Goal: Task Accomplishment & Management: Manage account settings

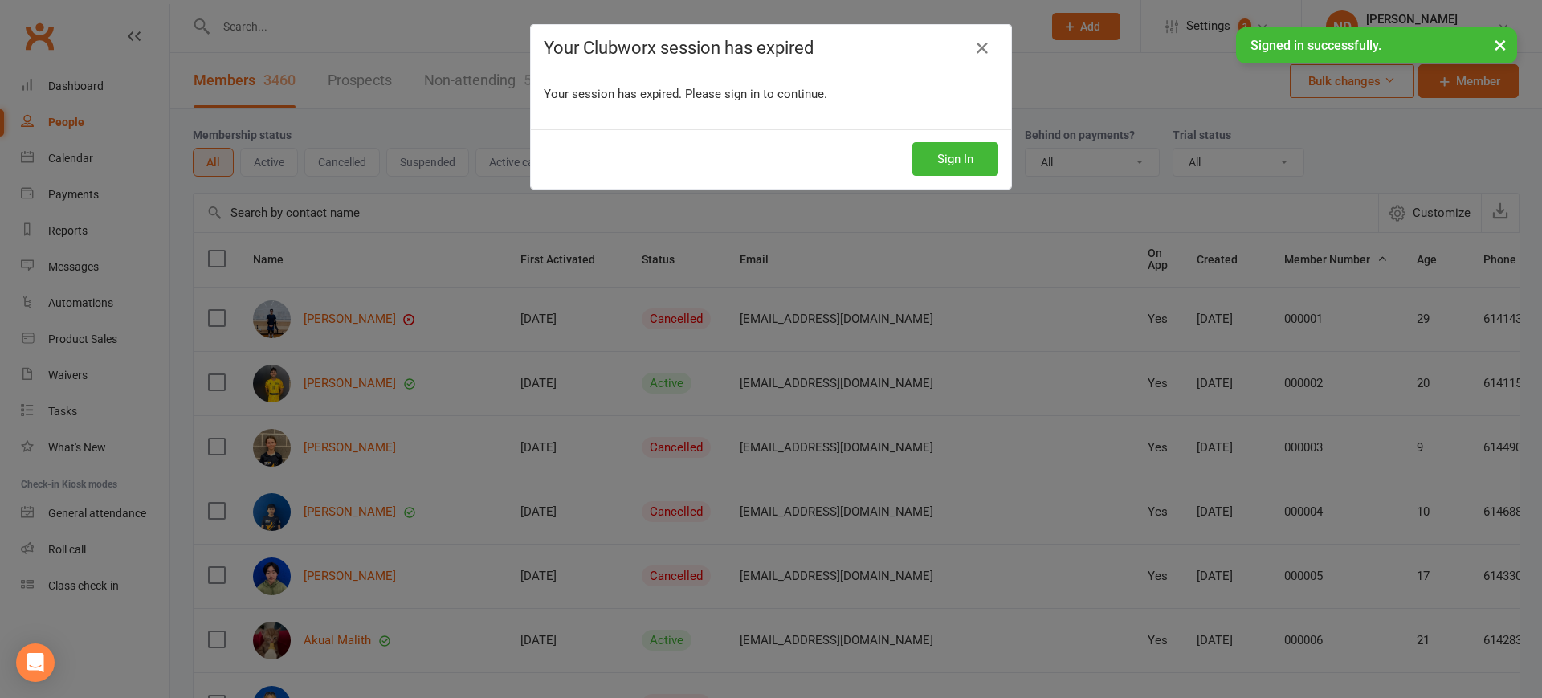
select select "100"
click at [981, 51] on icon at bounding box center [982, 48] width 19 height 19
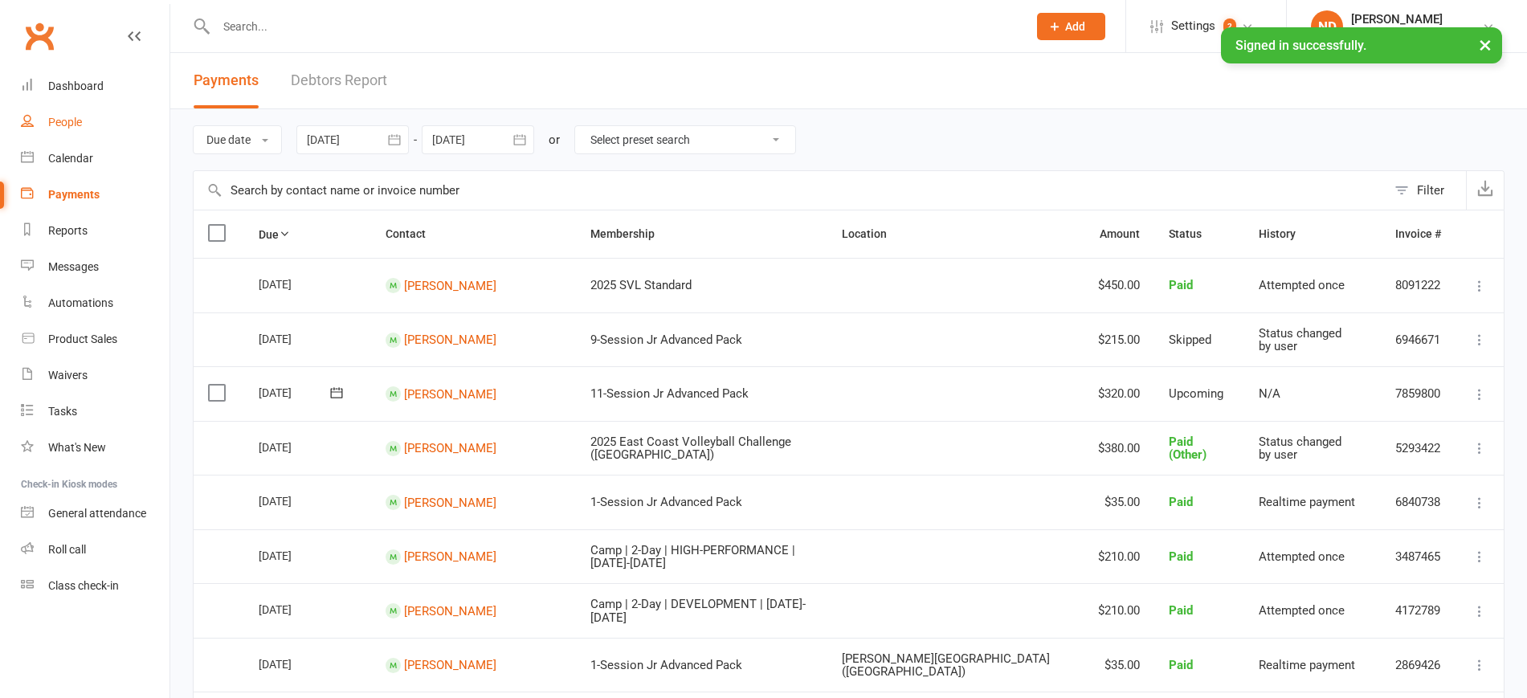
click at [66, 110] on link "People" at bounding box center [95, 122] width 149 height 36
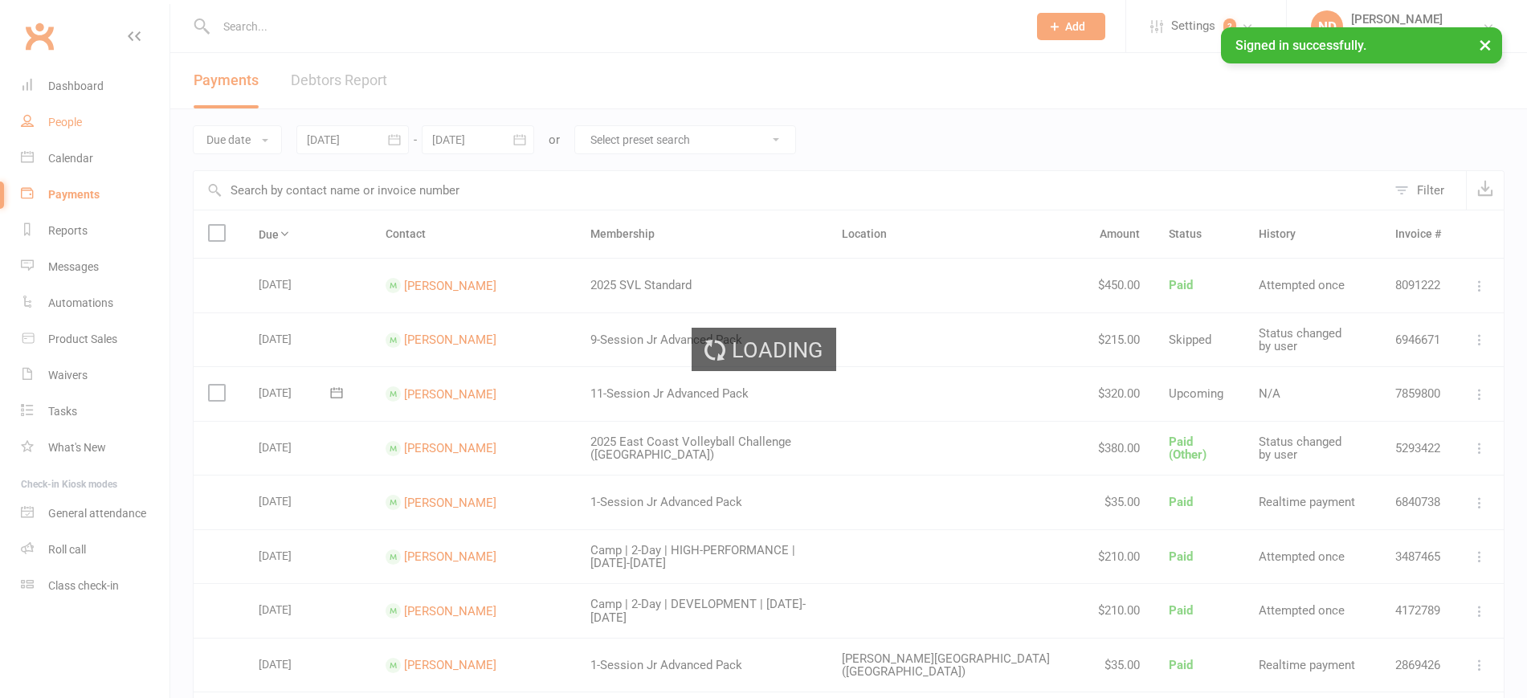
select select "100"
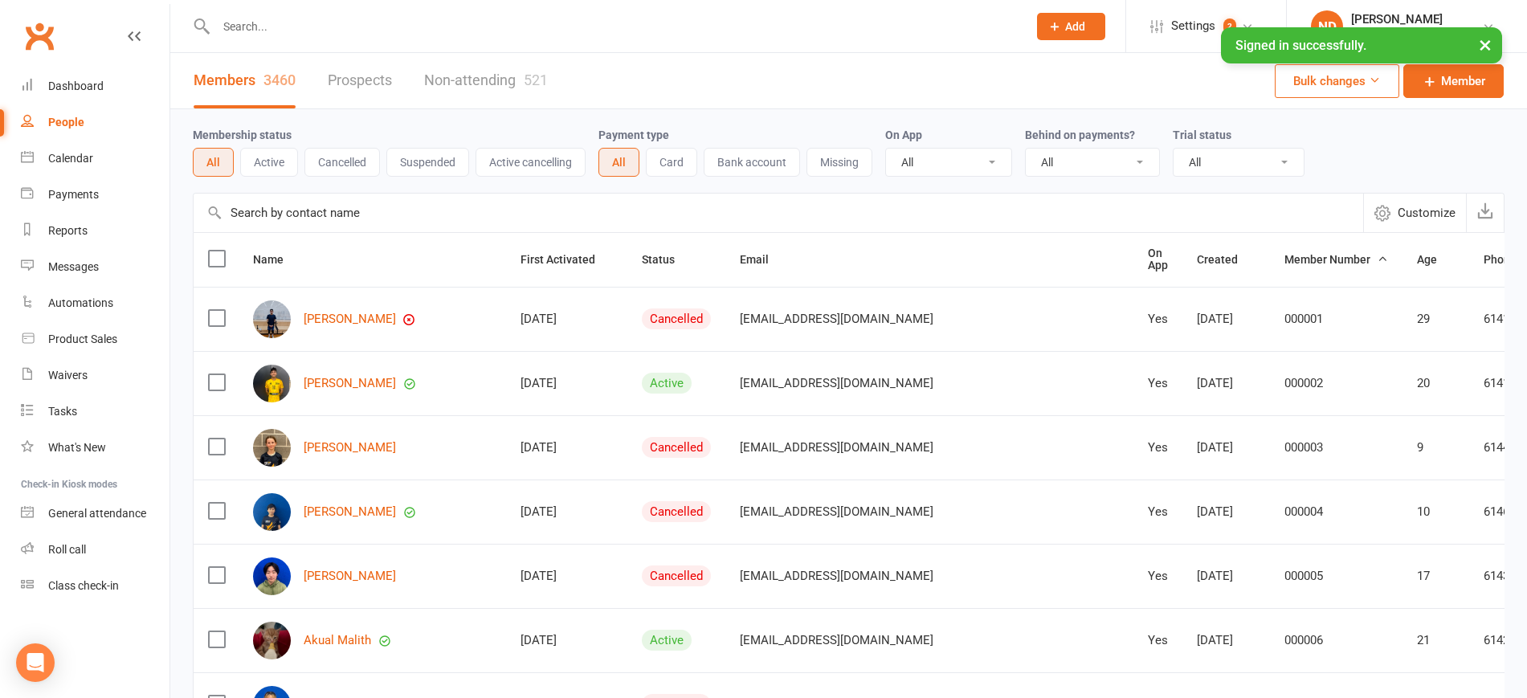
click at [368, 216] on input "text" at bounding box center [778, 213] width 1169 height 39
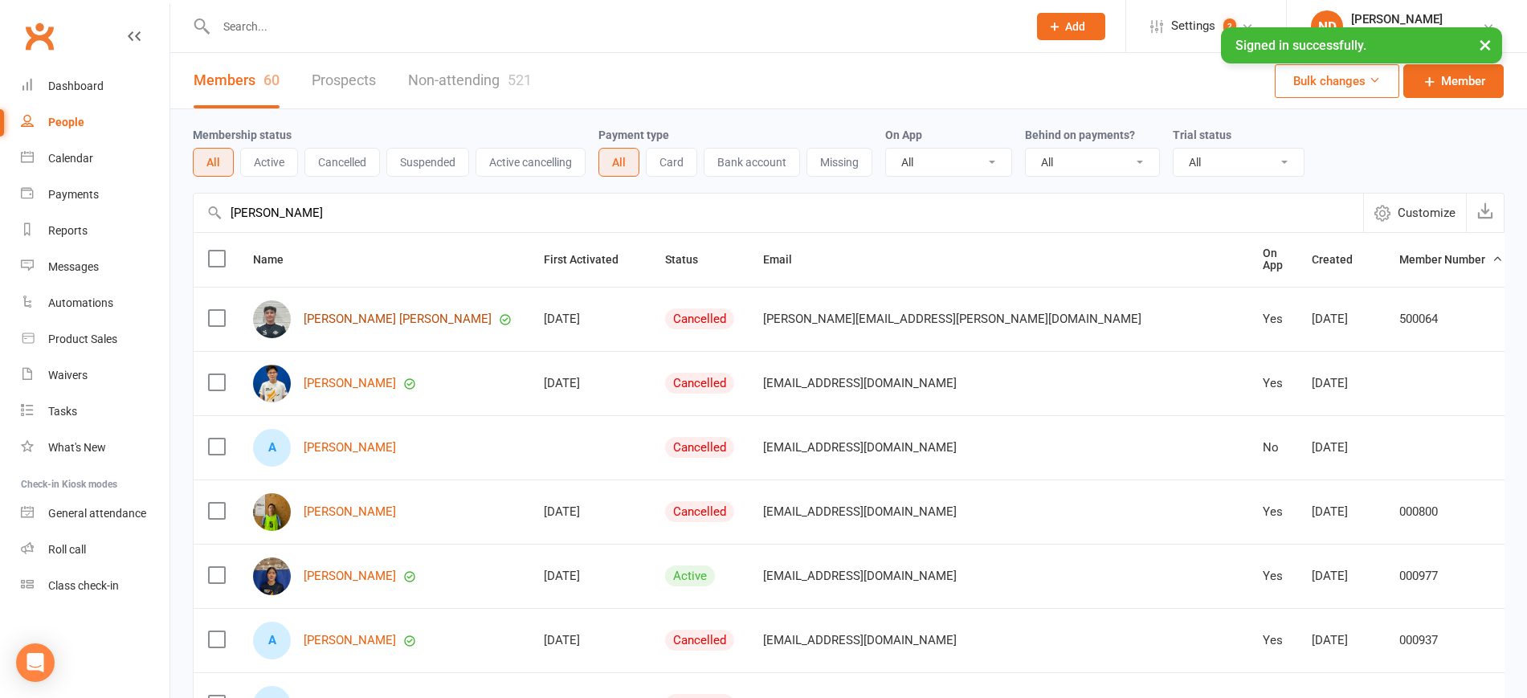
type input "cohen"
click at [352, 320] on link "Cohen Thomson" at bounding box center [398, 319] width 188 height 14
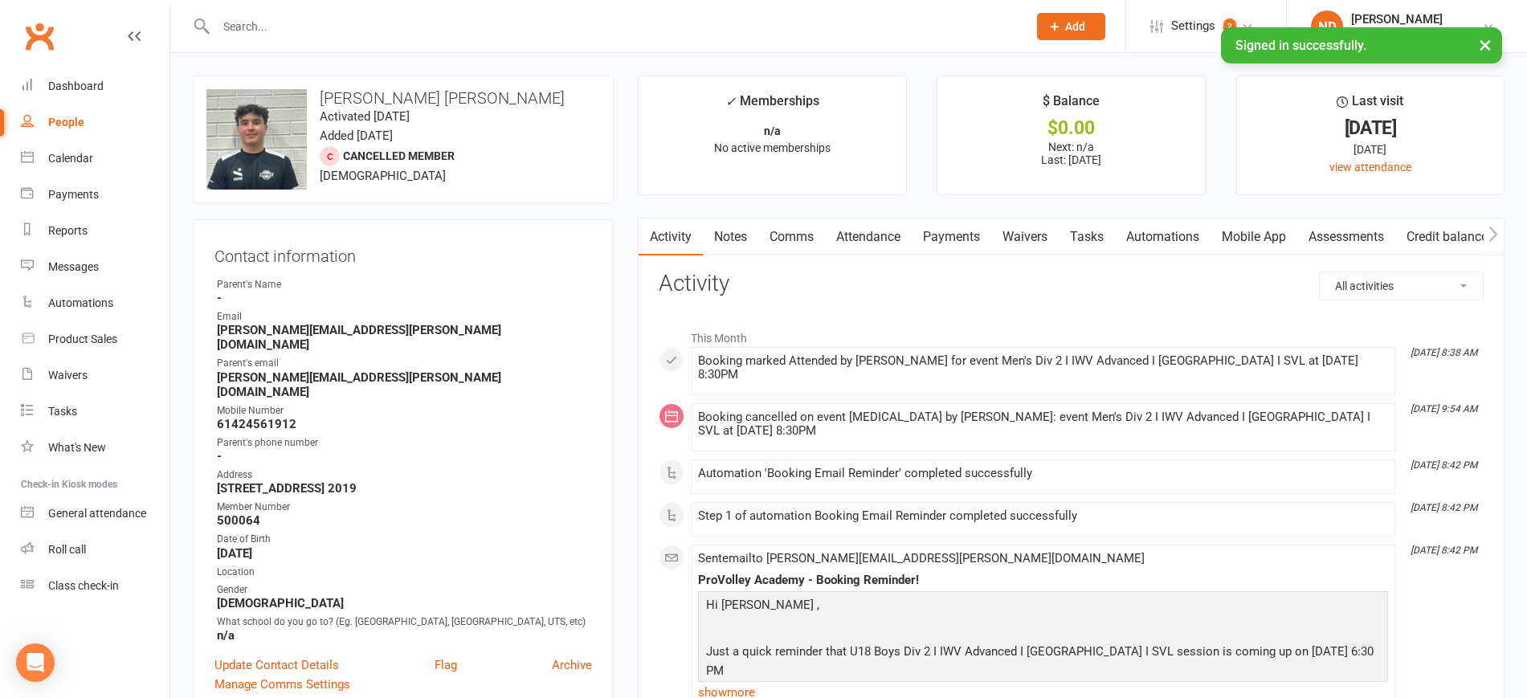
click at [963, 232] on link "Payments" at bounding box center [952, 236] width 80 height 37
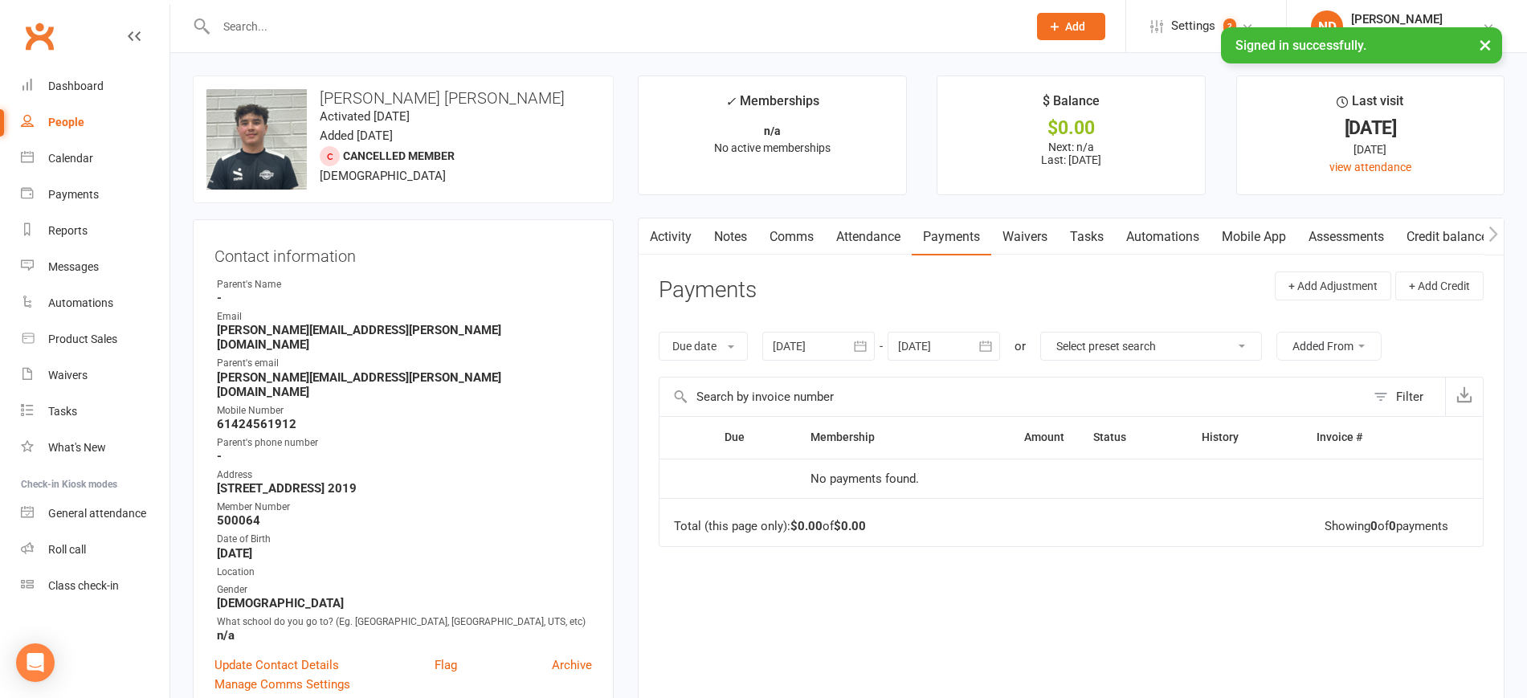
click at [866, 342] on icon "button" at bounding box center [860, 346] width 12 height 10
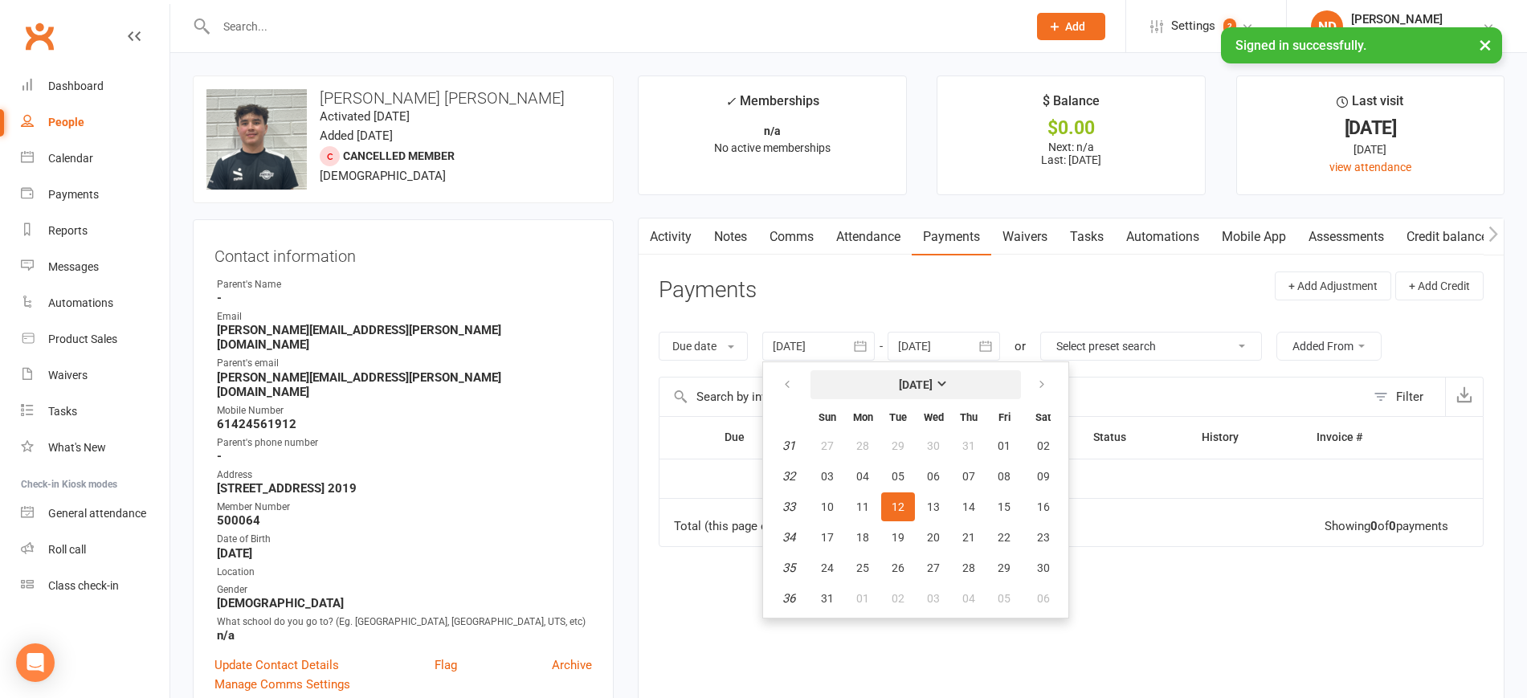
click at [932, 378] on strong "August 2025" at bounding box center [916, 384] width 34 height 13
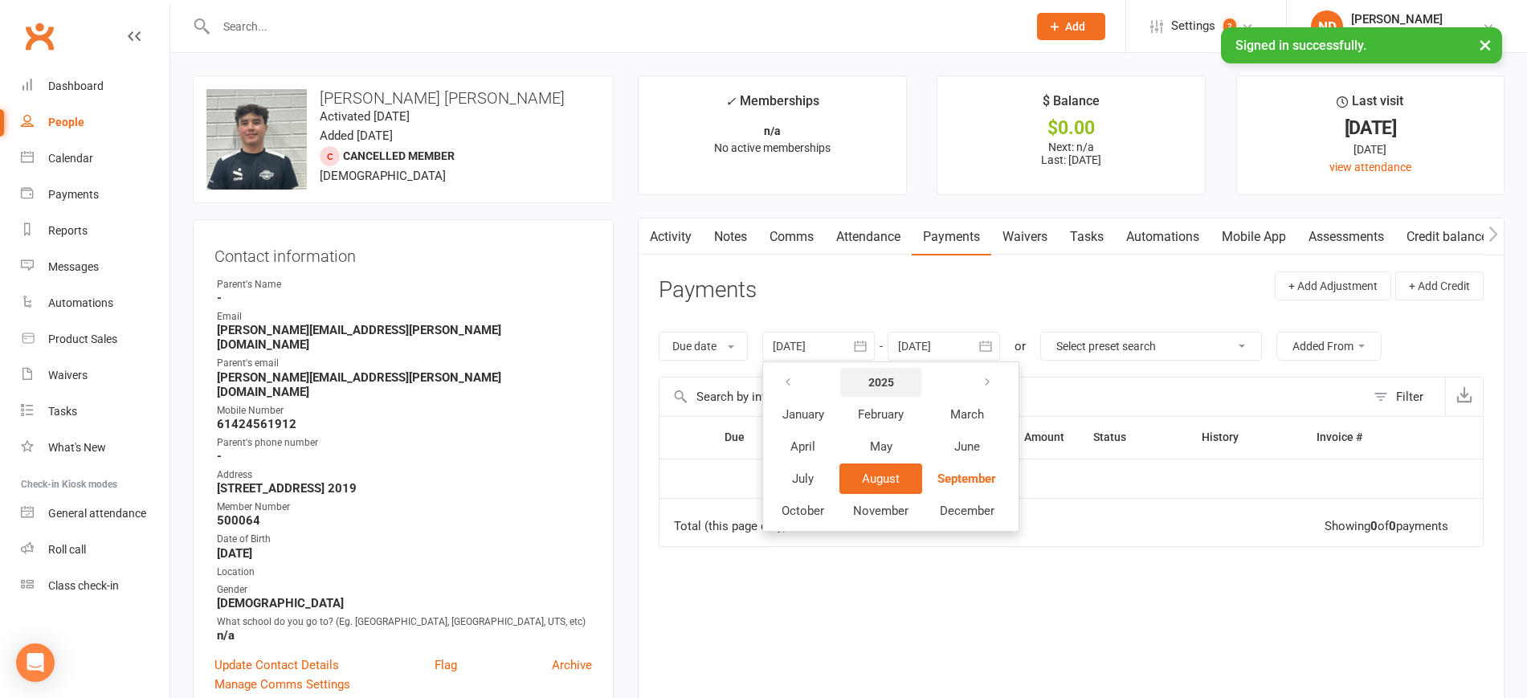
click at [887, 389] on button "2025" at bounding box center [880, 382] width 81 height 29
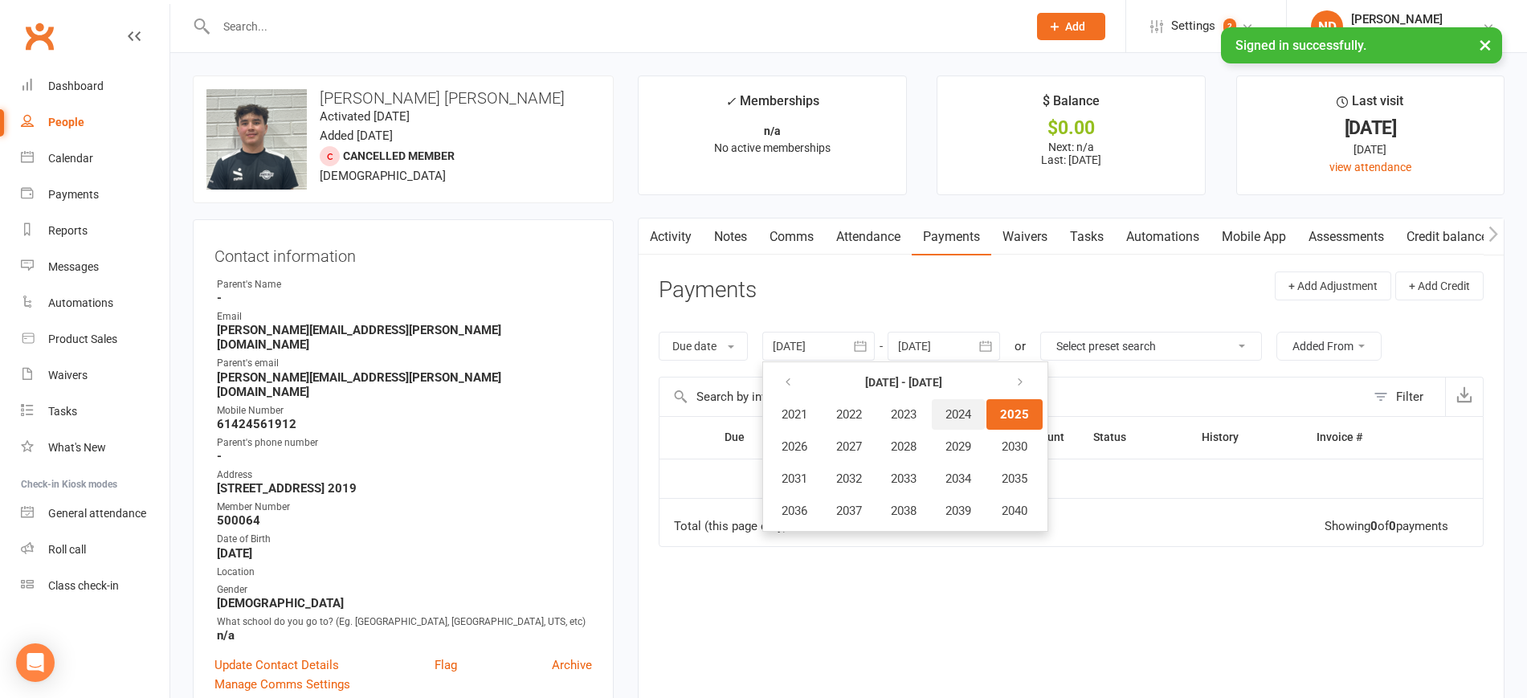
click at [971, 402] on button "2024" at bounding box center [958, 414] width 53 height 31
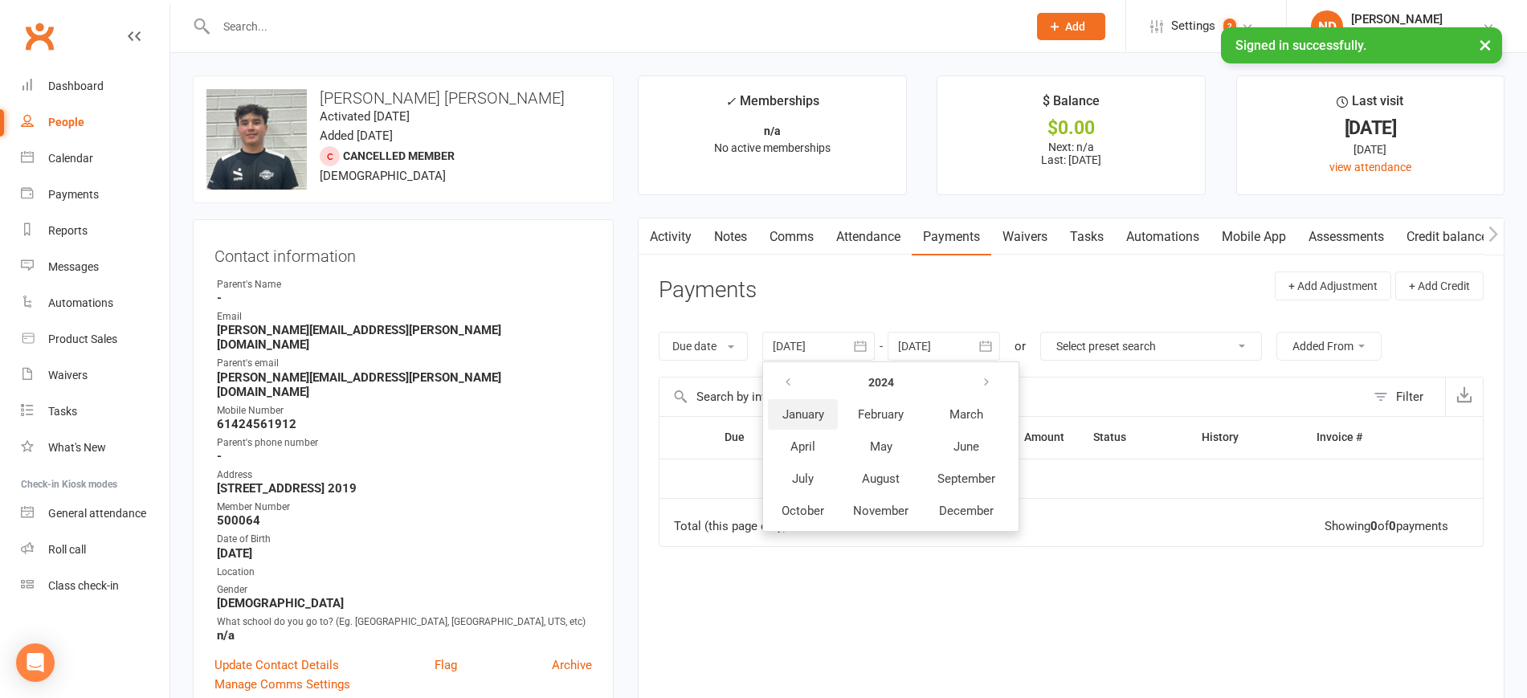
click at [810, 410] on span "January" at bounding box center [803, 414] width 42 height 14
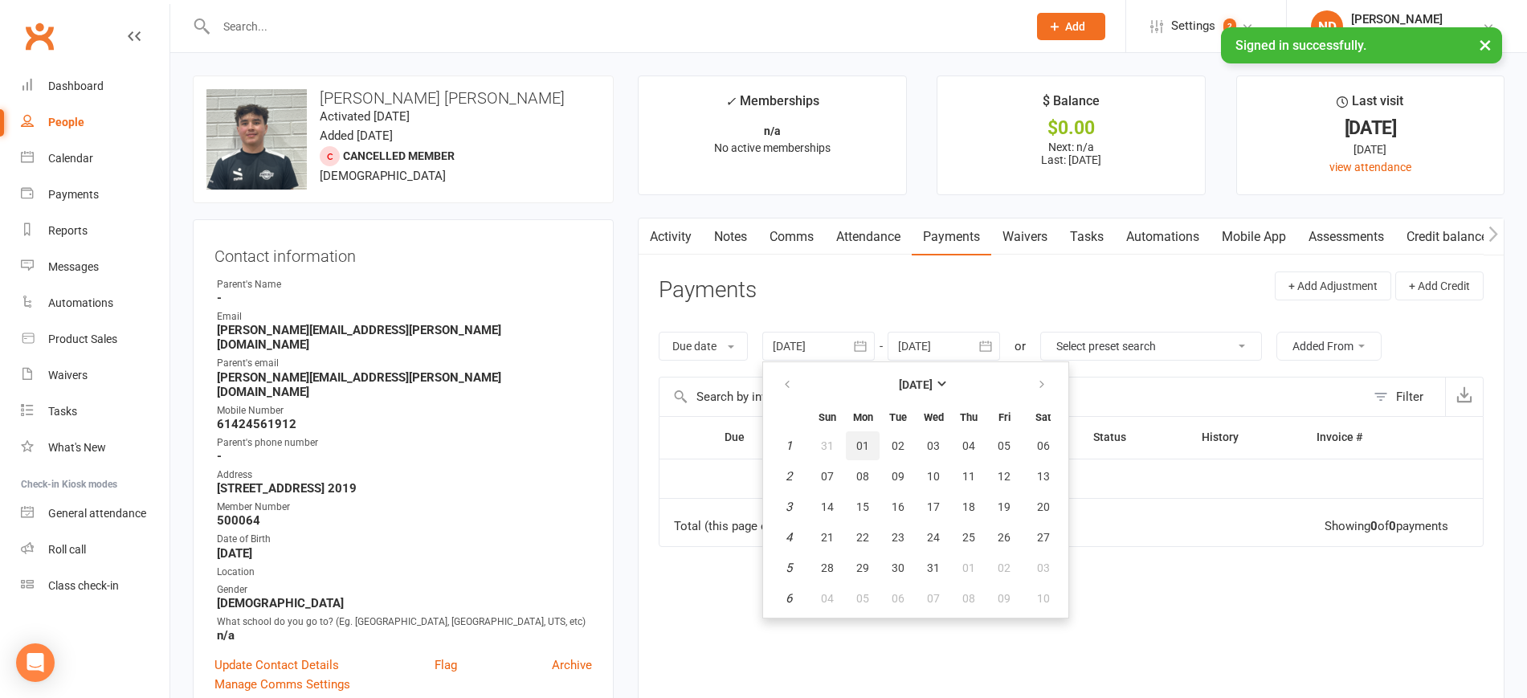
click at [869, 442] on span "01" at bounding box center [862, 445] width 13 height 13
type input "01 Jan 2024"
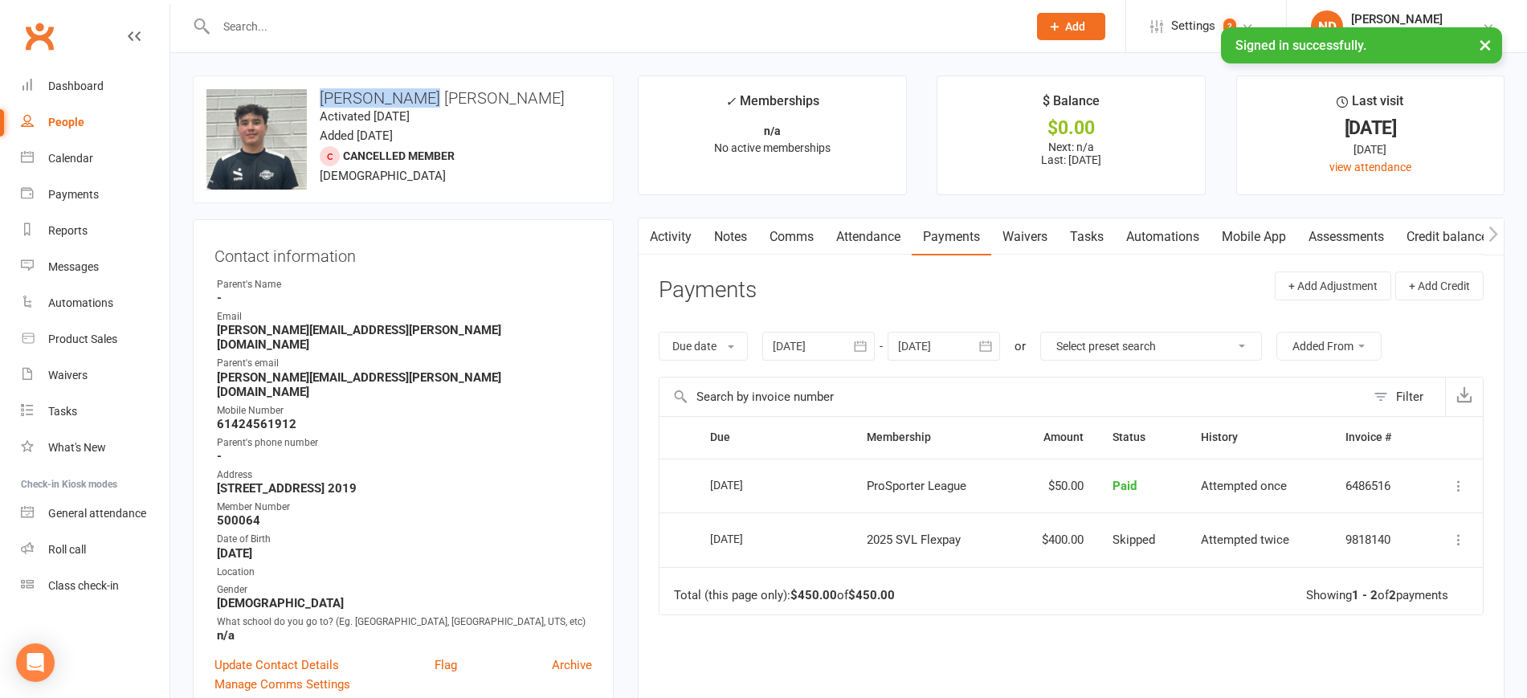
drag, startPoint x: 426, startPoint y: 92, endPoint x: 317, endPoint y: 80, distance: 109.1
click at [317, 80] on div "upload photo change photo Cohen Thomson Activated 29 March, 2025 Added 29 March…" at bounding box center [403, 139] width 421 height 128
copy h3 "Cohen Thomson"
drag, startPoint x: 71, startPoint y: 112, endPoint x: 80, endPoint y: 120, distance: 13.1
click at [71, 111] on link "People" at bounding box center [95, 122] width 149 height 36
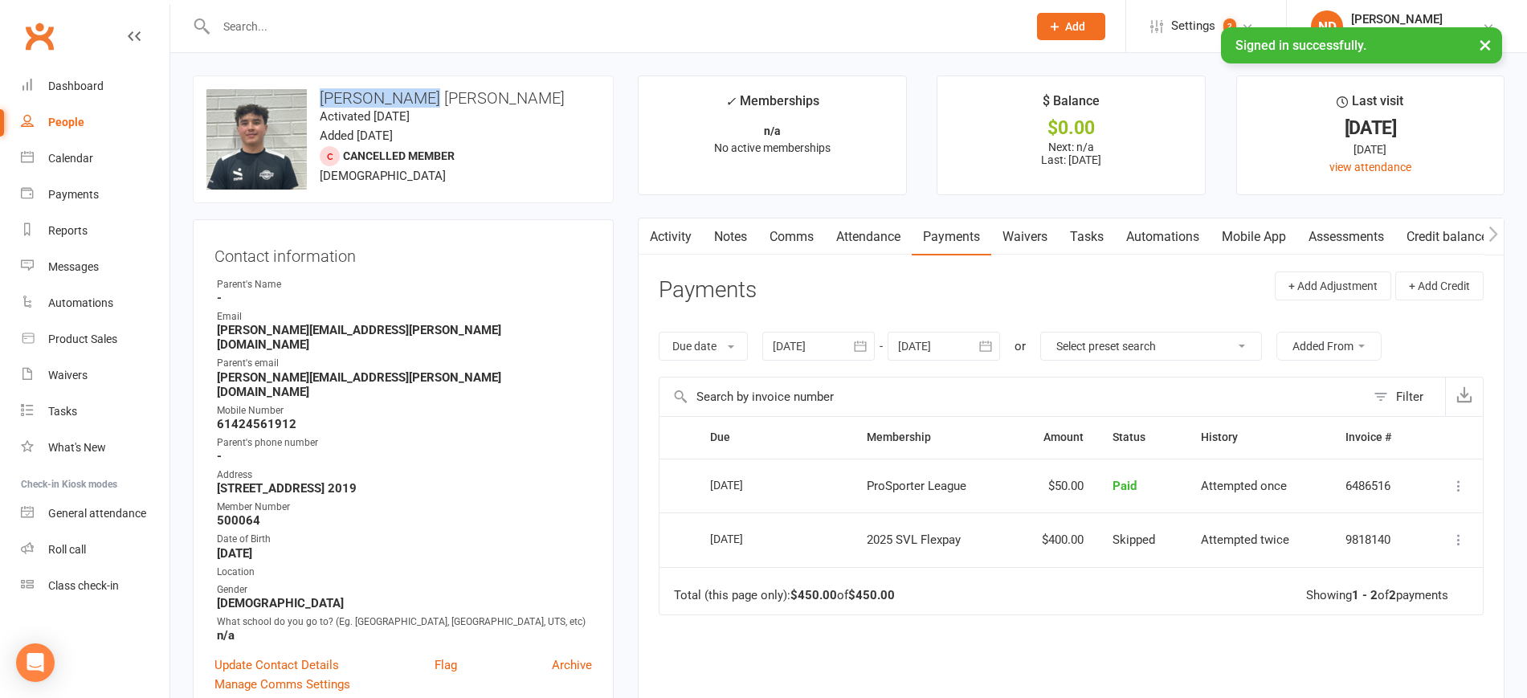
select select "100"
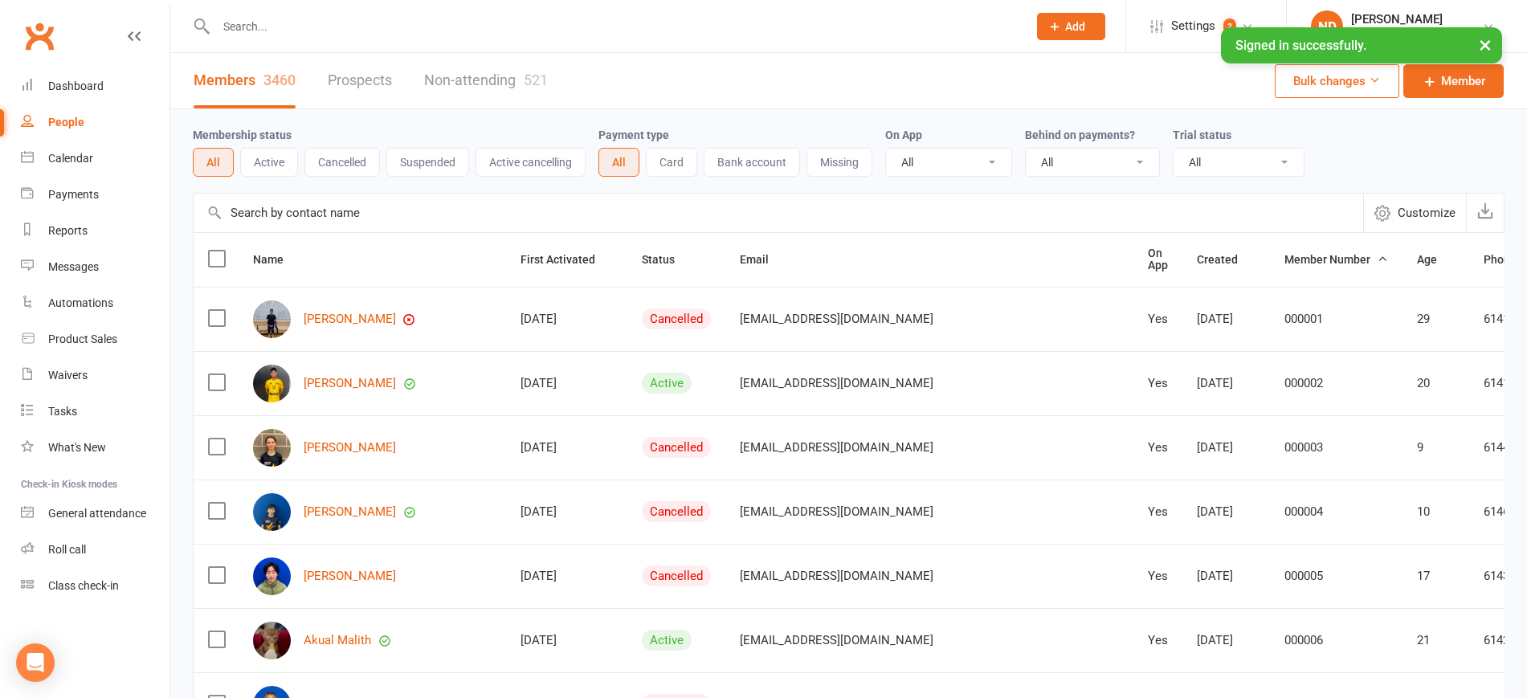
click at [346, 216] on input "text" at bounding box center [778, 213] width 1169 height 39
click at [90, 192] on div "Payments" at bounding box center [73, 194] width 51 height 13
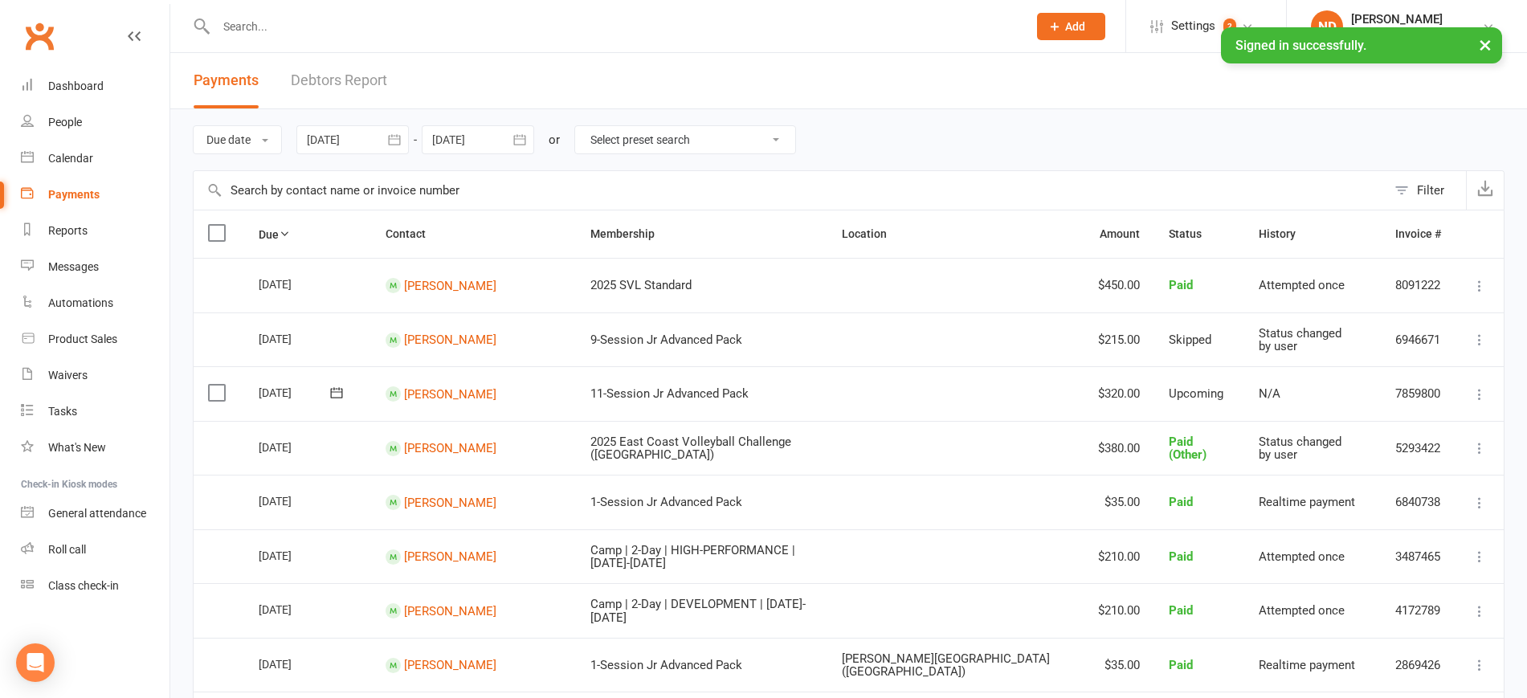
click at [324, 194] on input "text" at bounding box center [790, 190] width 1193 height 39
paste input "Cohen Thomson"
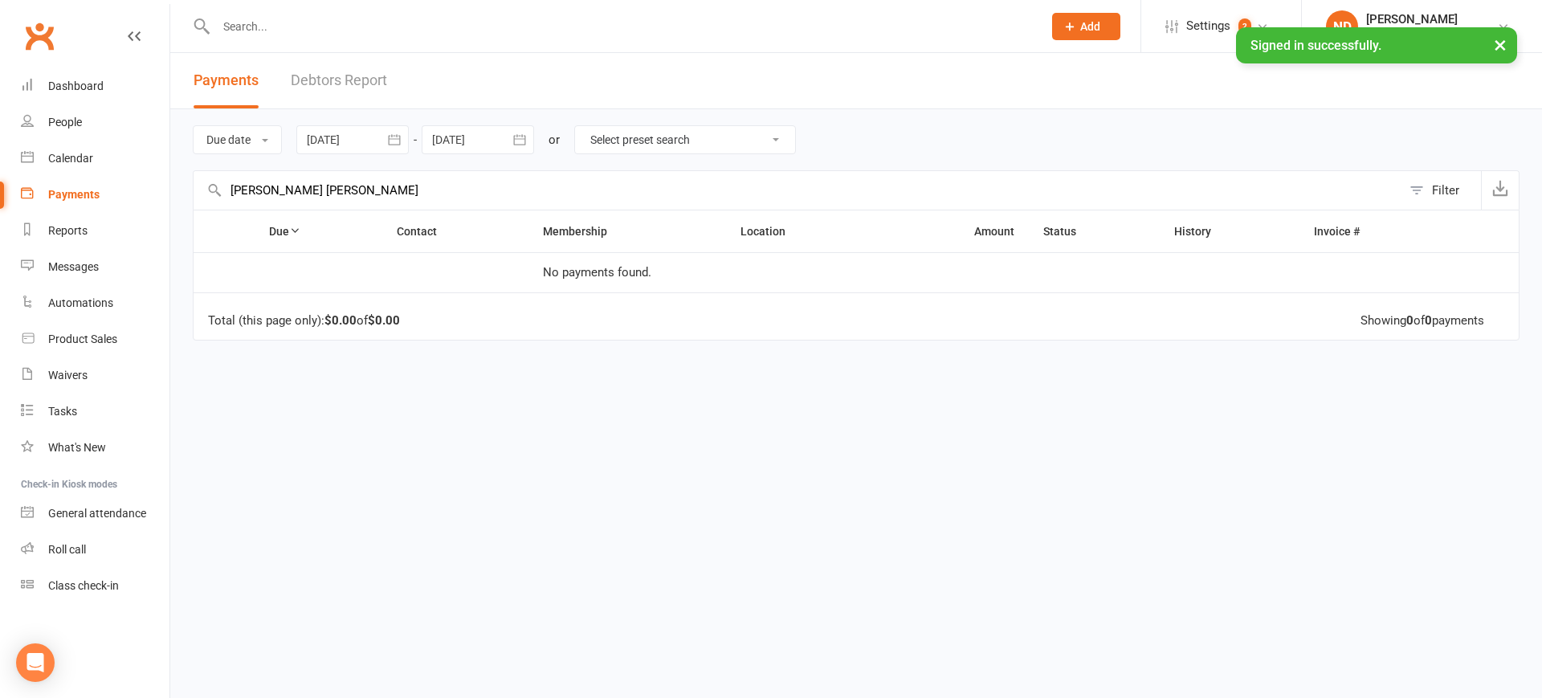
type input "Cohen Thomson"
click at [389, 136] on icon "button" at bounding box center [394, 140] width 16 height 16
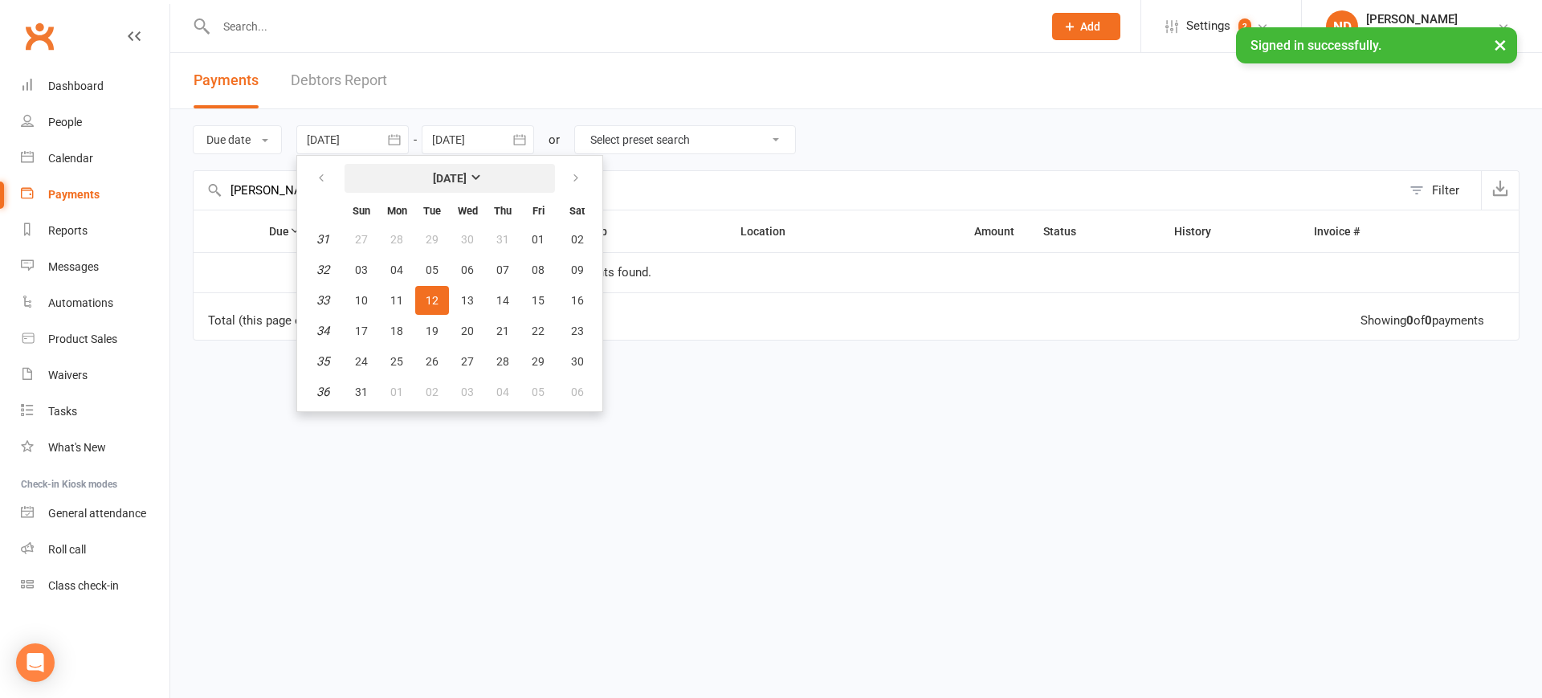
click at [439, 177] on strong "August 2025" at bounding box center [450, 178] width 34 height 13
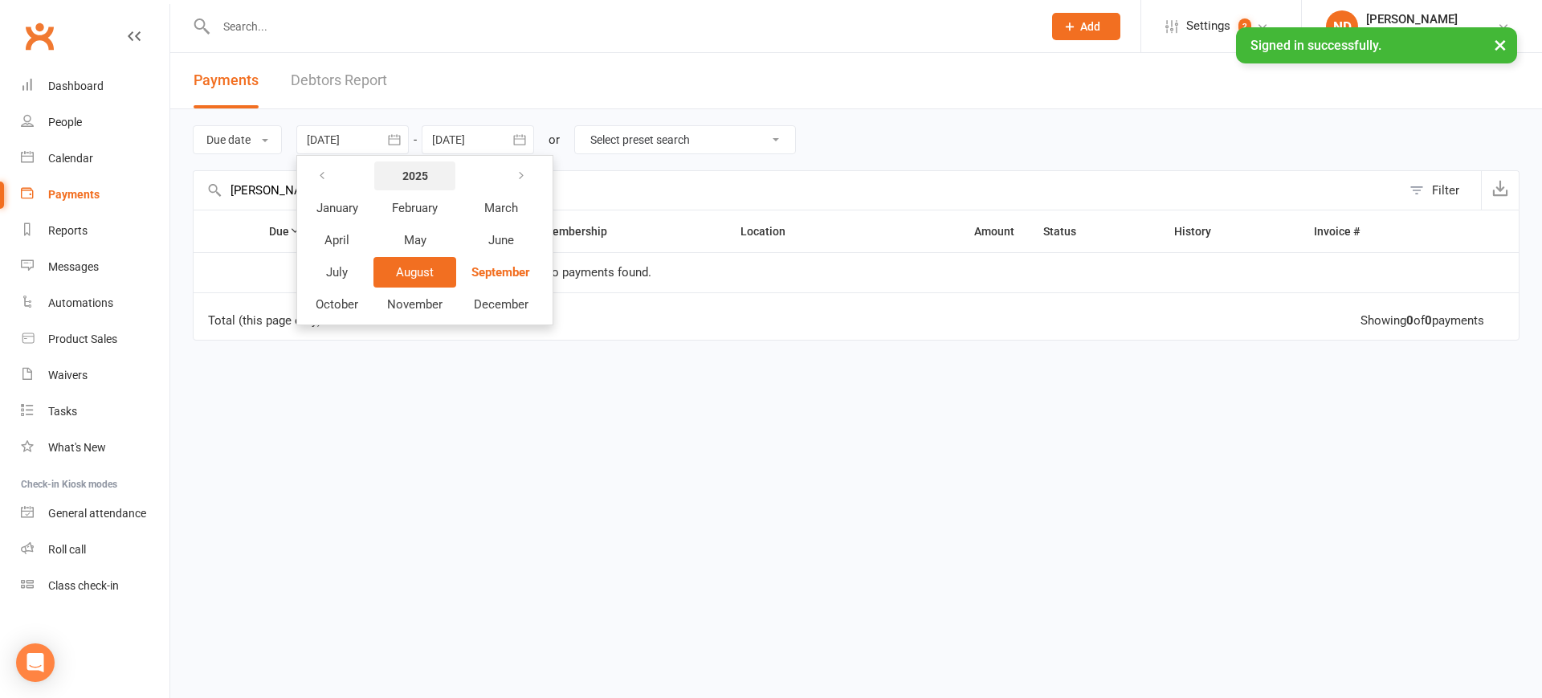
click at [406, 177] on strong "2025" at bounding box center [415, 175] width 26 height 13
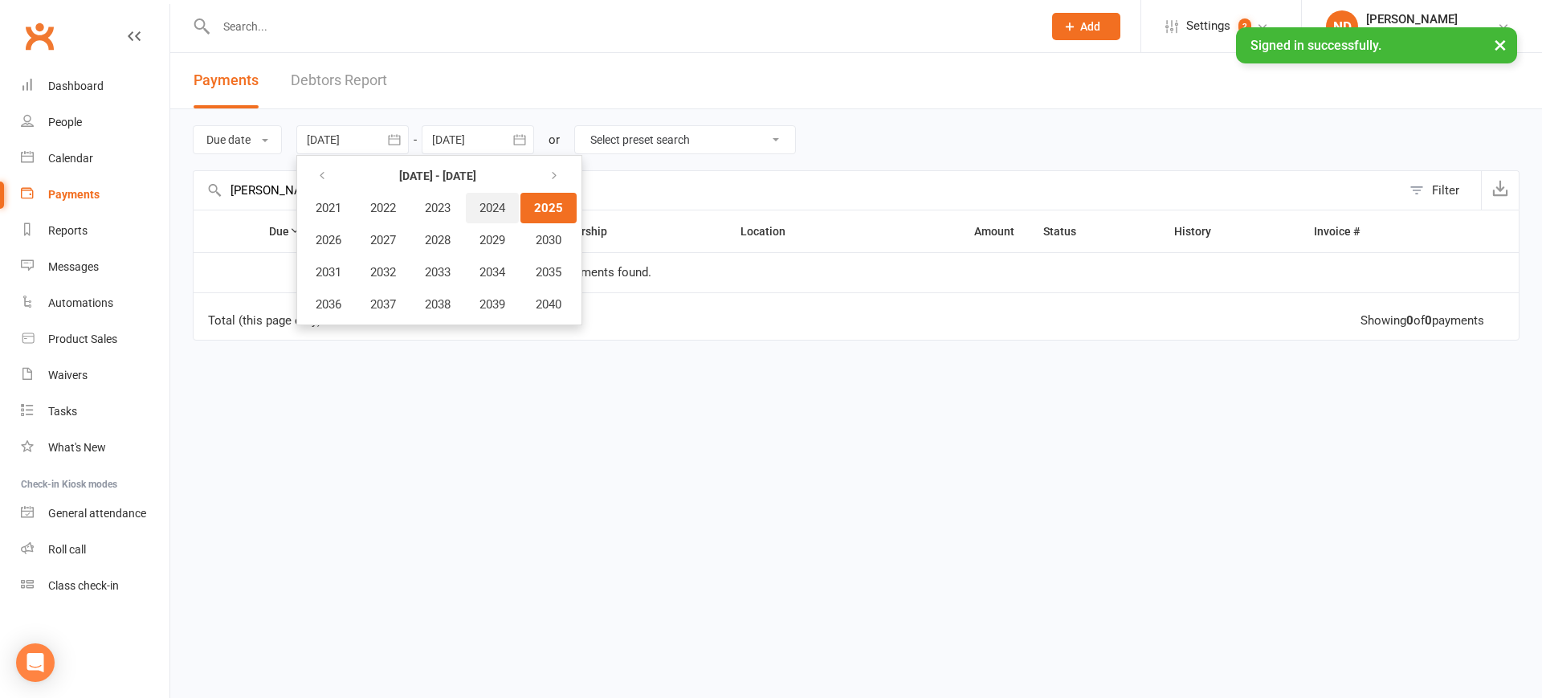
click at [492, 205] on span "2024" at bounding box center [492, 208] width 26 height 14
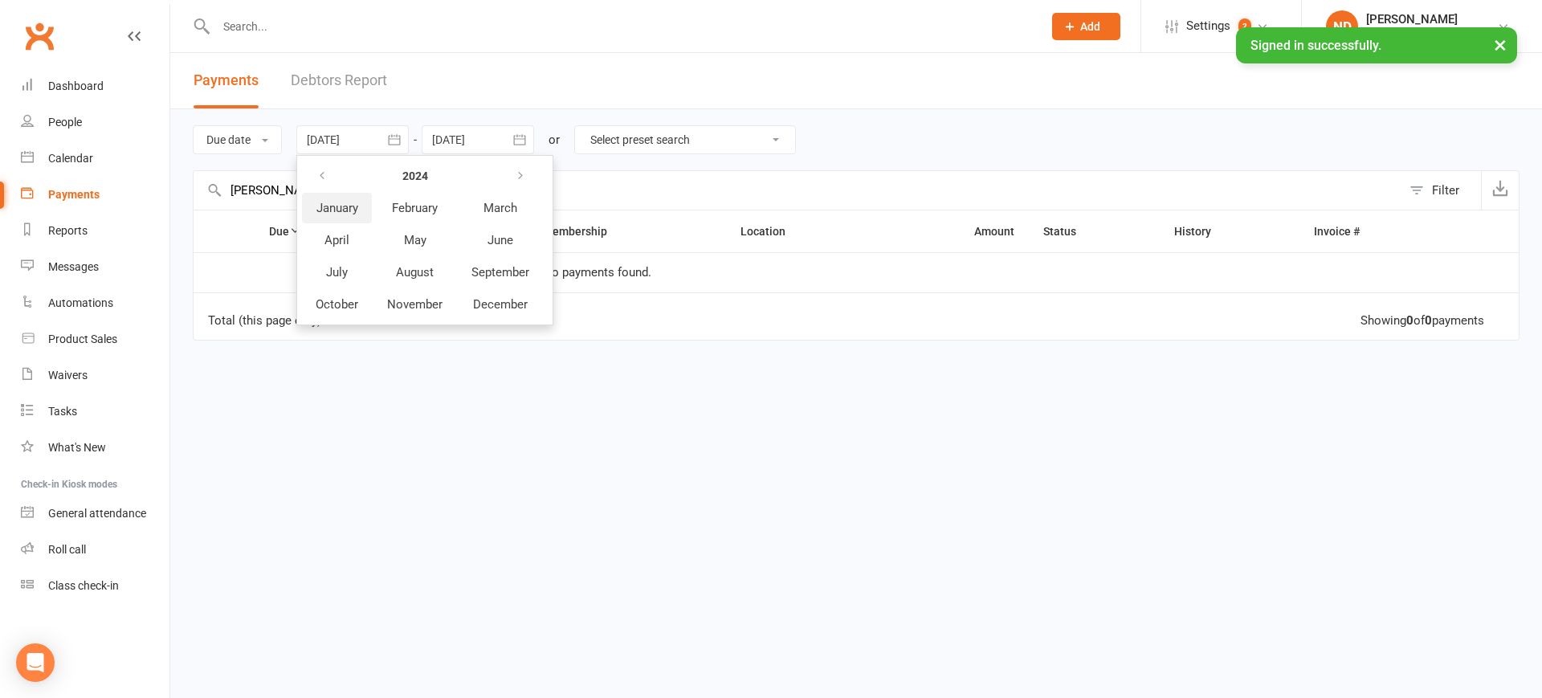
click at [352, 214] on span "January" at bounding box center [337, 208] width 42 height 14
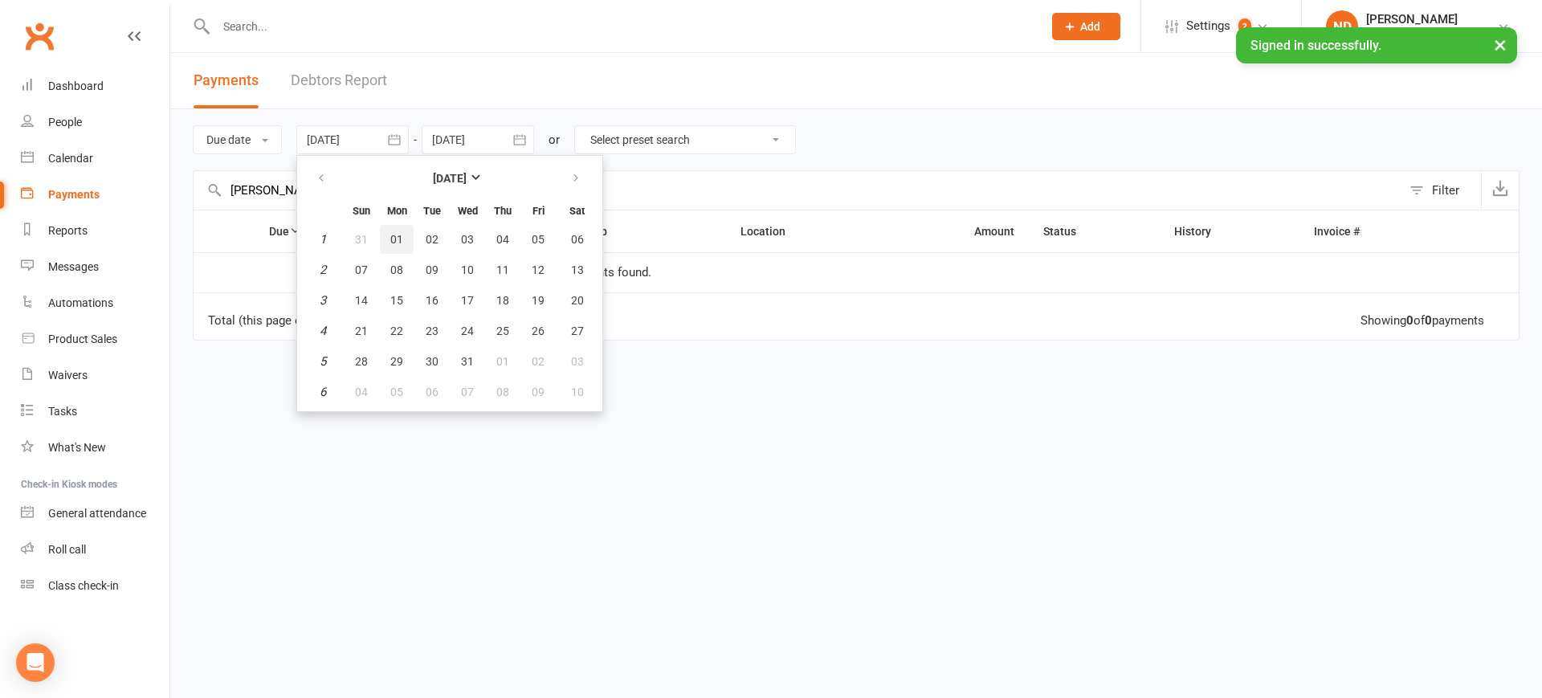
drag, startPoint x: 387, startPoint y: 241, endPoint x: 419, endPoint y: 250, distance: 33.3
click at [388, 241] on button "01" at bounding box center [397, 239] width 34 height 29
type input "01 Jan 2024"
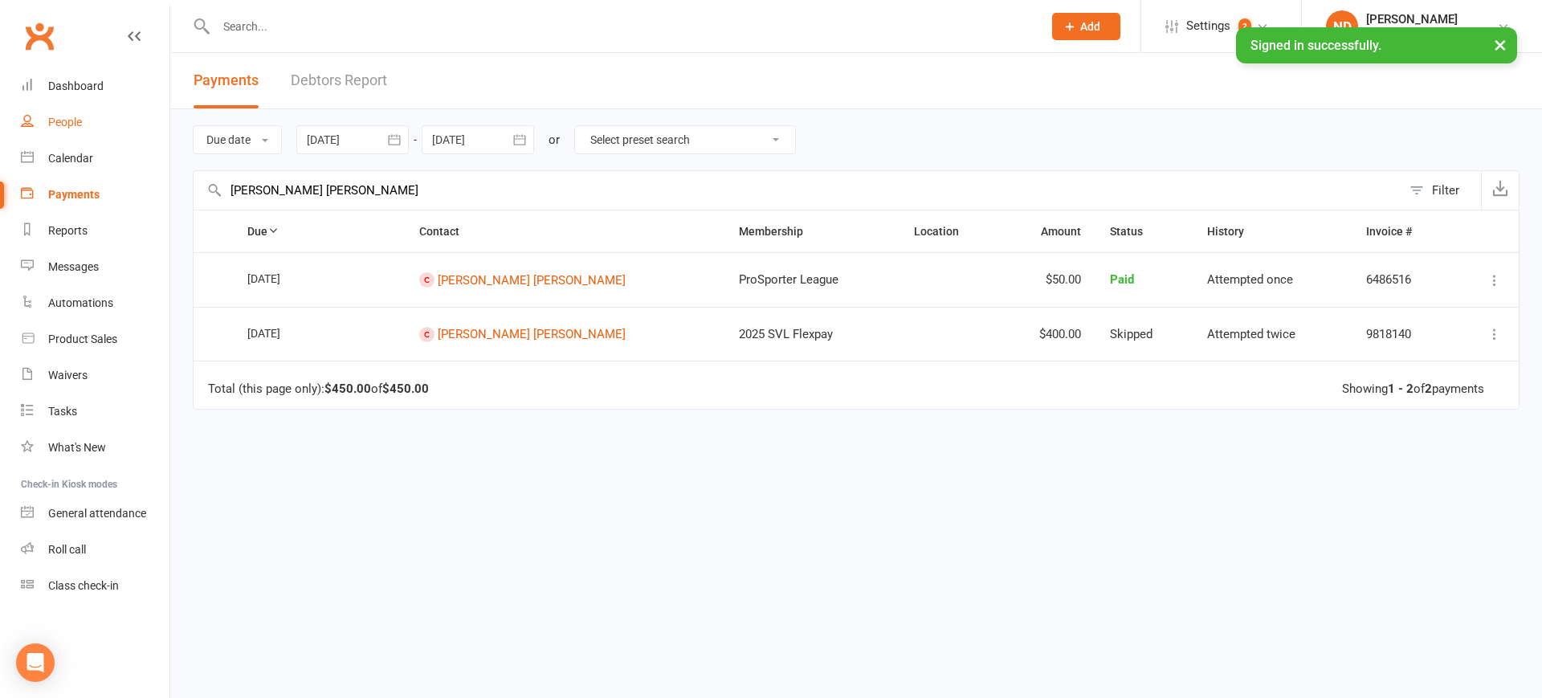
click at [93, 112] on link "People" at bounding box center [95, 122] width 149 height 36
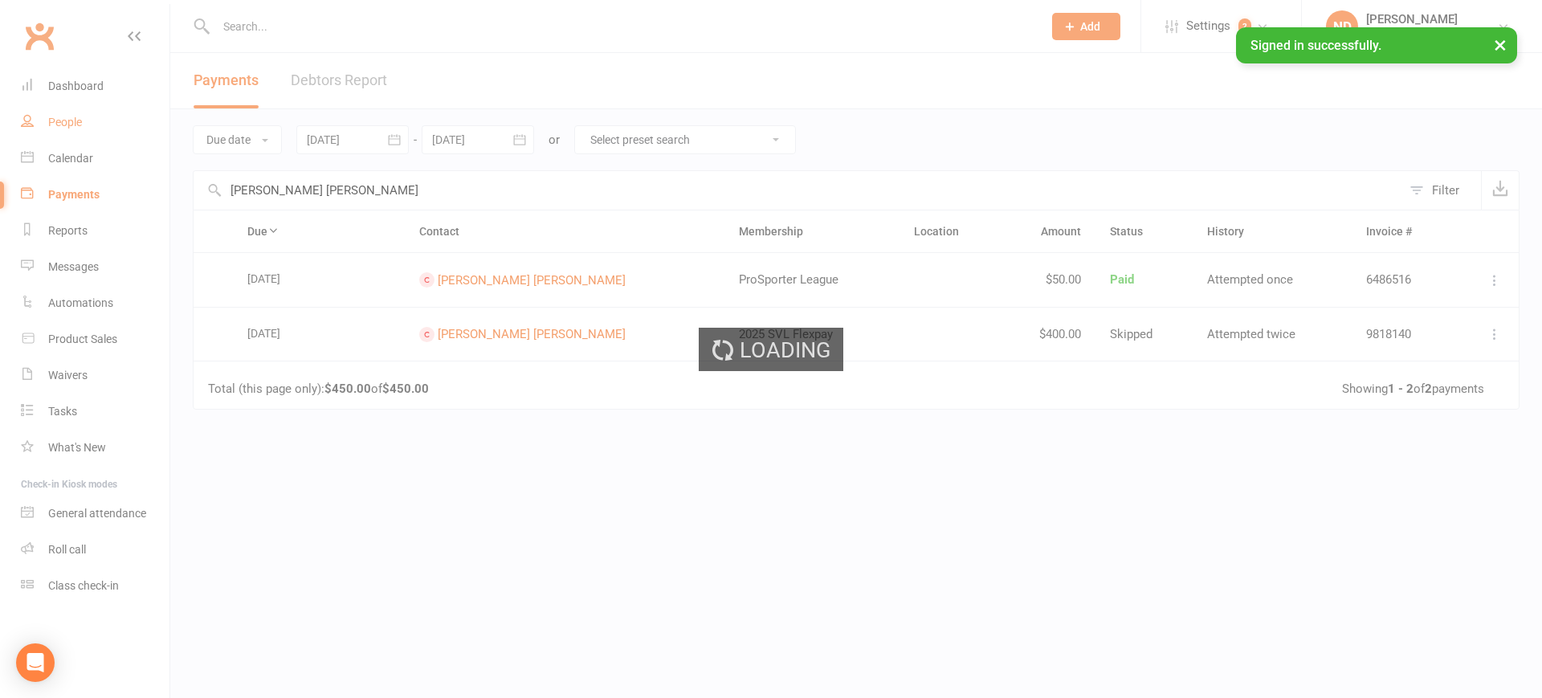
select select "100"
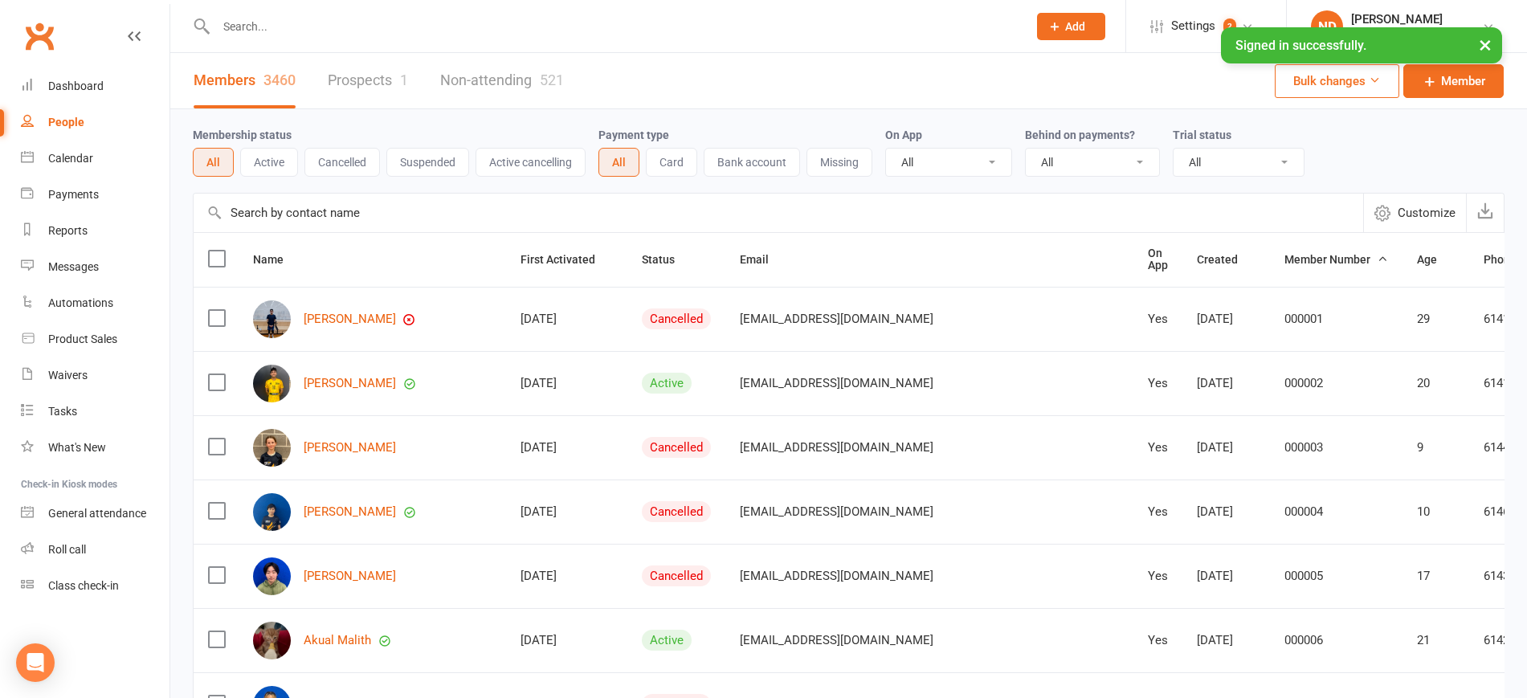
click at [380, 74] on link "Prospects 1" at bounding box center [368, 80] width 80 height 55
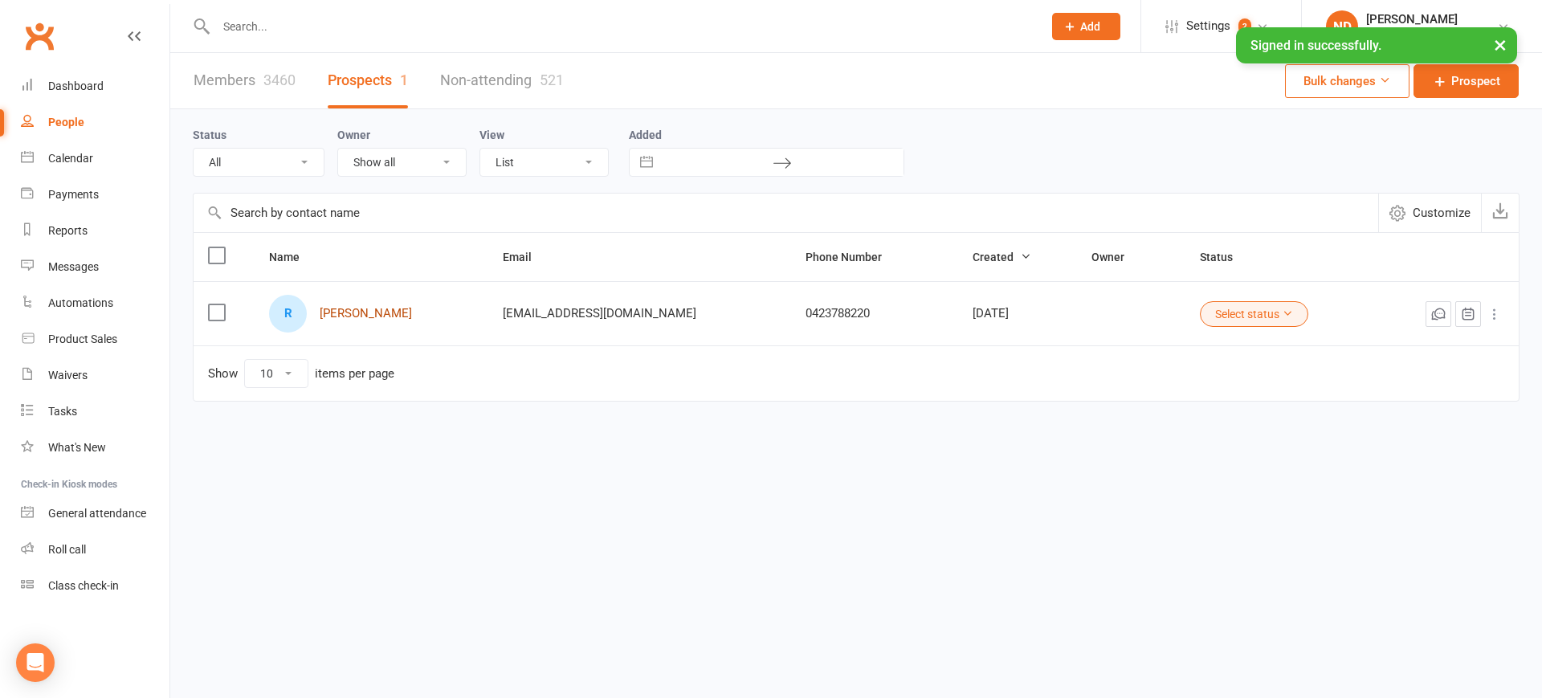
click at [365, 314] on link "Rihu KIM" at bounding box center [366, 314] width 92 height 14
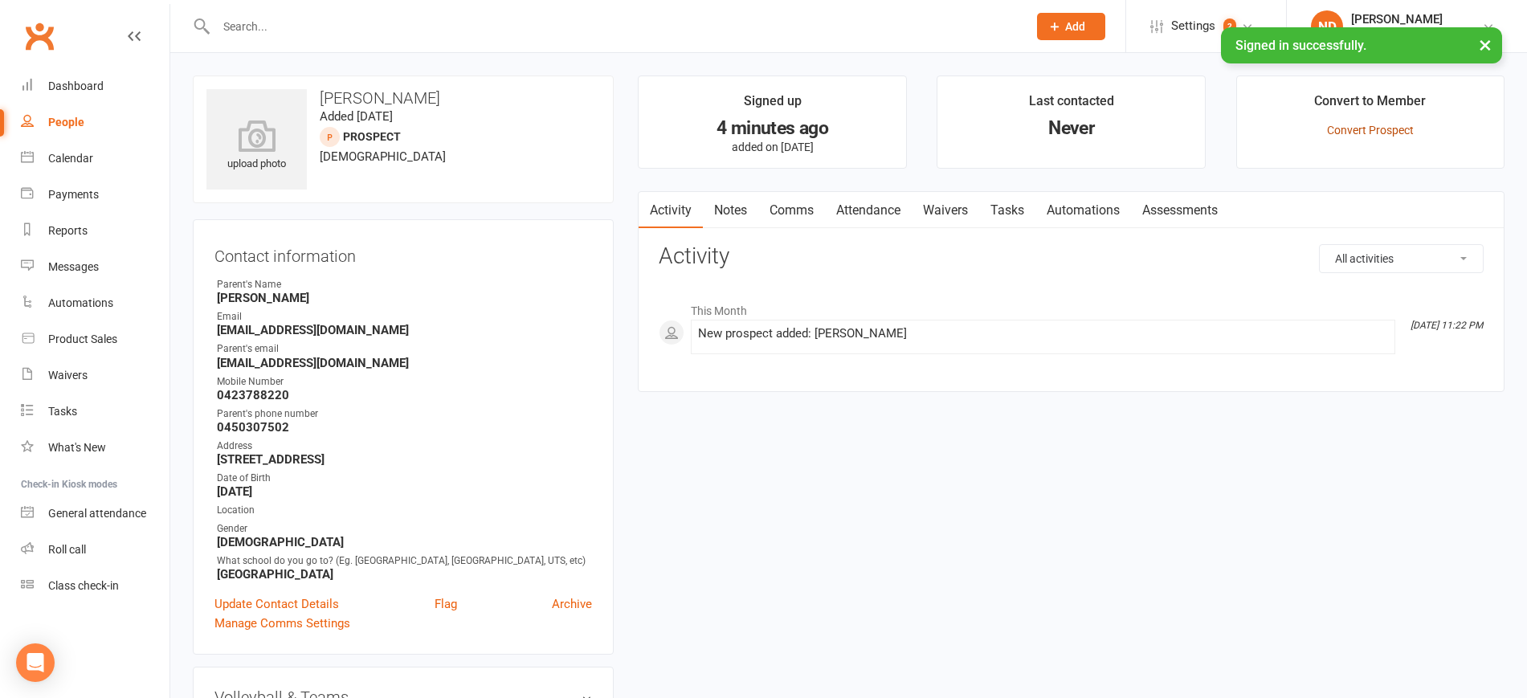
click at [1352, 126] on link "Convert Prospect" at bounding box center [1370, 130] width 87 height 13
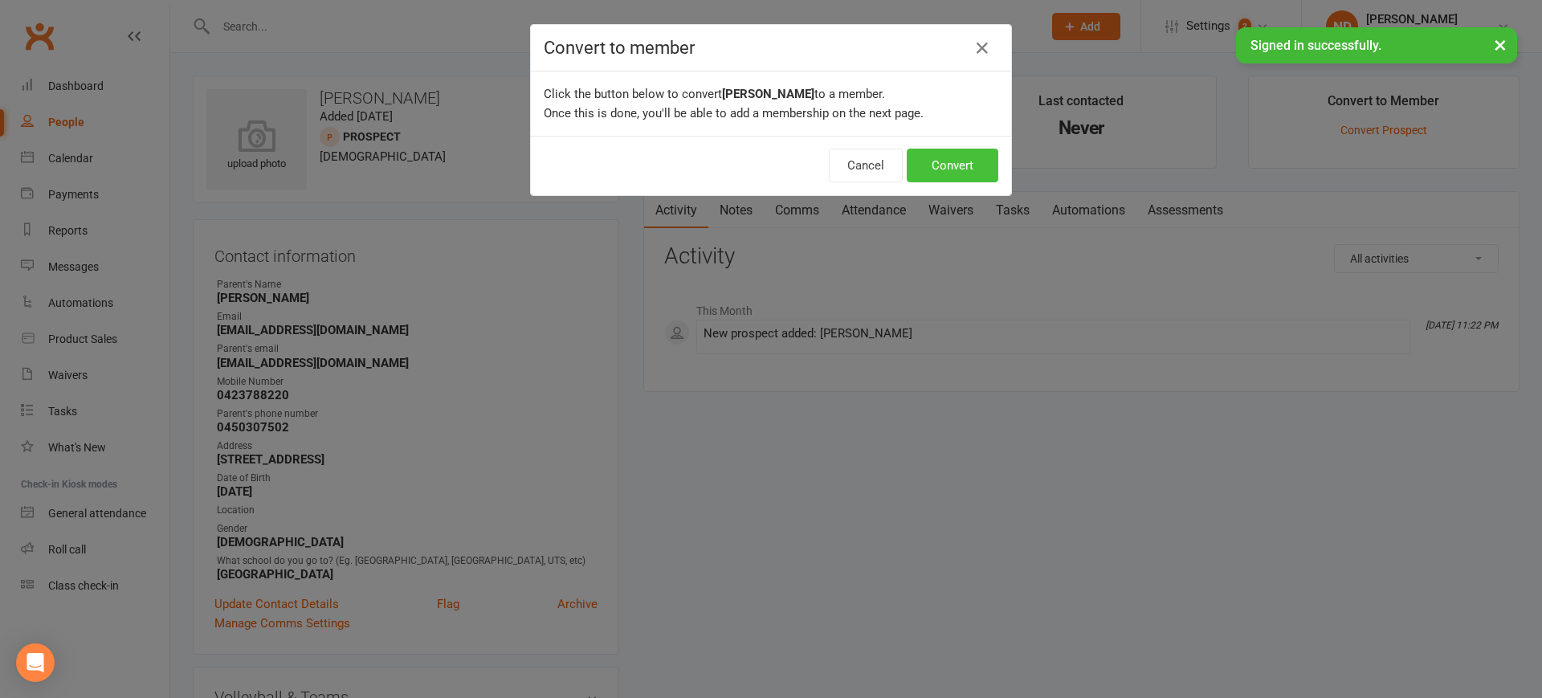
click at [935, 161] on button "Convert" at bounding box center [953, 166] width 92 height 34
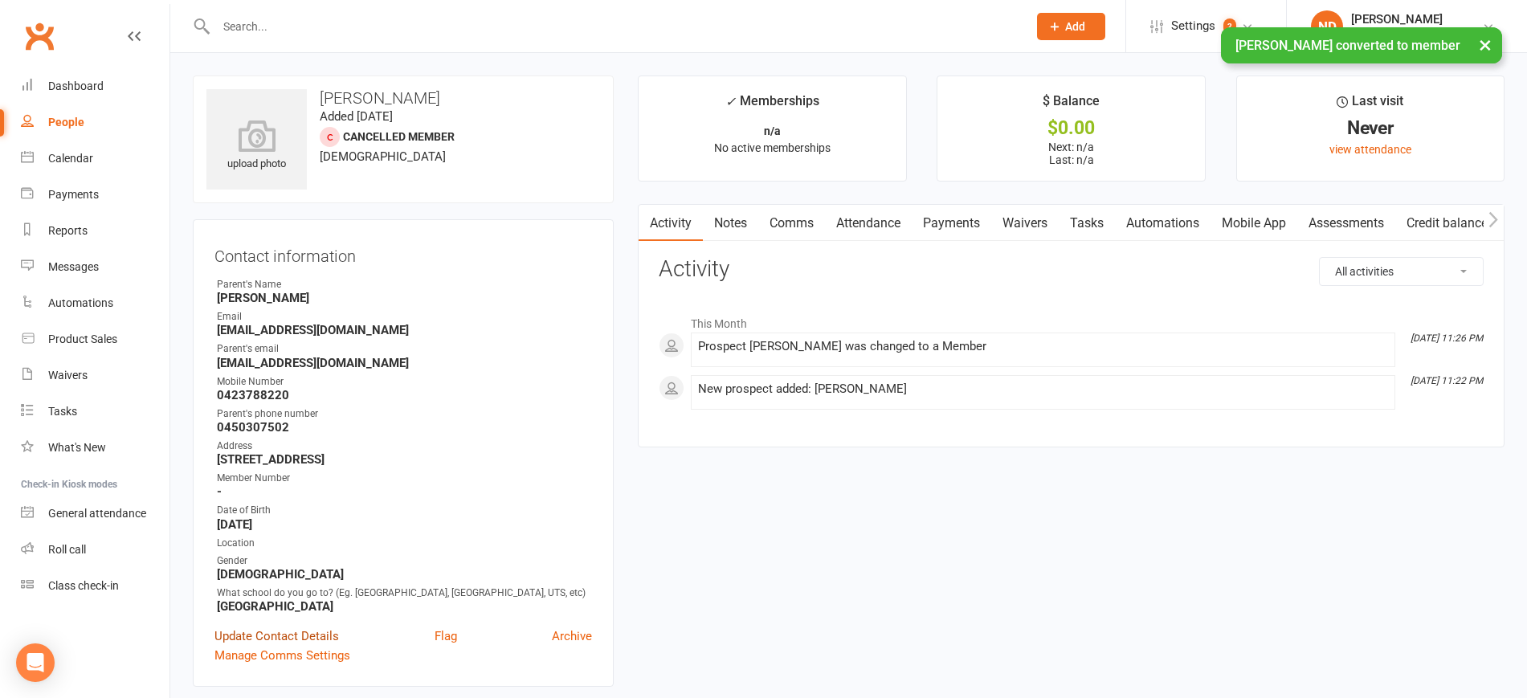
click at [274, 643] on link "Update Contact Details" at bounding box center [276, 635] width 124 height 19
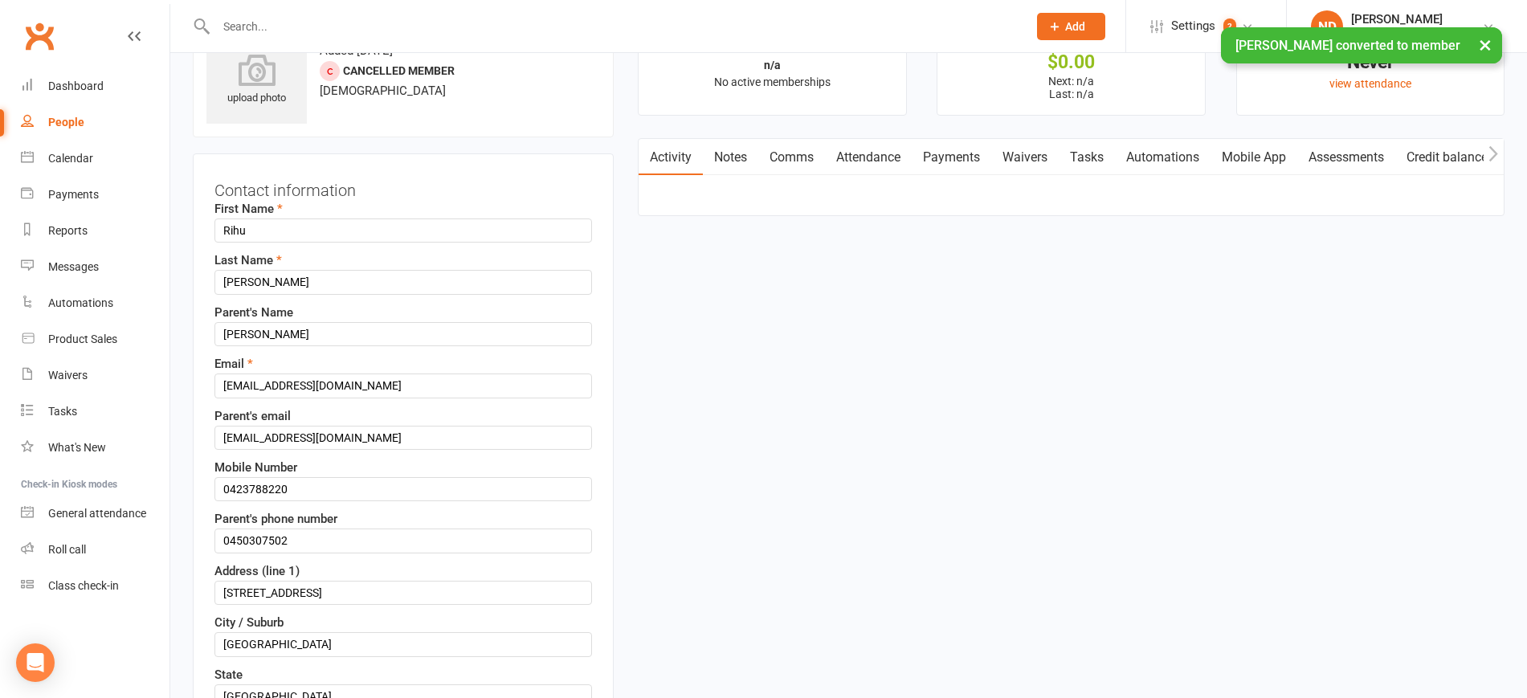
scroll to position [75, 0]
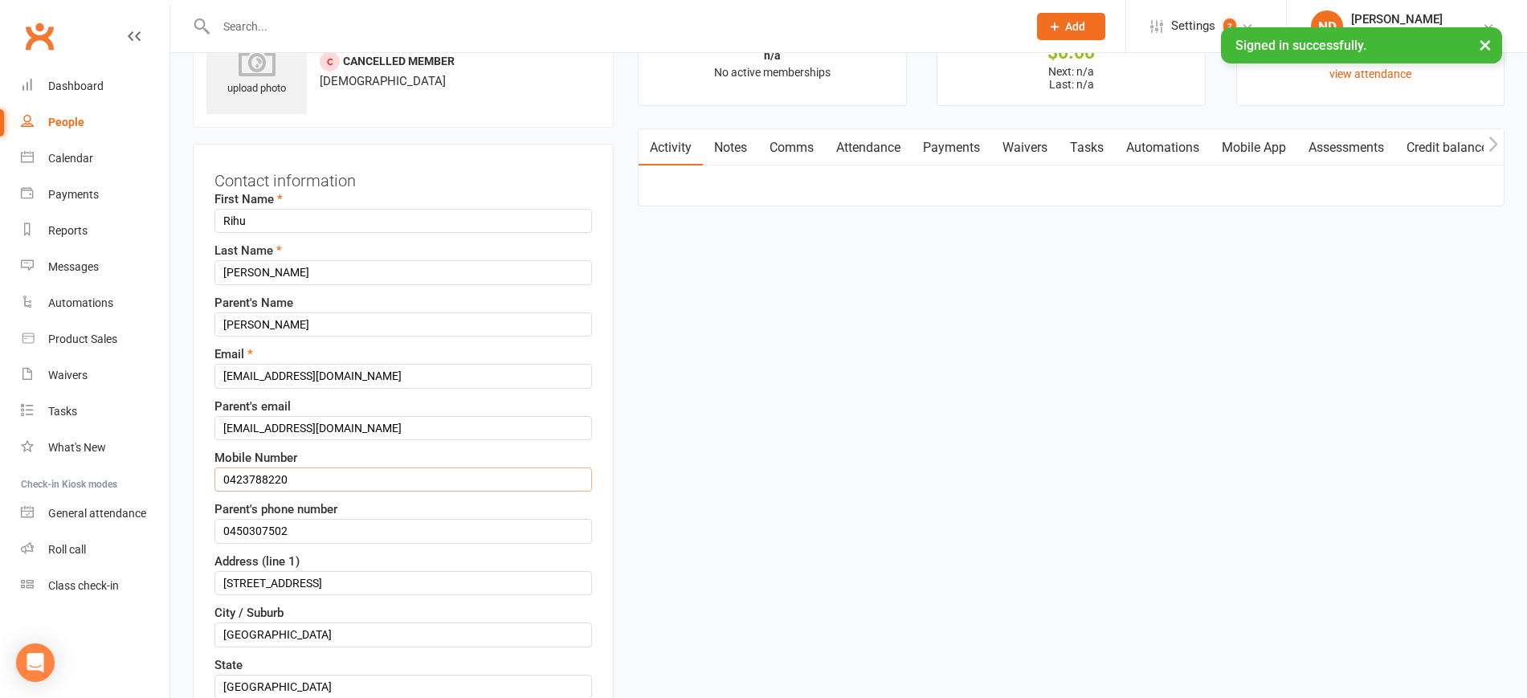
drag, startPoint x: 225, startPoint y: 478, endPoint x: 208, endPoint y: 483, distance: 17.5
click at [208, 483] on div "Contact information First Name Rihu Last Name KIM Parent's Name JIN KIM Email r…" at bounding box center [403, 644] width 421 height 1001
type input "61423788220"
drag, startPoint x: 227, startPoint y: 528, endPoint x: 203, endPoint y: 528, distance: 24.1
click at [203, 528] on div "Contact information First Name Rihu Last Name KIM Parent's Name JIN KIM Email r…" at bounding box center [403, 644] width 421 height 1001
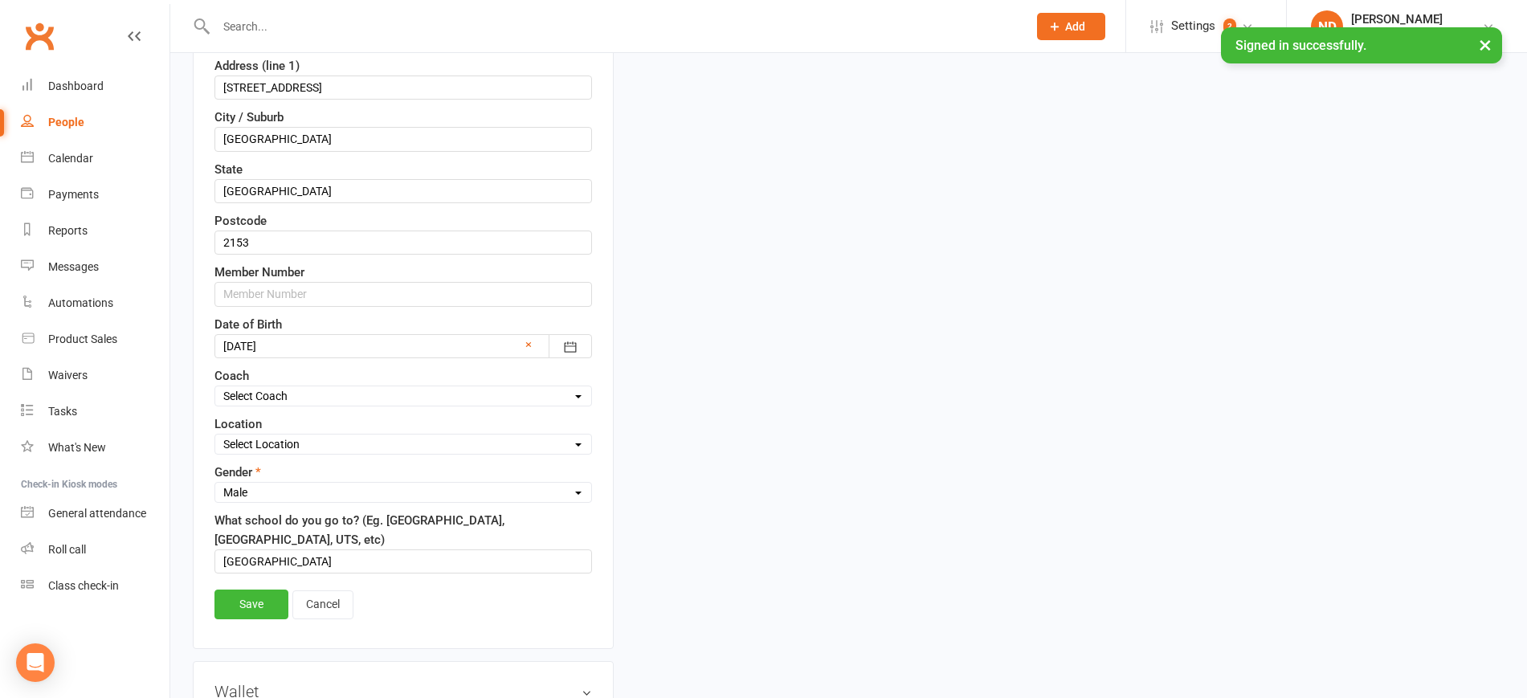
scroll to position [778, 0]
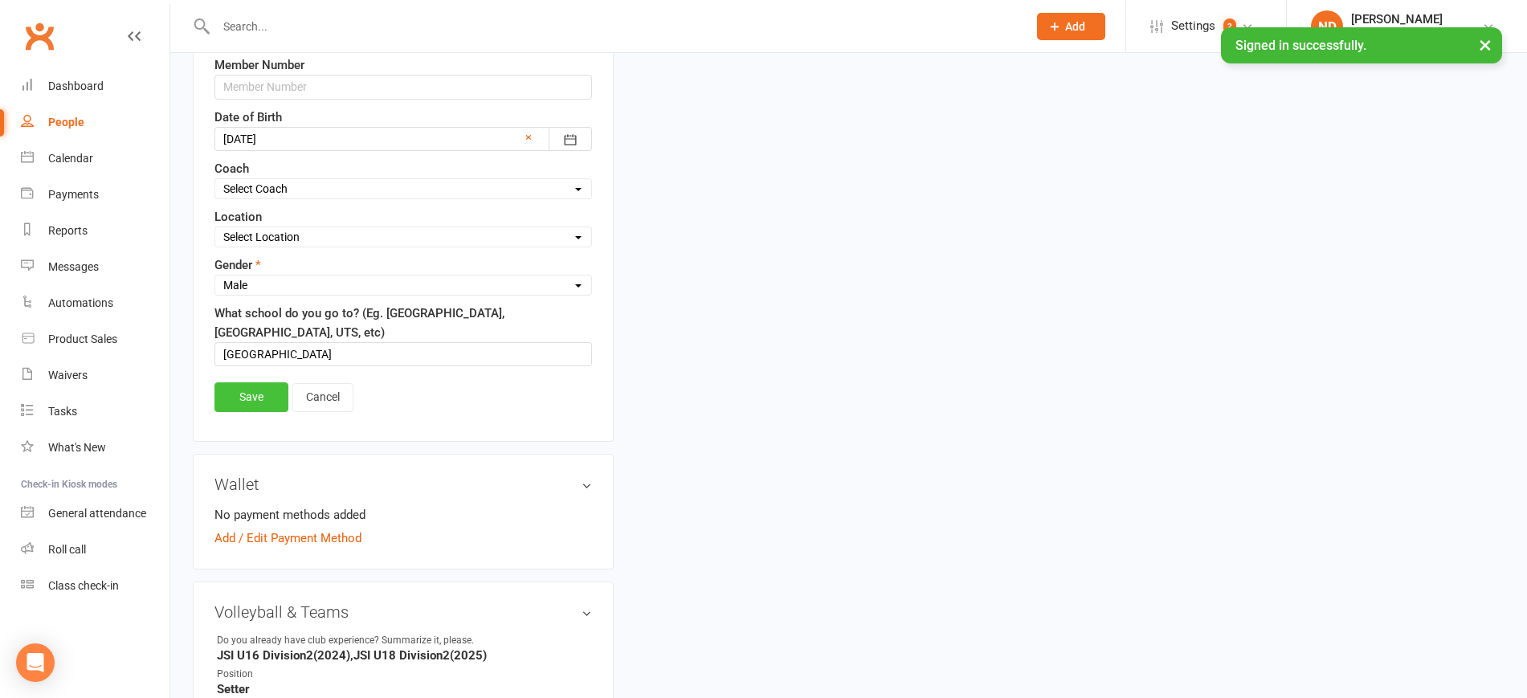
type input "61450307502"
click at [254, 411] on link "Save" at bounding box center [251, 396] width 74 height 29
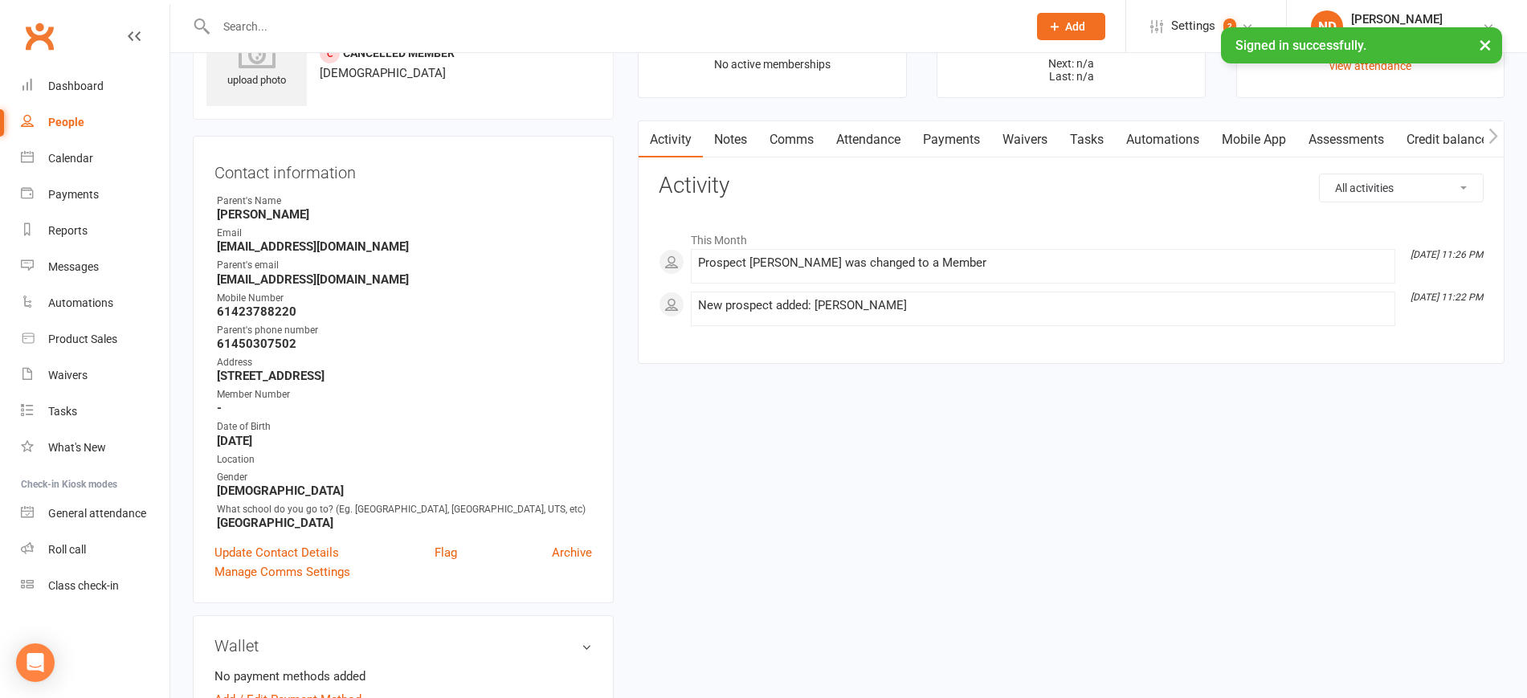
scroll to position [0, 0]
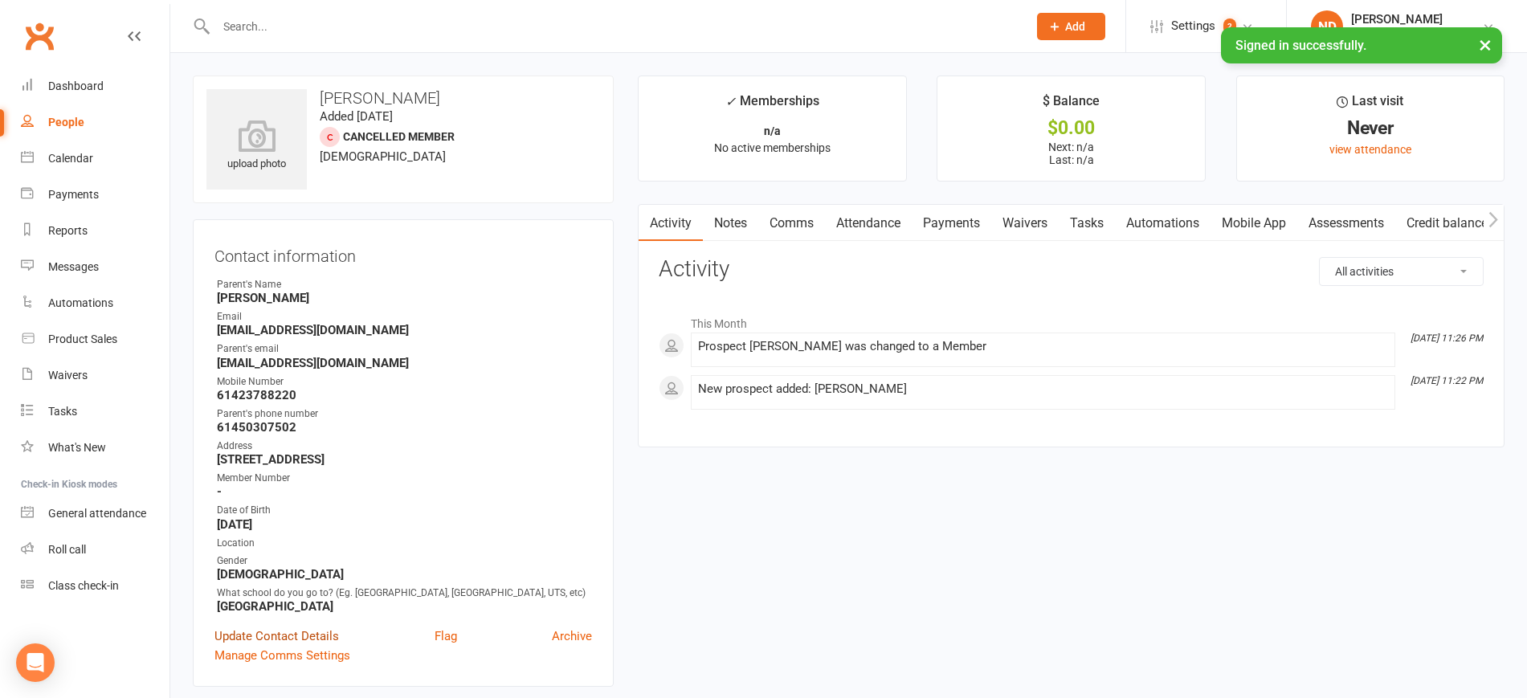
click at [275, 646] on link "Update Contact Details" at bounding box center [276, 635] width 124 height 19
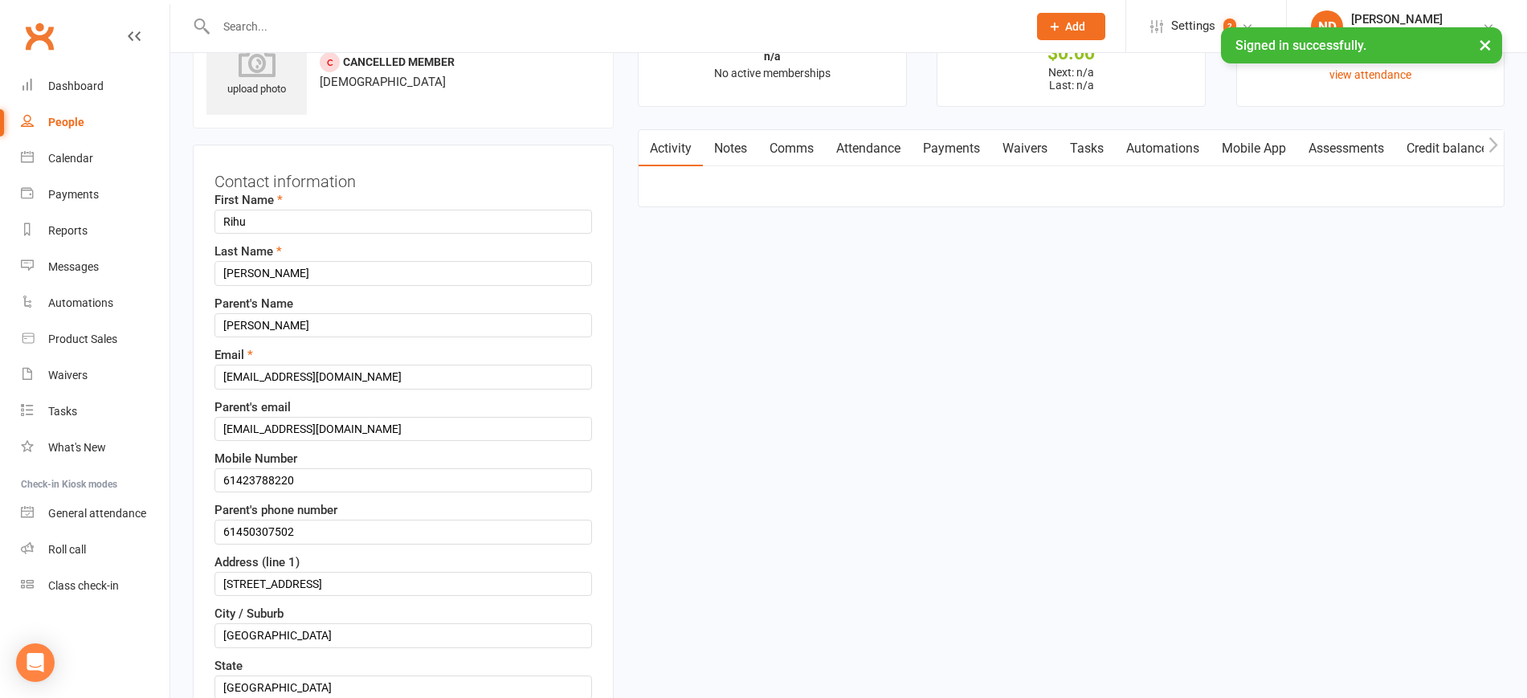
scroll to position [75, 0]
click at [232, 326] on input "JIN KIM" at bounding box center [402, 324] width 377 height 24
click at [275, 328] on input "JIN KIM" at bounding box center [402, 324] width 377 height 24
click at [232, 322] on input "JIN KIM" at bounding box center [402, 324] width 377 height 24
click at [281, 324] on input "Jin KIM" at bounding box center [402, 324] width 377 height 24
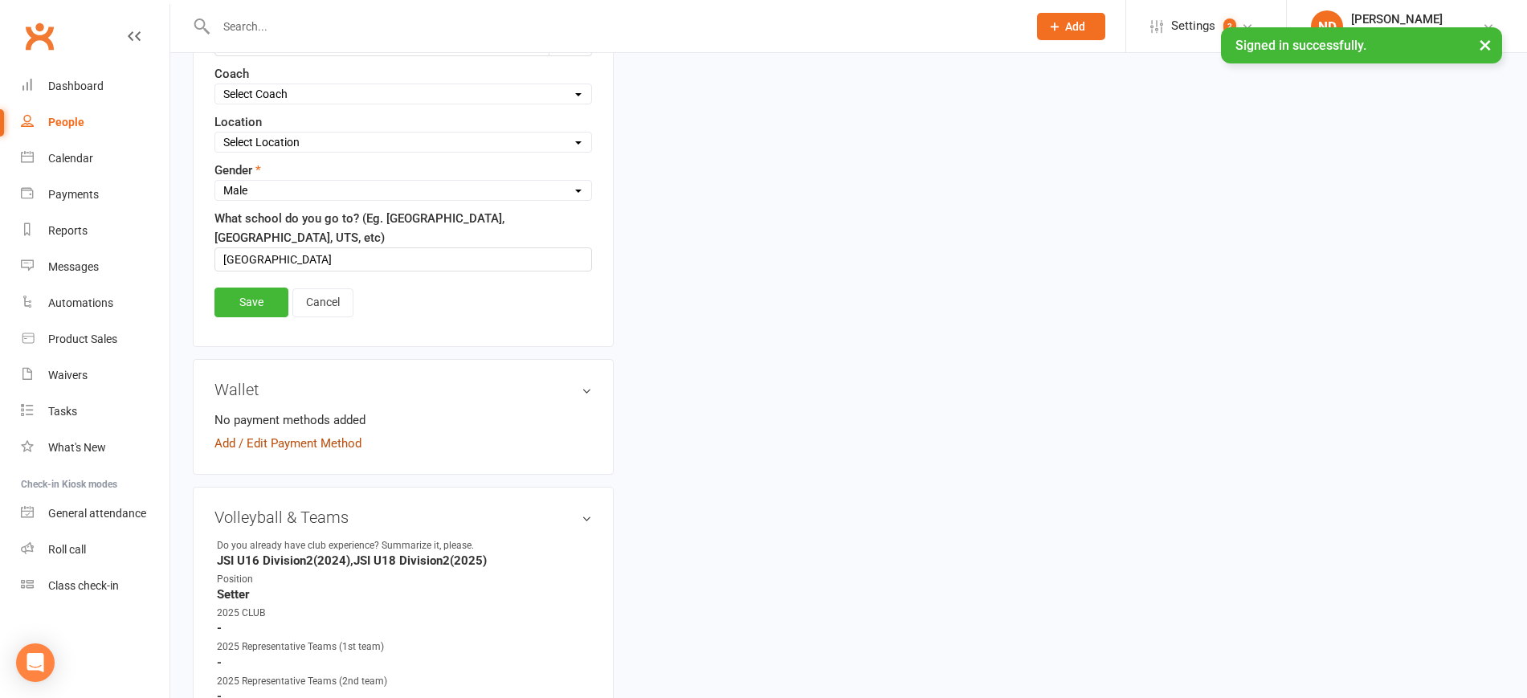
scroll to position [979, 0]
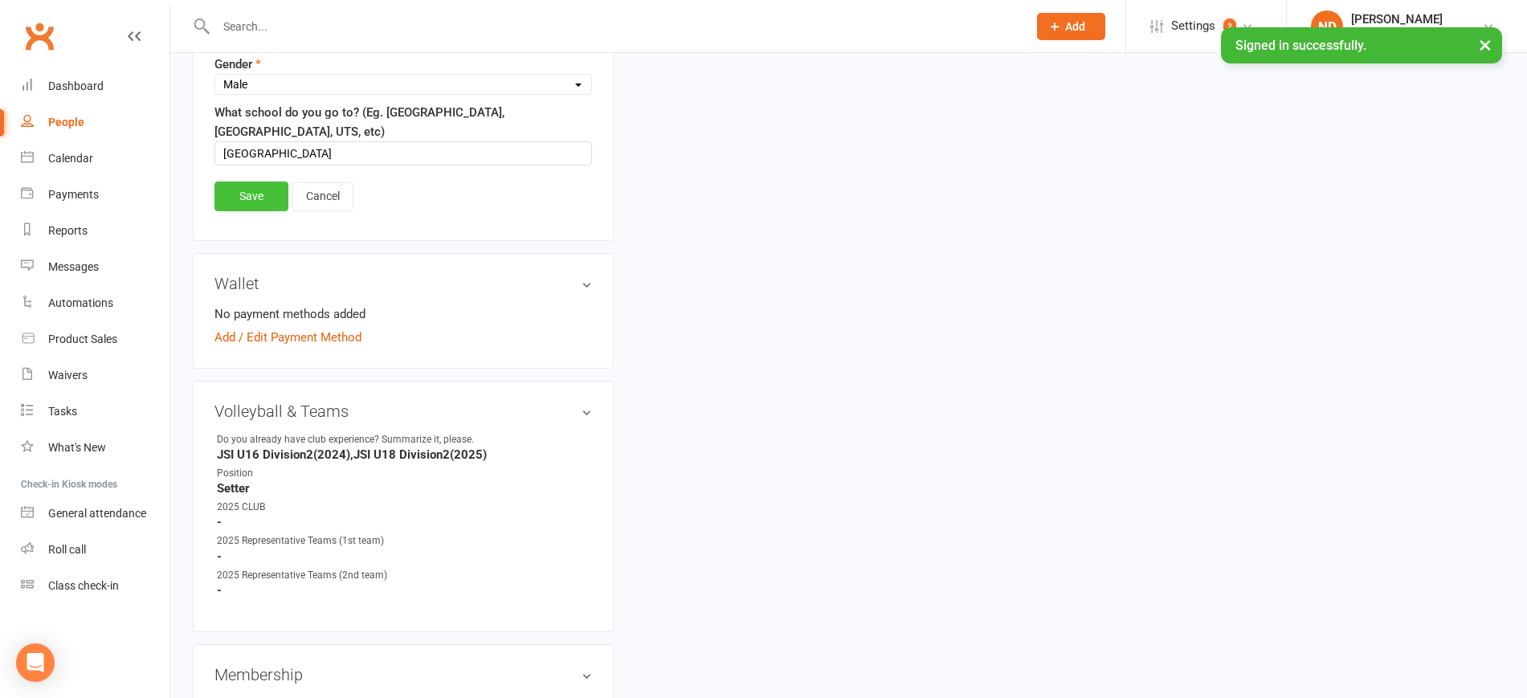
type input "Jin Kim"
click at [246, 195] on link "Save" at bounding box center [251, 196] width 74 height 29
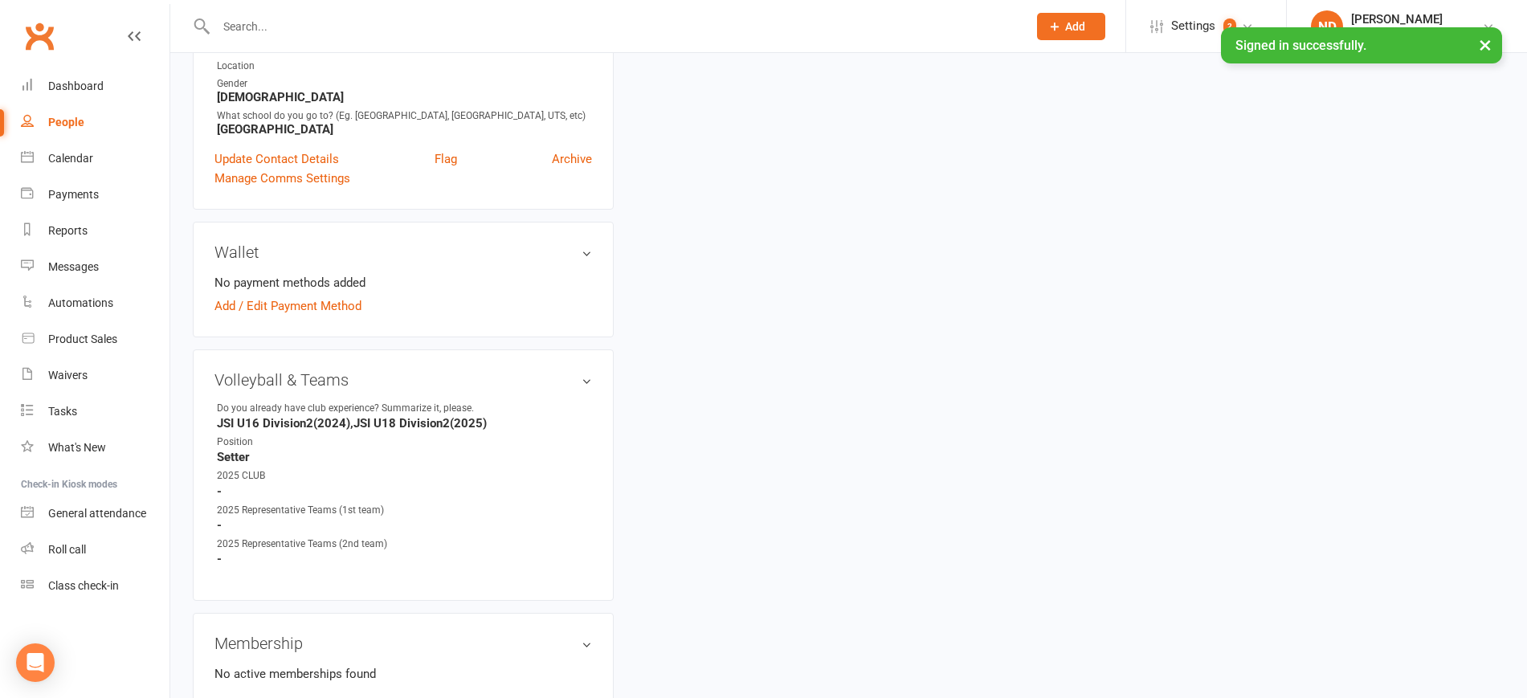
scroll to position [0, 0]
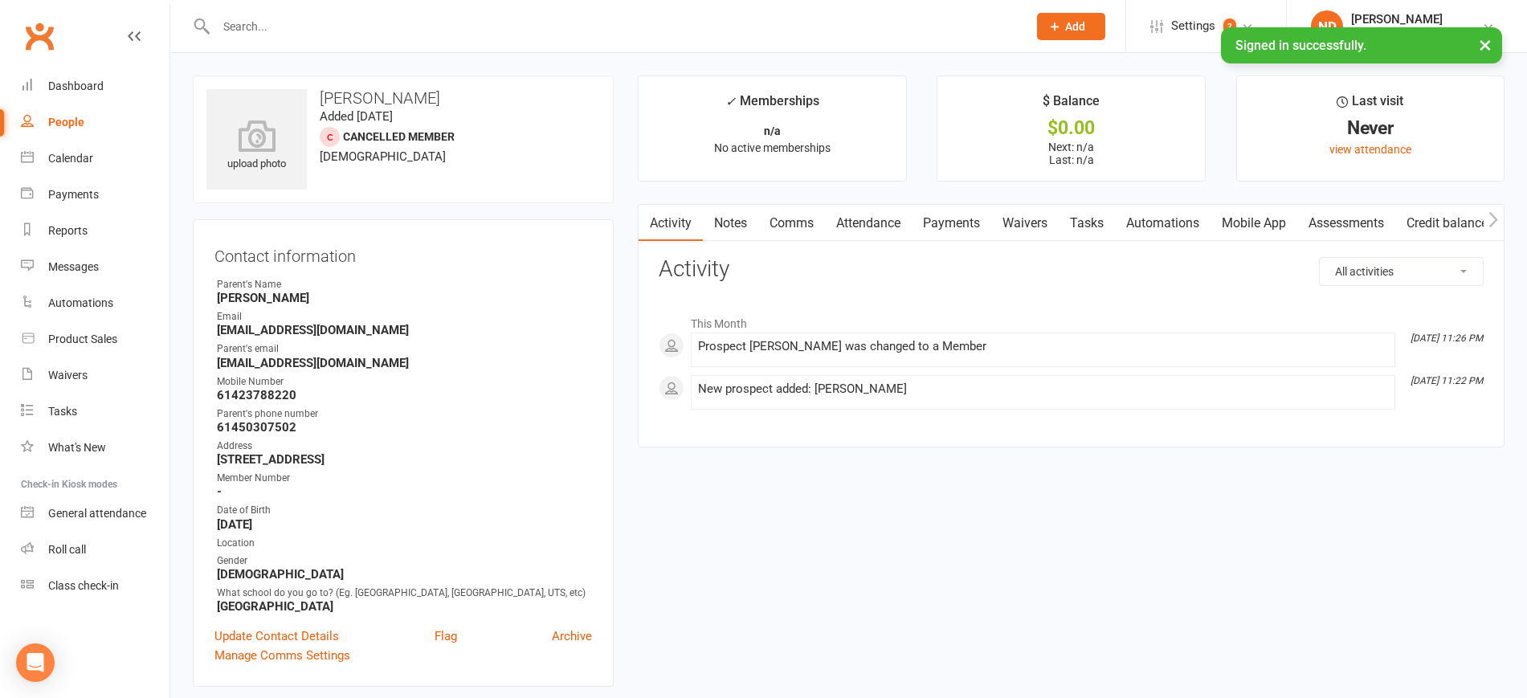
click at [68, 116] on div "People" at bounding box center [66, 122] width 36 height 13
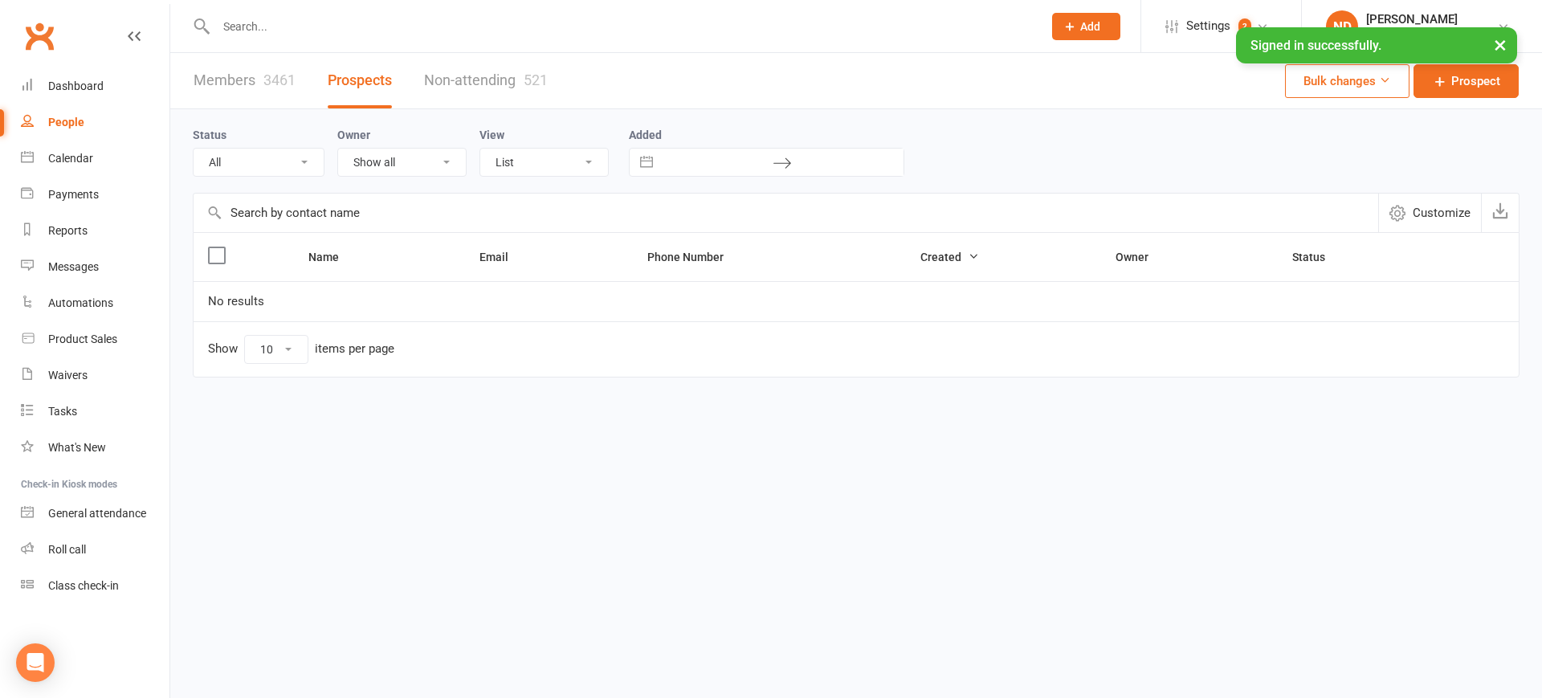
click at [251, 78] on link "Members 3461" at bounding box center [245, 80] width 102 height 55
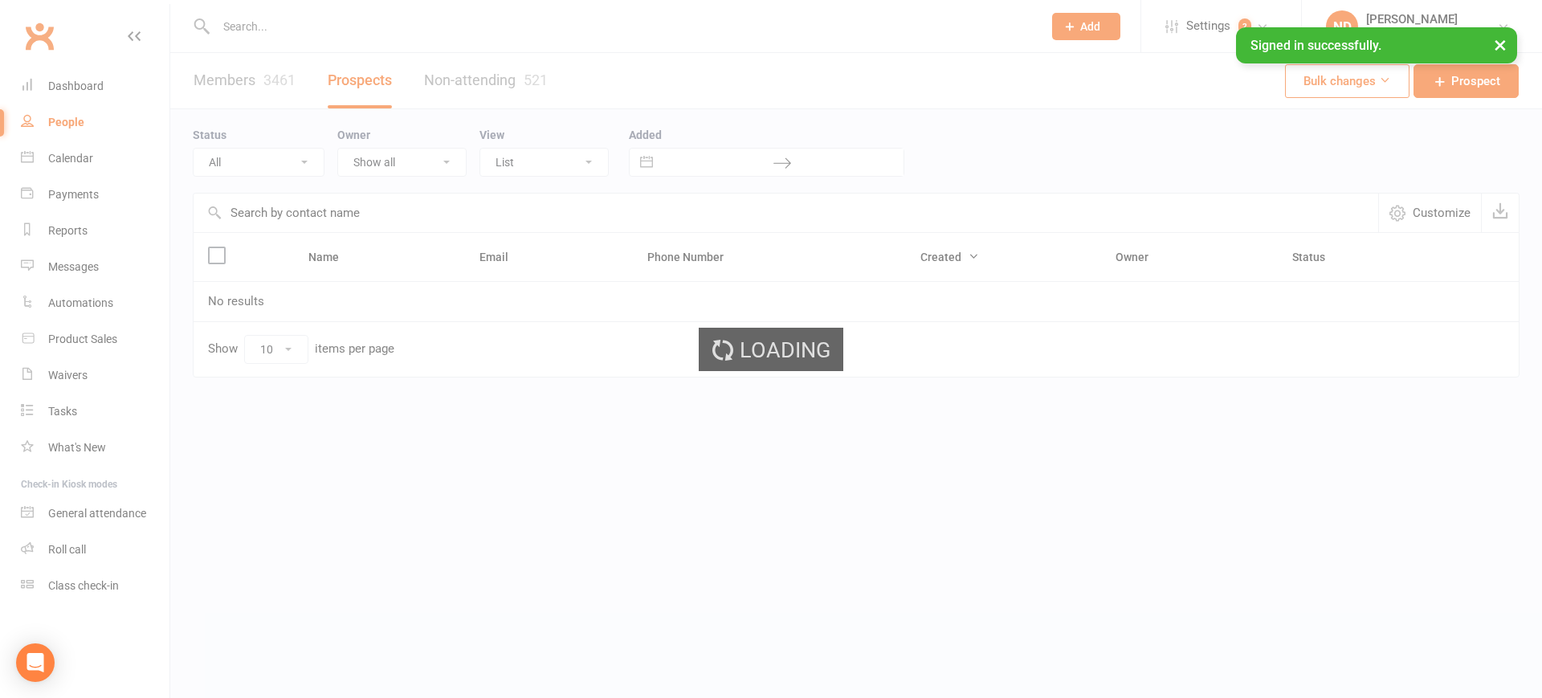
select select "100"
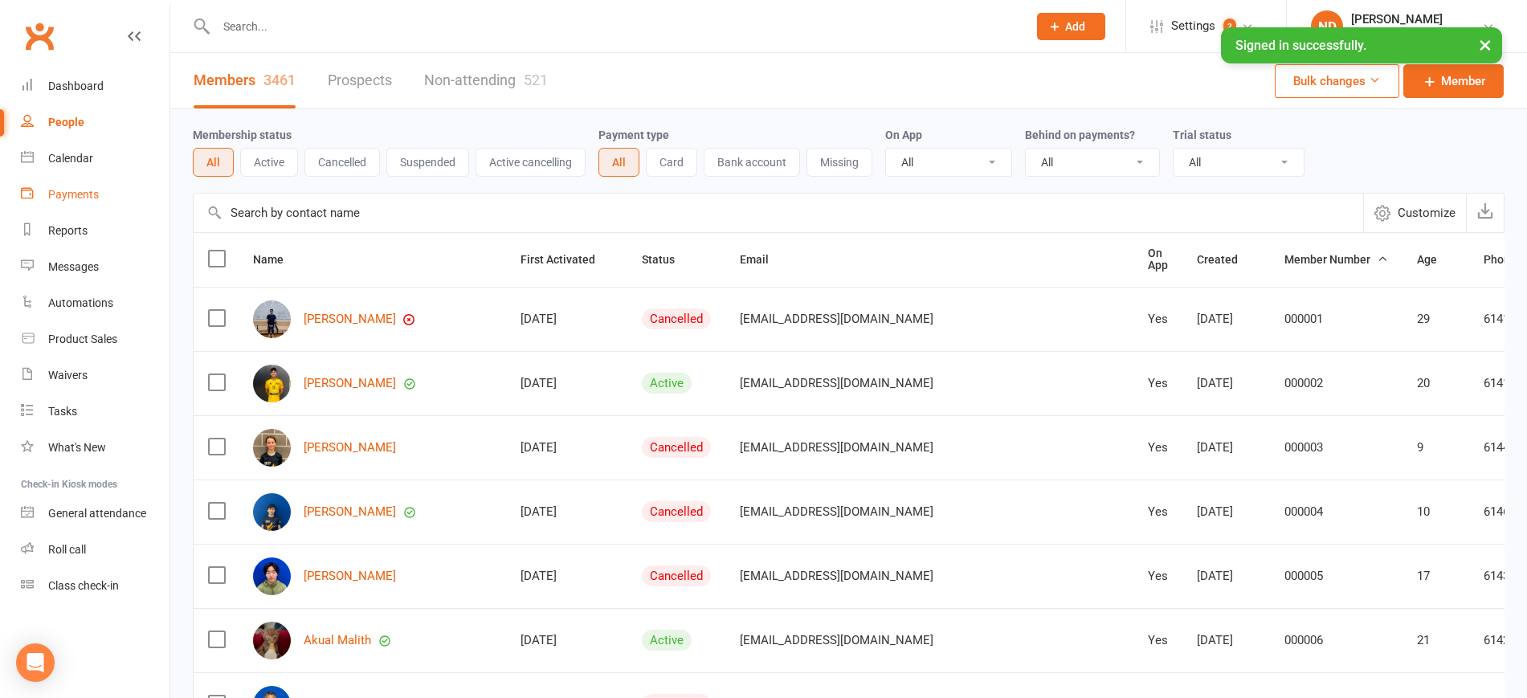
click at [87, 196] on div "Payments" at bounding box center [73, 194] width 51 height 13
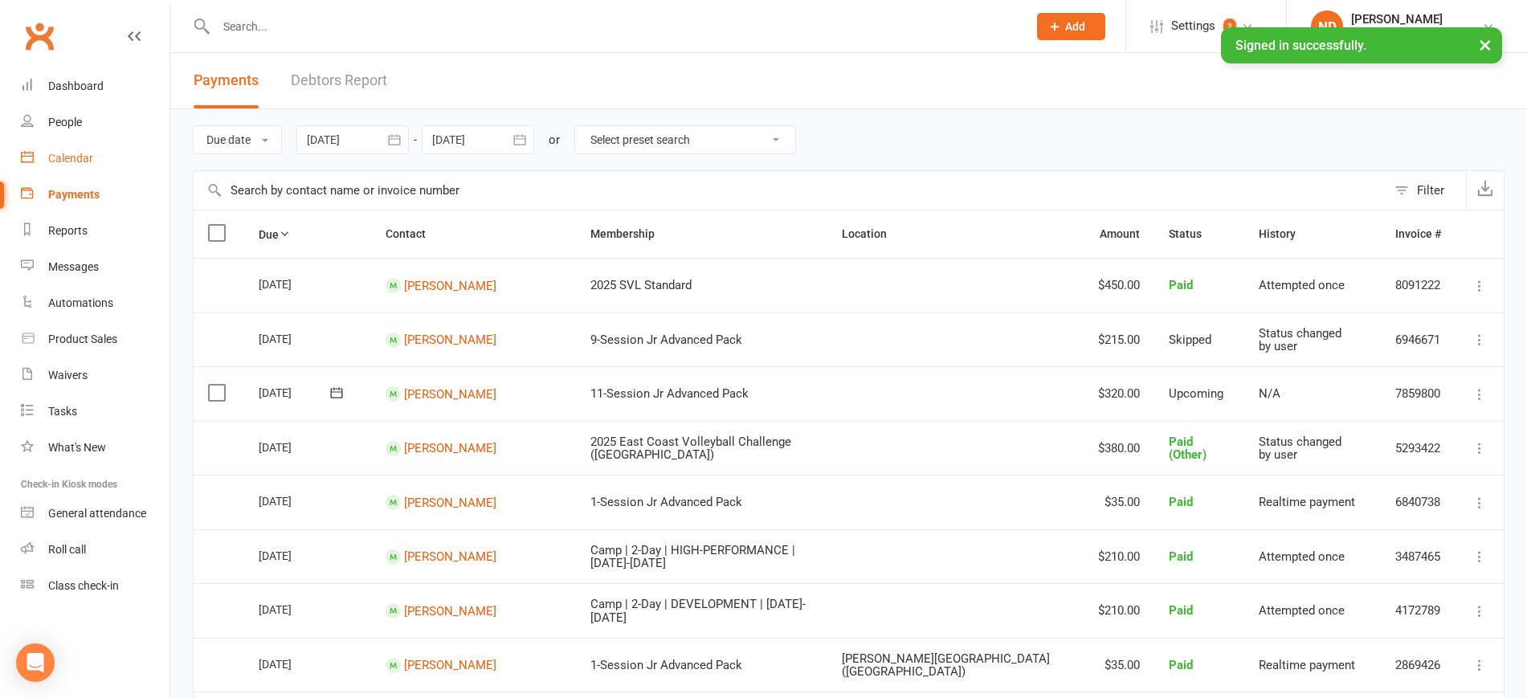
click at [92, 159] on div "Calendar" at bounding box center [70, 158] width 45 height 13
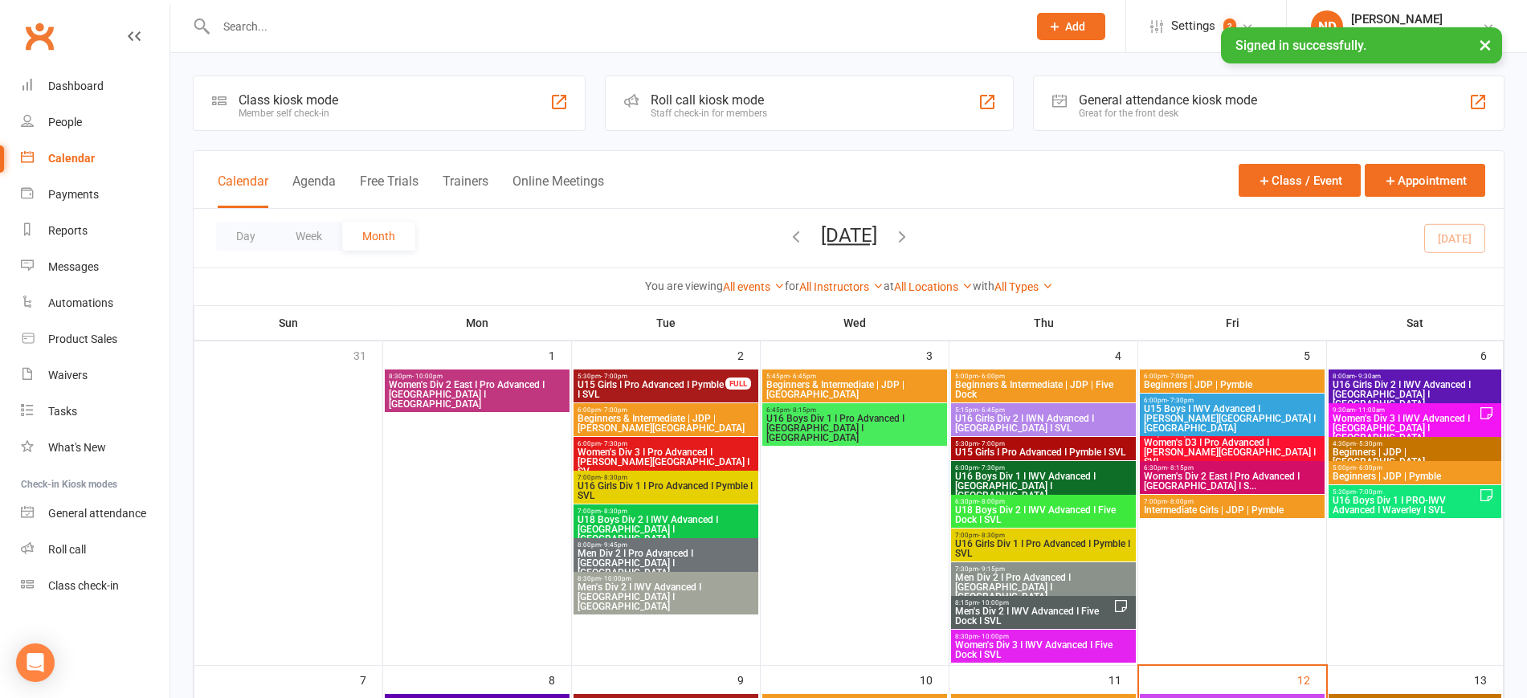
click at [1454, 414] on span "Women's Div 3 I IWV Advanced I Newtown I SVL" at bounding box center [1405, 428] width 147 height 29
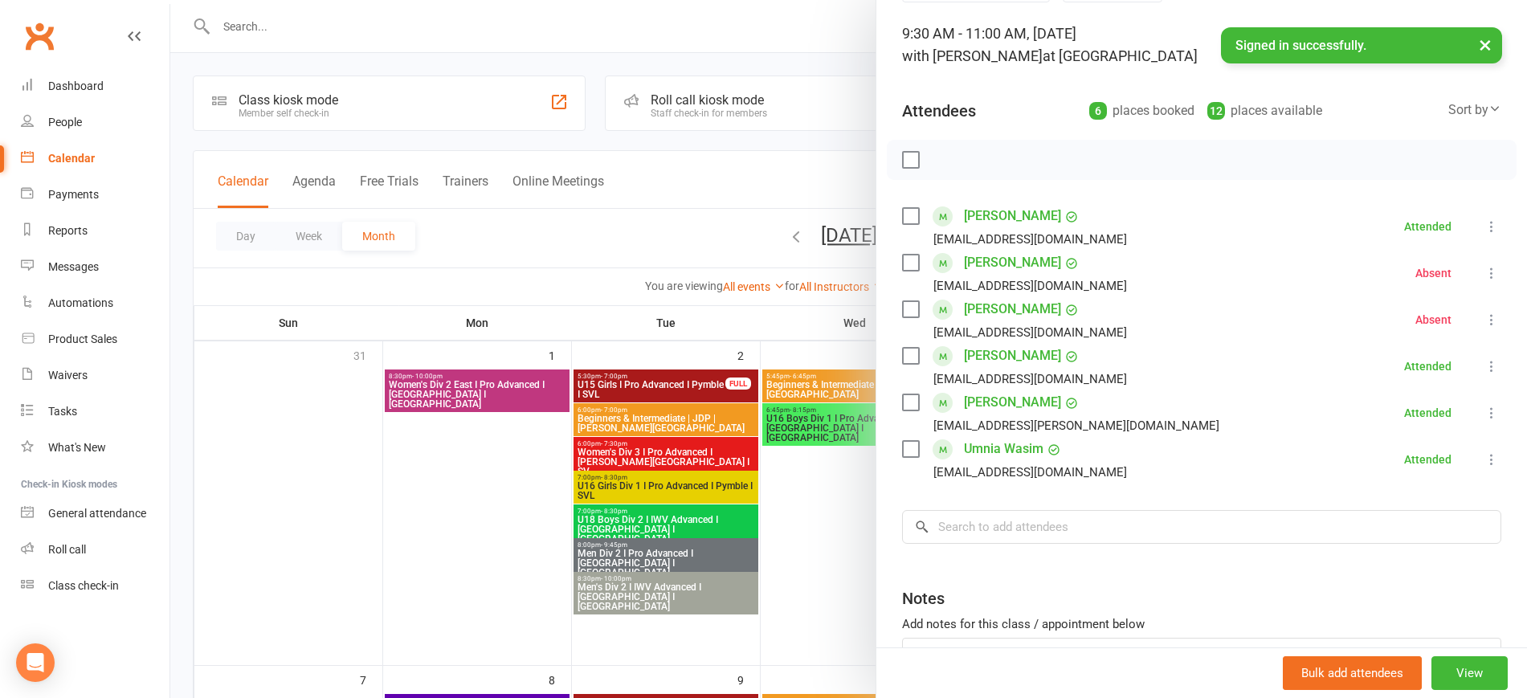
scroll to position [219, 0]
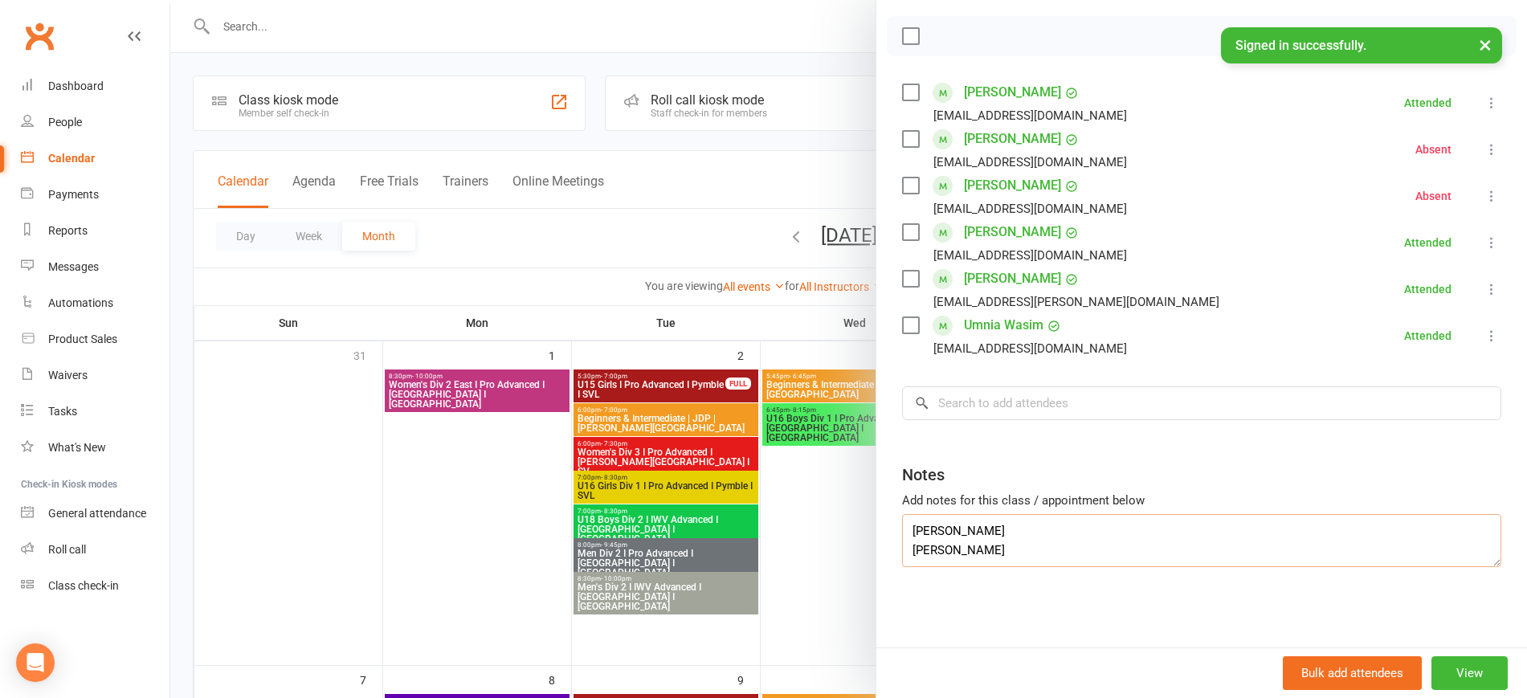
drag, startPoint x: 1065, startPoint y: 533, endPoint x: 862, endPoint y: 525, distance: 203.4
click at [862, 0] on div "Women's Div 3 I IWV Advanced I Newtown I SVL Class kiosk mode Roll call 9:30 AM…" at bounding box center [848, 0] width 1357 height 0
drag, startPoint x: 452, startPoint y: 521, endPoint x: 544, endPoint y: 505, distance: 93.0
click at [460, 520] on div at bounding box center [848, 349] width 1357 height 698
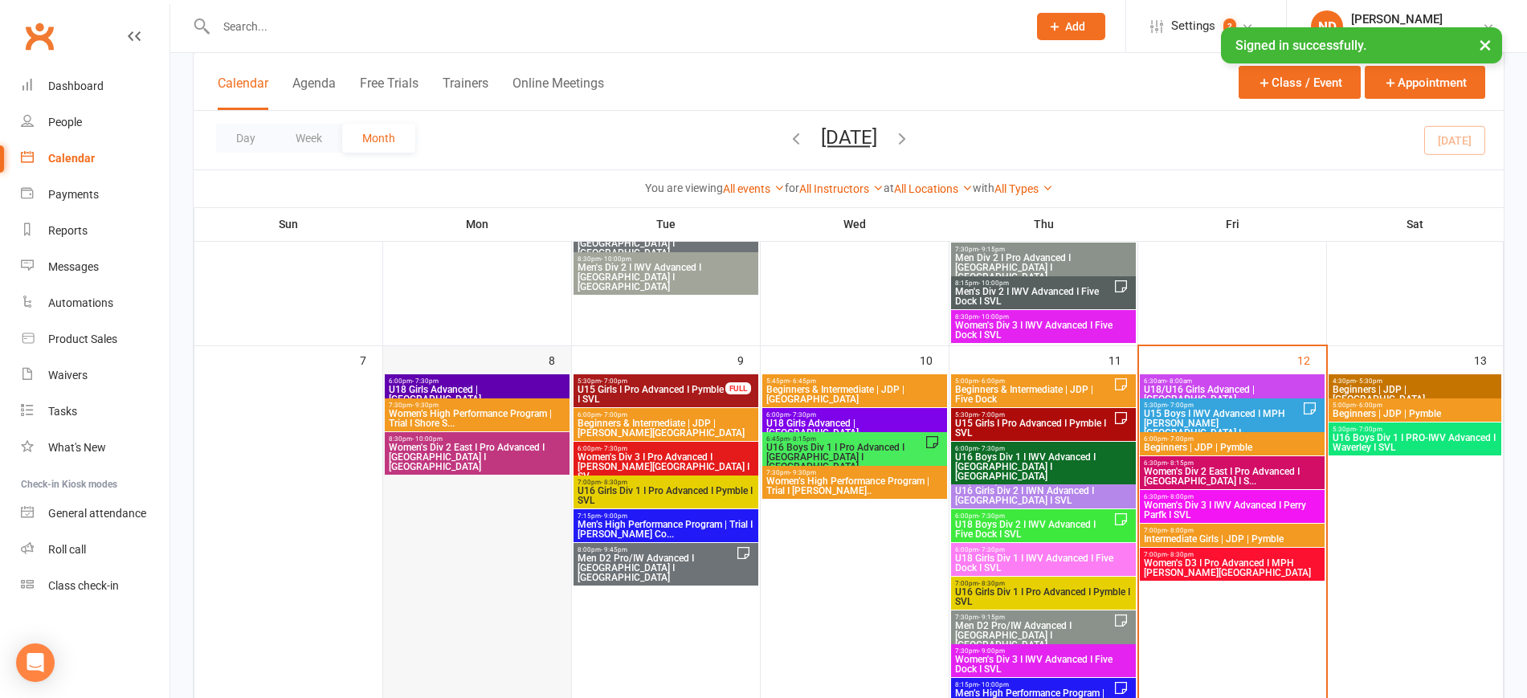
scroll to position [201, 0]
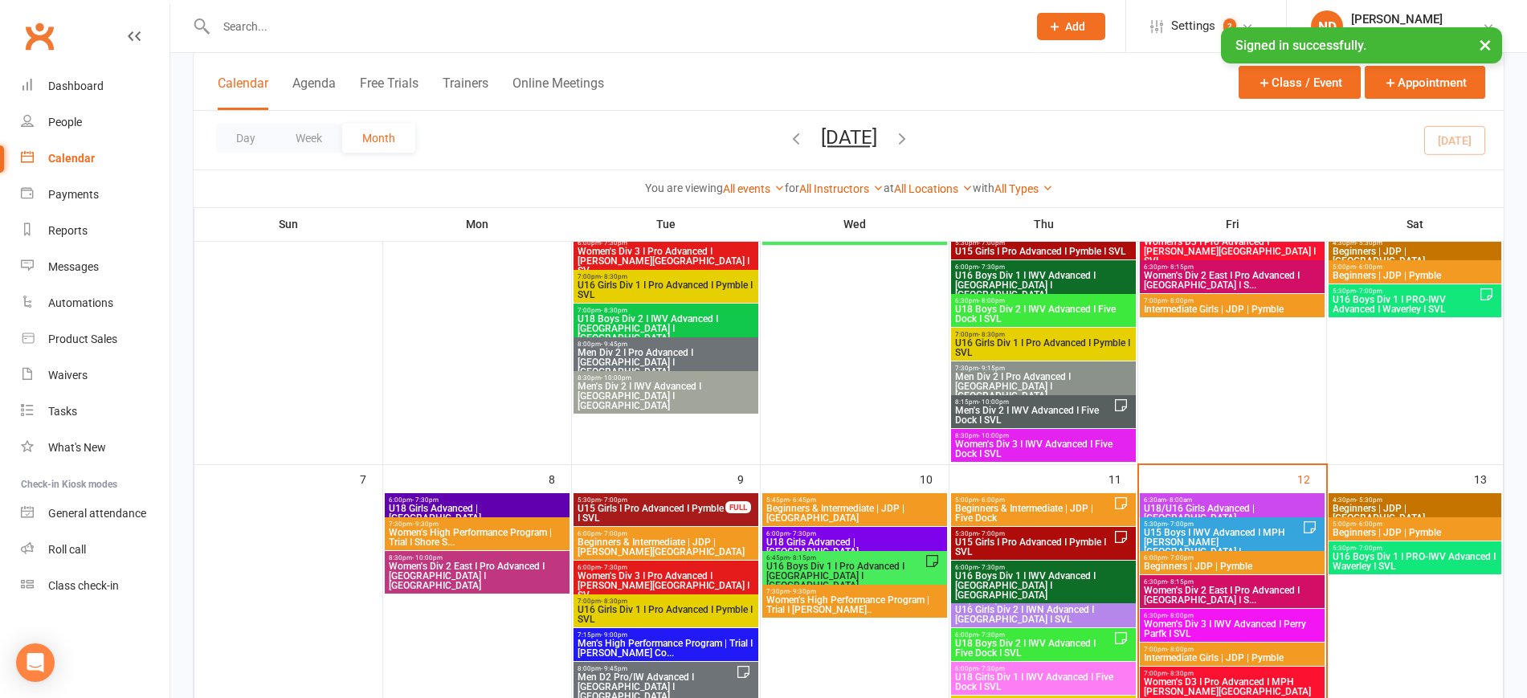
click at [527, 501] on span "6:00pm - 7:30pm" at bounding box center [477, 499] width 178 height 7
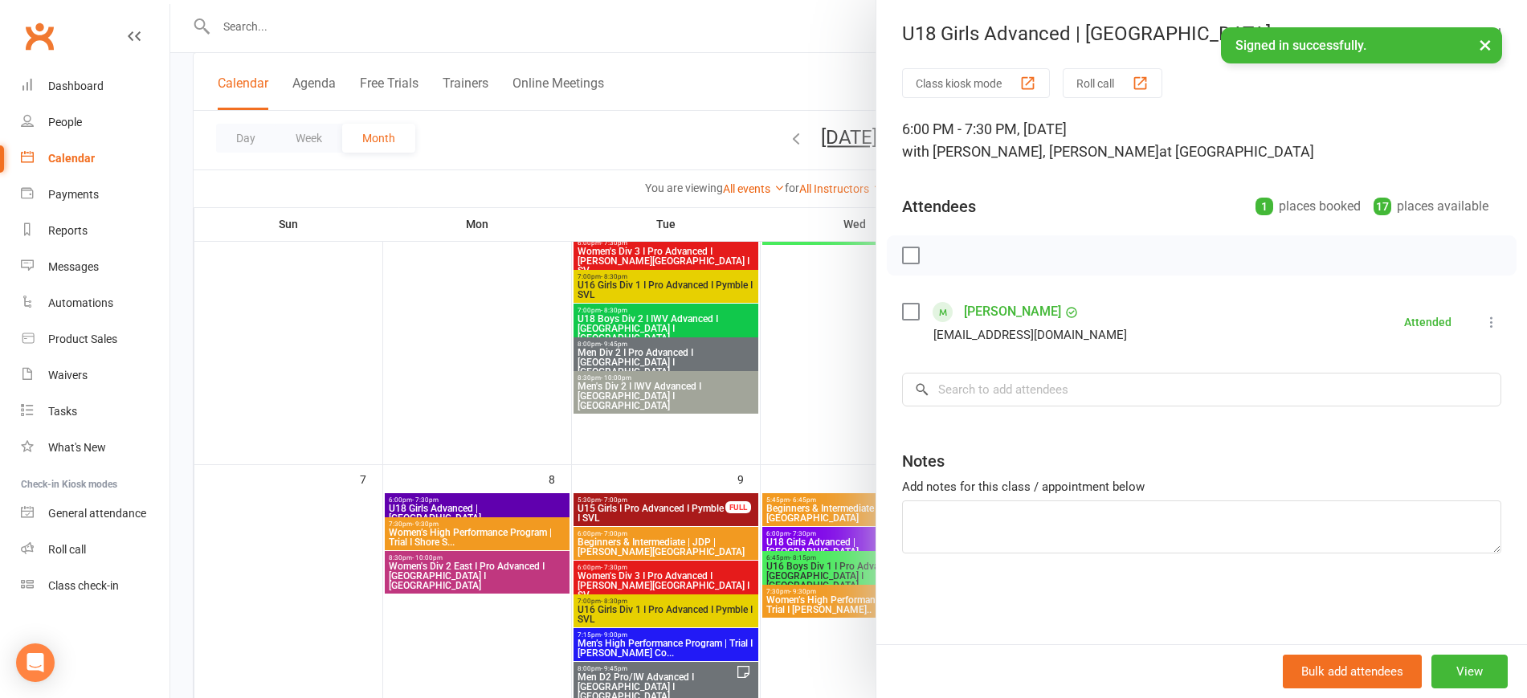
click at [483, 522] on div at bounding box center [848, 349] width 1357 height 698
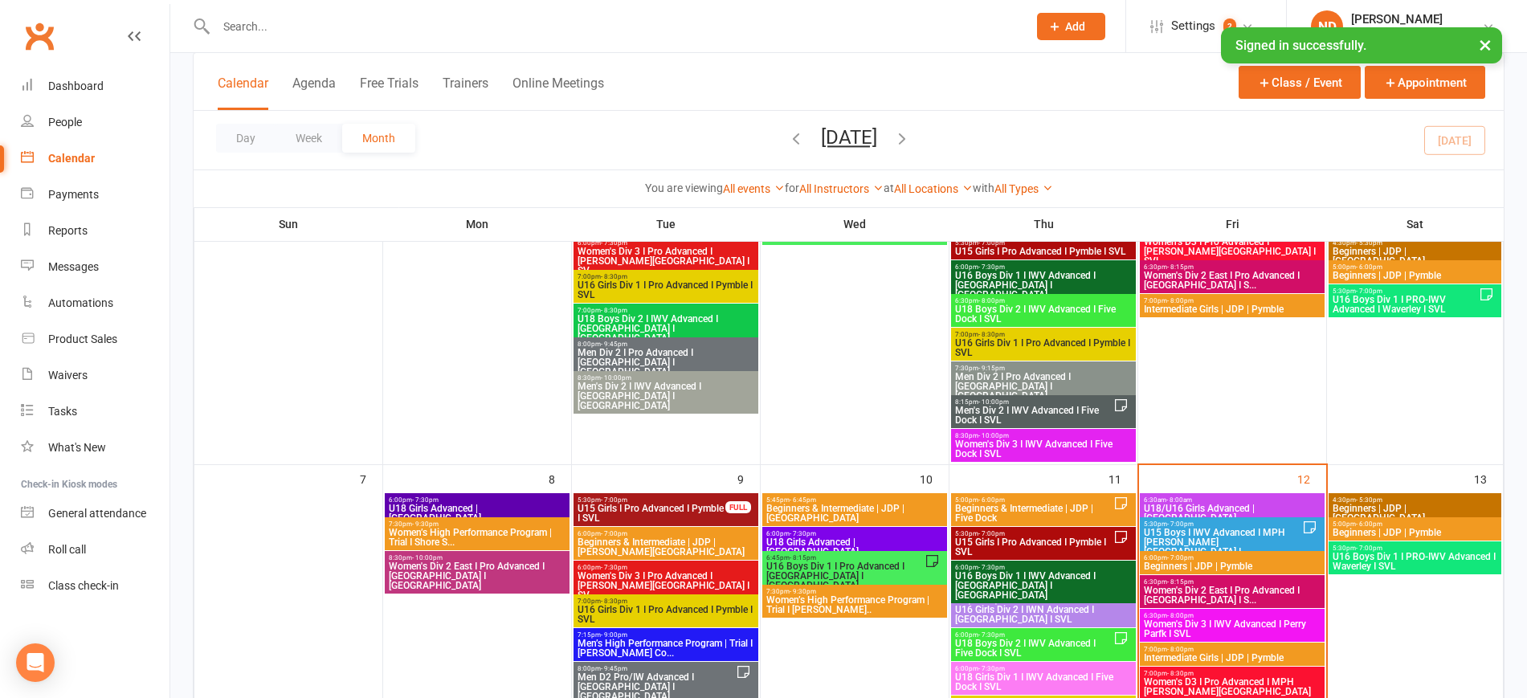
click at [483, 529] on span "Women’s High Performance Program | Trial I Shore S..." at bounding box center [477, 537] width 178 height 19
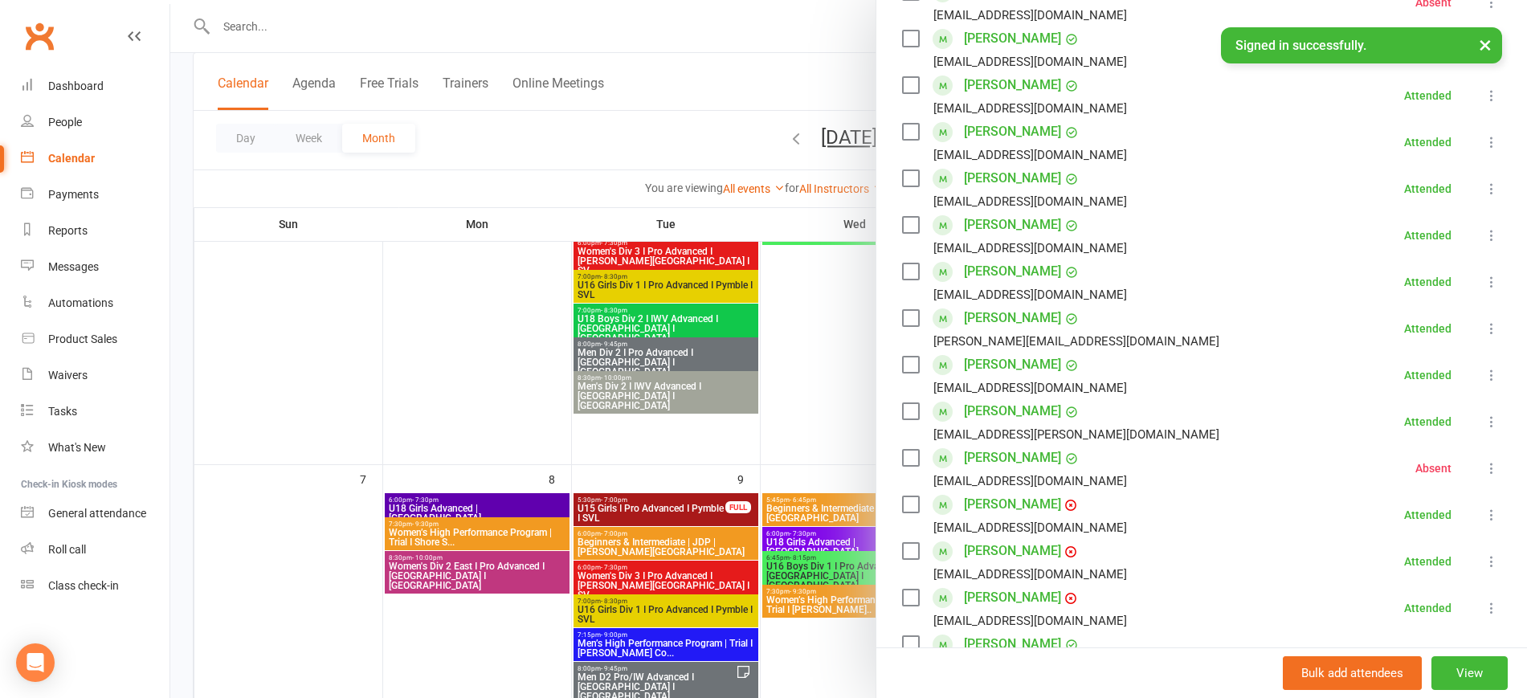
scroll to position [602, 0]
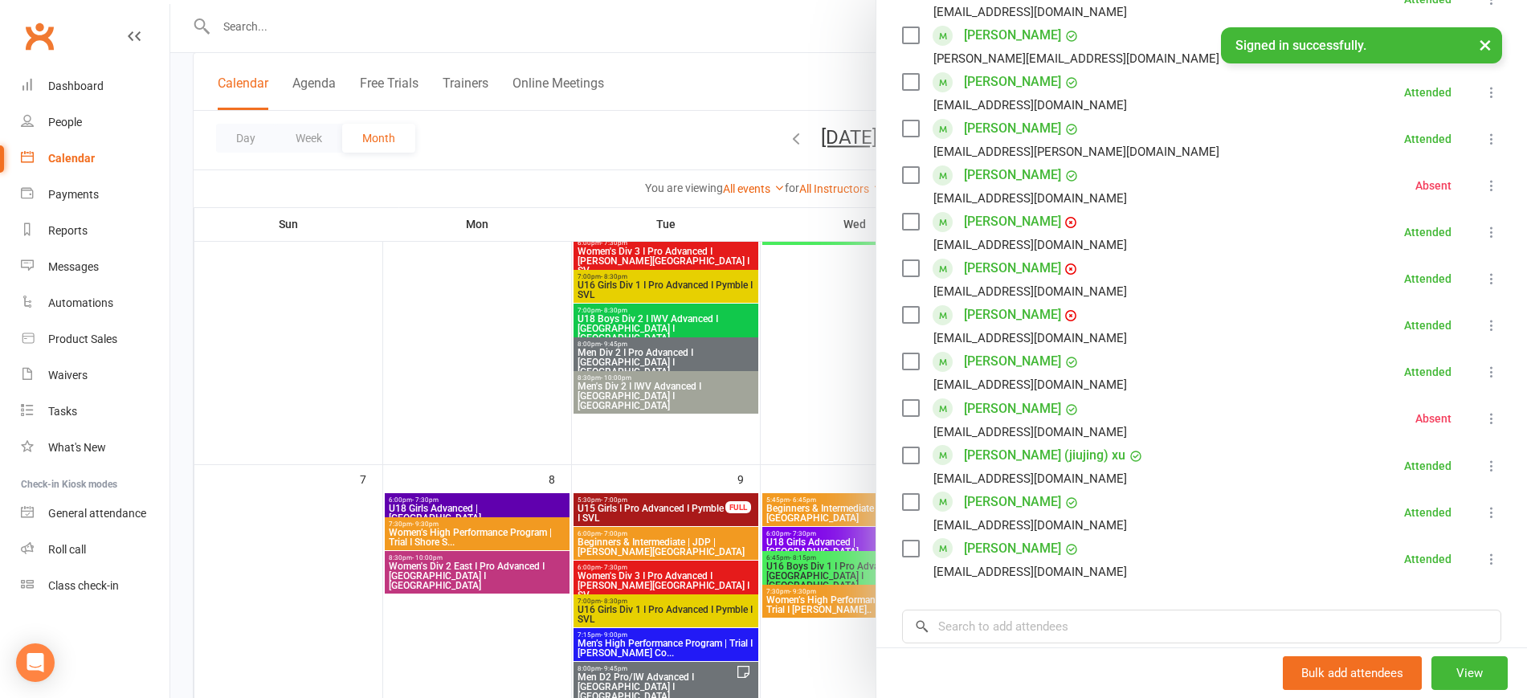
click at [513, 562] on div at bounding box center [848, 349] width 1357 height 698
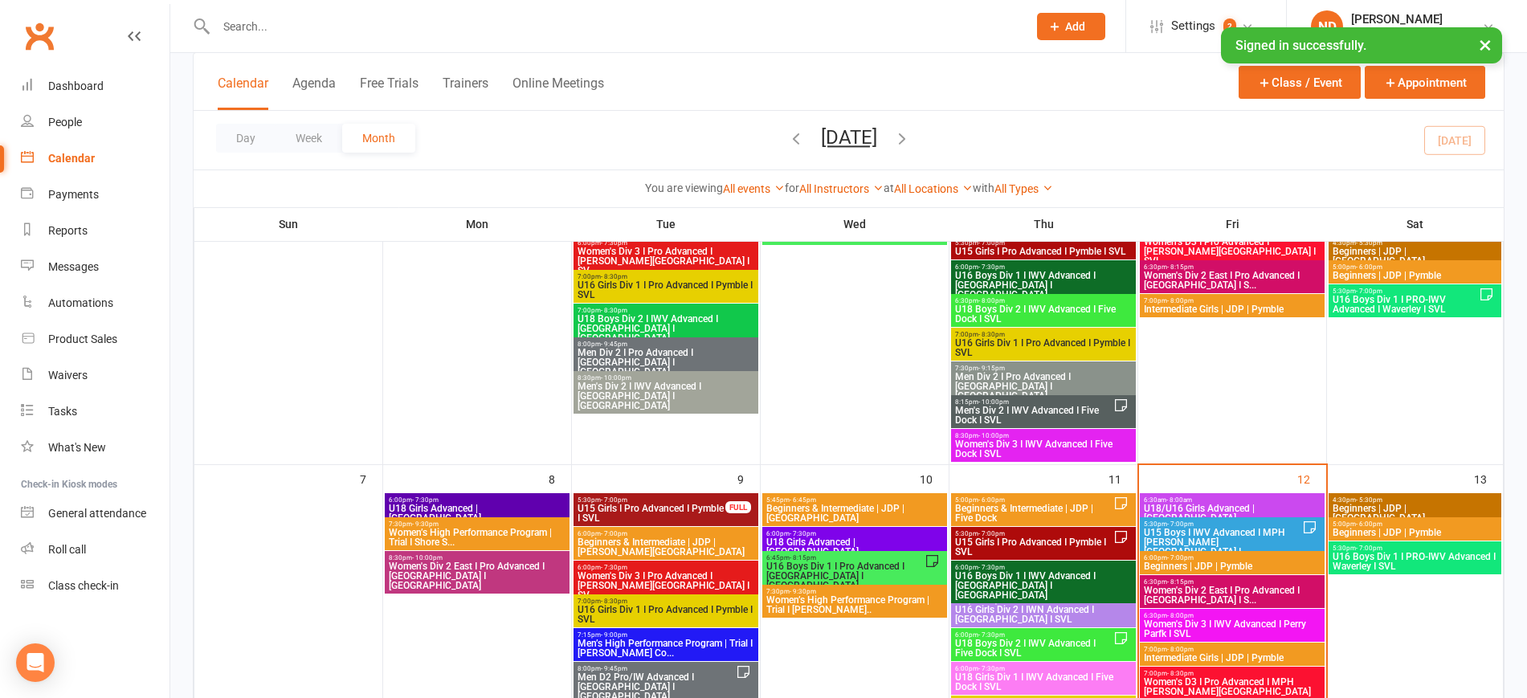
click at [520, 562] on span "Women's Div 2 East I Pro Advanced I Newtown I SVL" at bounding box center [477, 575] width 178 height 29
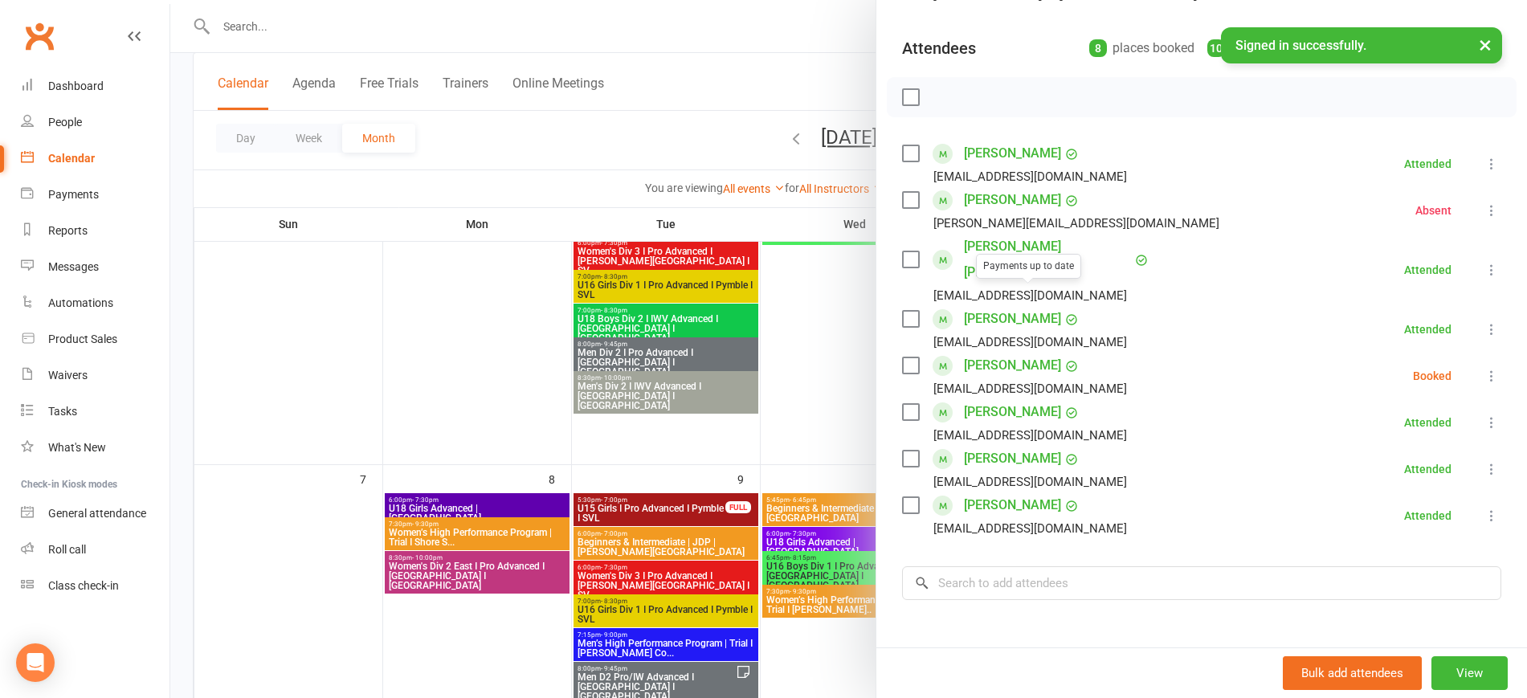
scroll to position [312, 0]
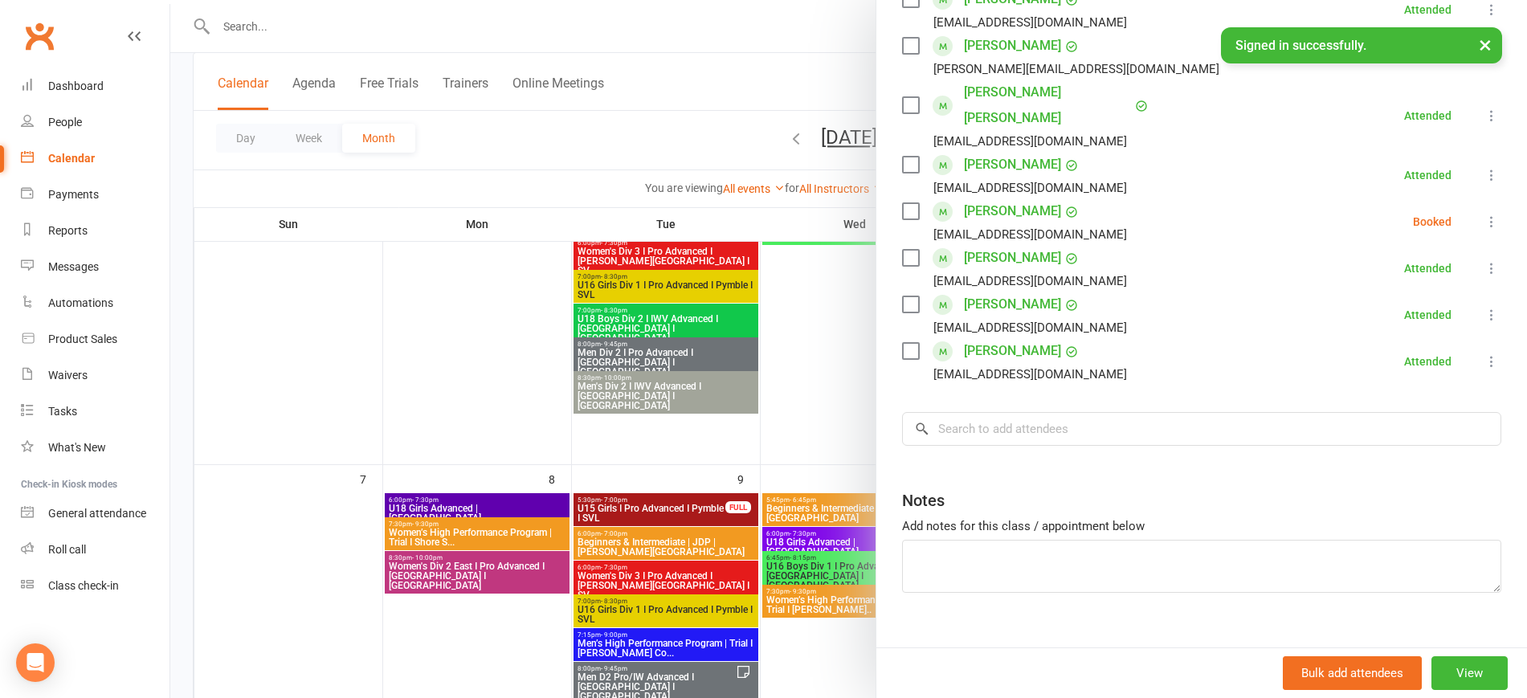
click at [525, 391] on div at bounding box center [848, 349] width 1357 height 698
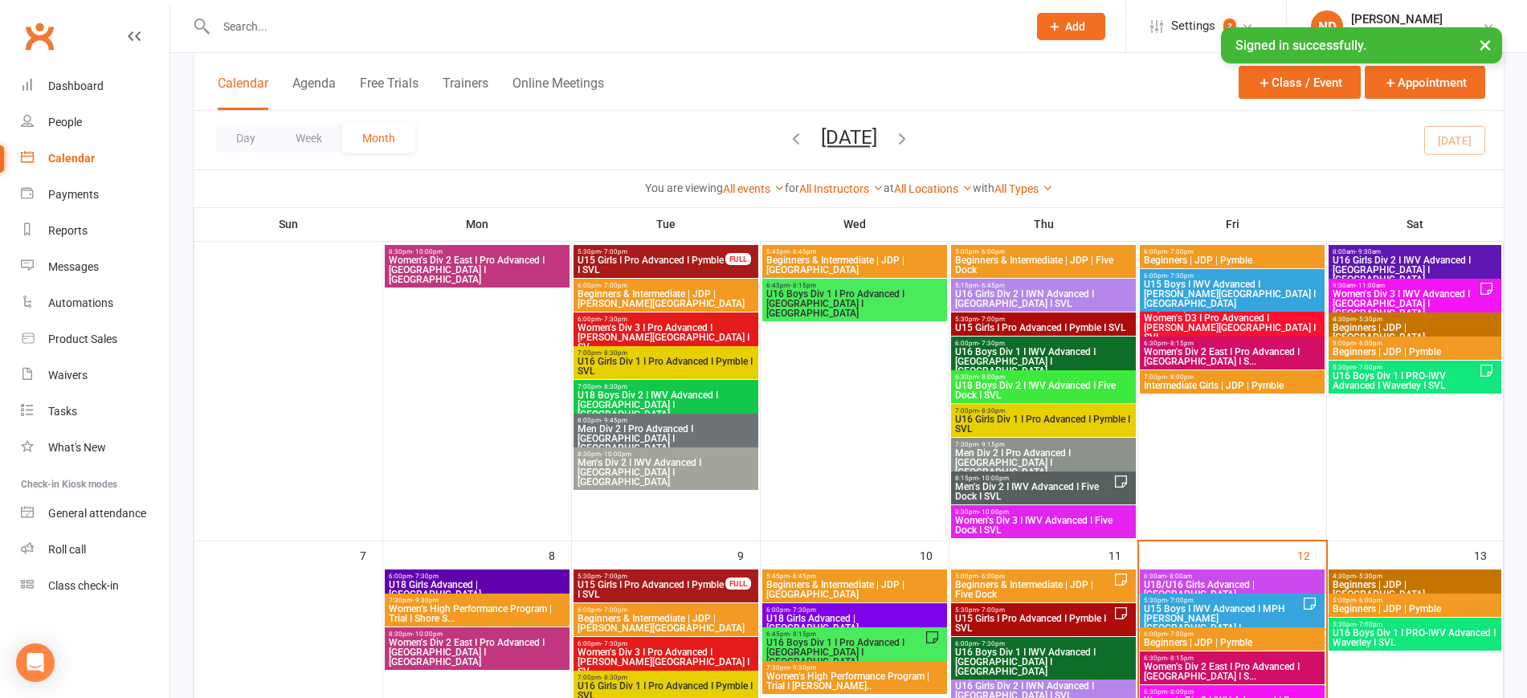
scroll to position [0, 0]
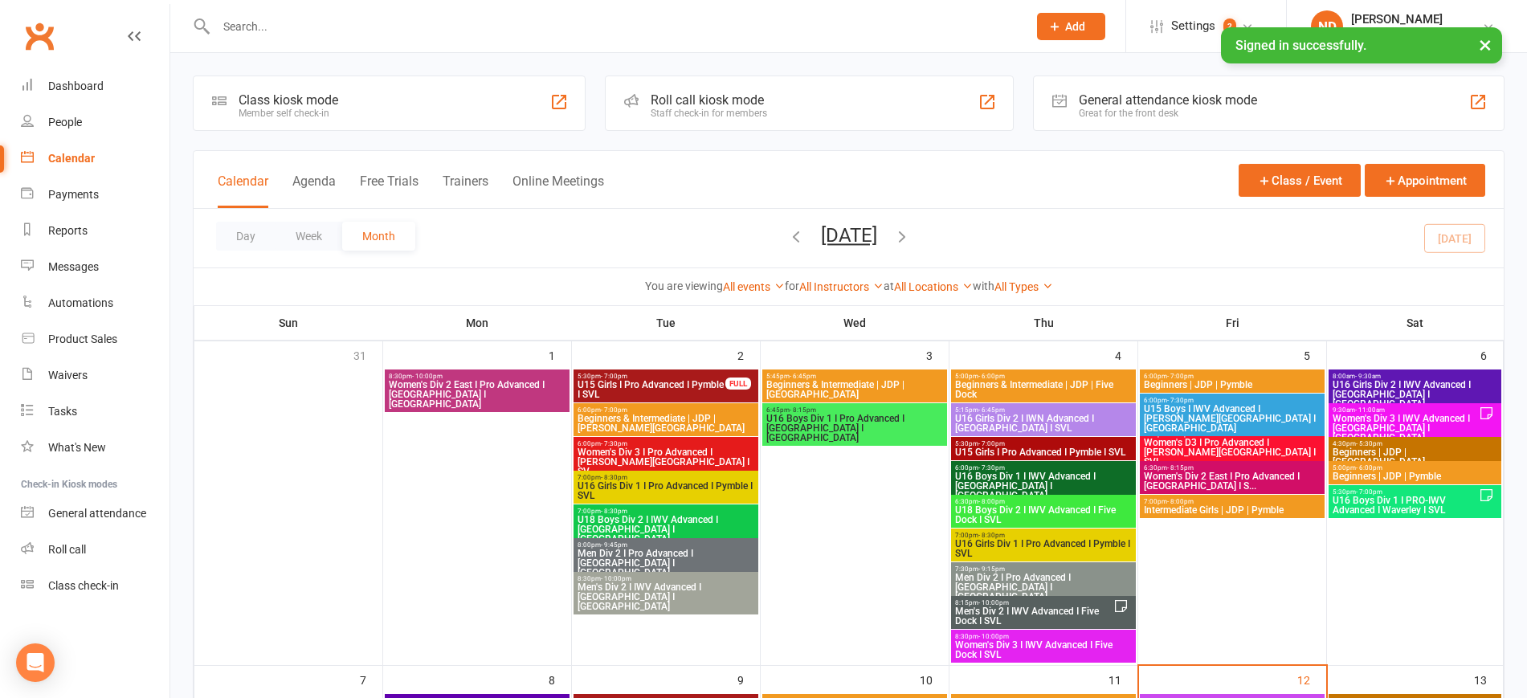
click at [539, 380] on span "Women's Div 2 East I Pro Advanced I Newtown I SVL" at bounding box center [477, 394] width 178 height 29
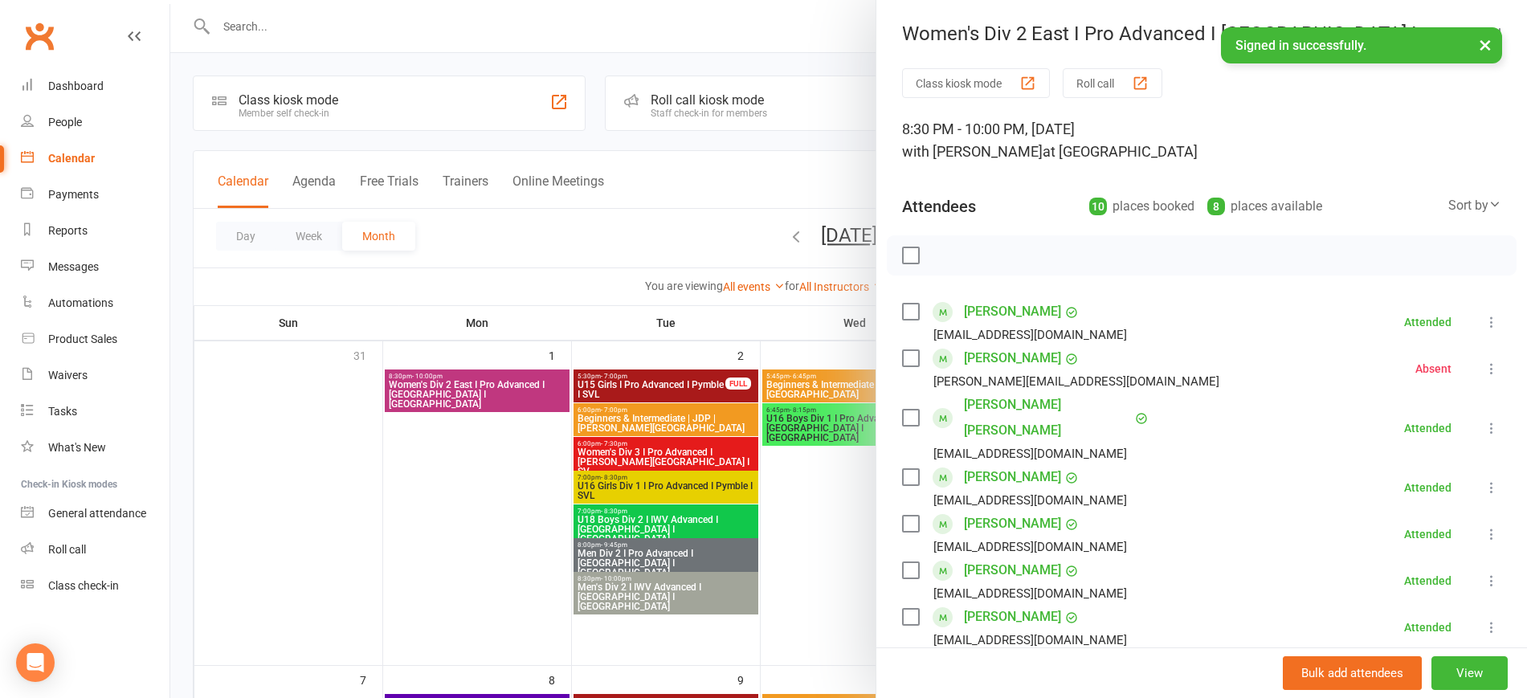
click at [679, 380] on div at bounding box center [848, 349] width 1357 height 698
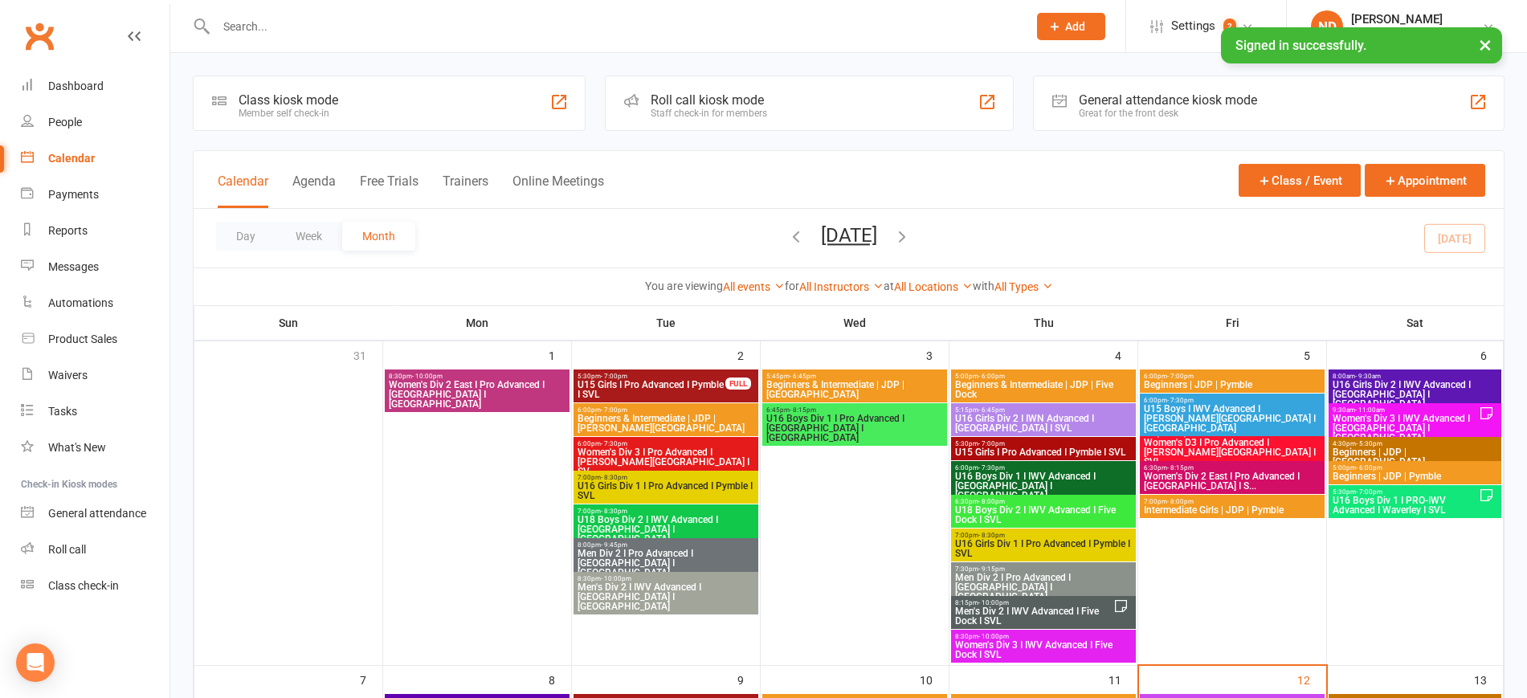
click at [679, 380] on span "U15 Girls I Pro Advanced I Pymble I SVL" at bounding box center [651, 389] width 149 height 19
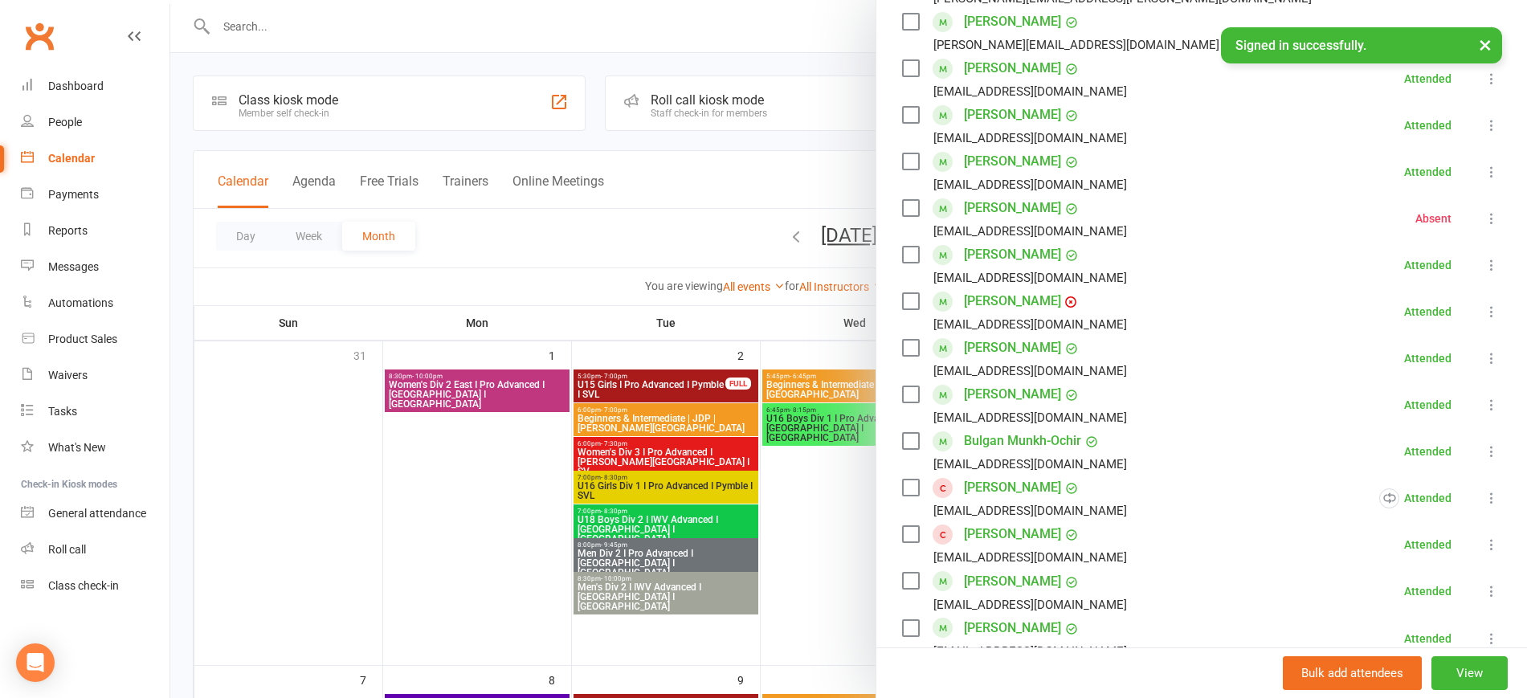
scroll to position [872, 0]
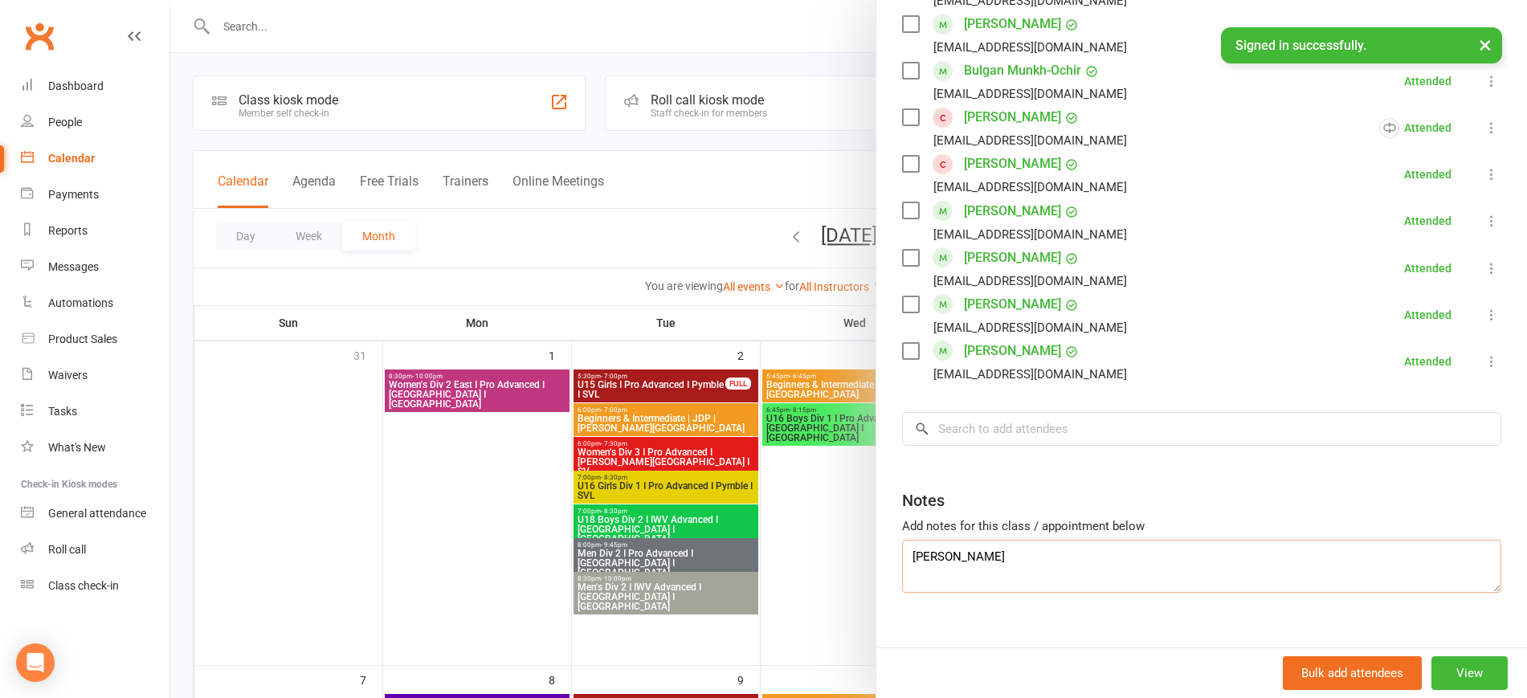
drag, startPoint x: 975, startPoint y: 533, endPoint x: 879, endPoint y: 528, distance: 96.5
click at [978, 412] on input "search" at bounding box center [1201, 429] width 599 height 34
paste input "Zoe"
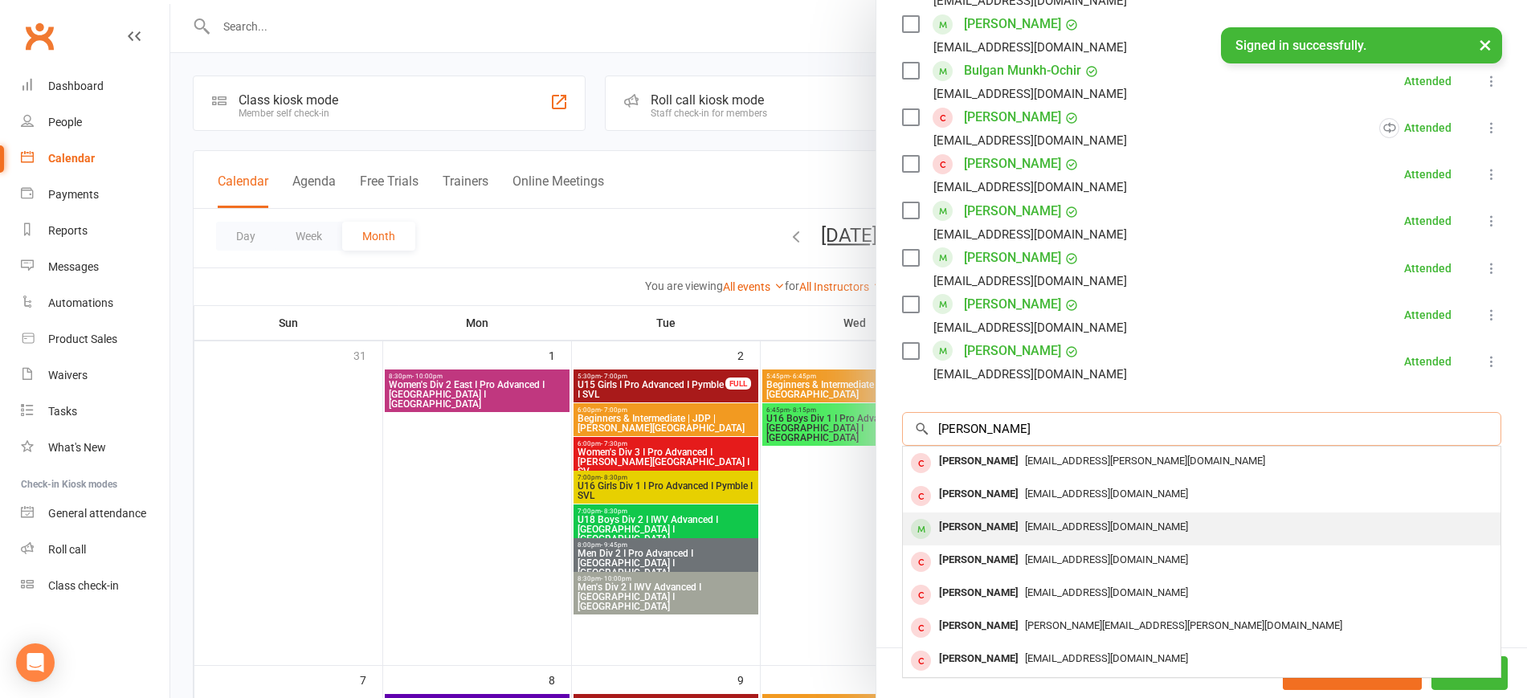
type input "Zoe"
click at [1031, 520] on span "amykabos@gmail.com" at bounding box center [1106, 526] width 163 height 12
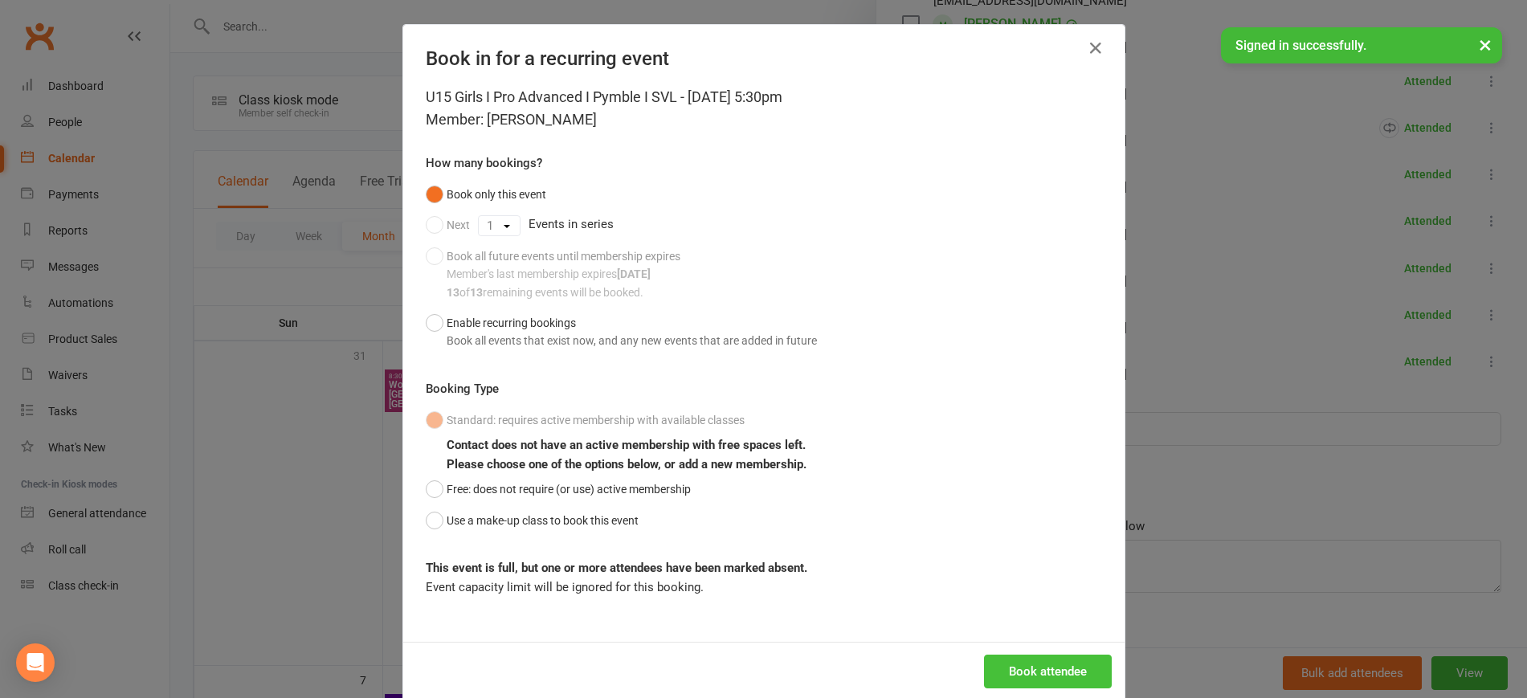
click at [1062, 665] on button "Book attendee" at bounding box center [1048, 672] width 128 height 34
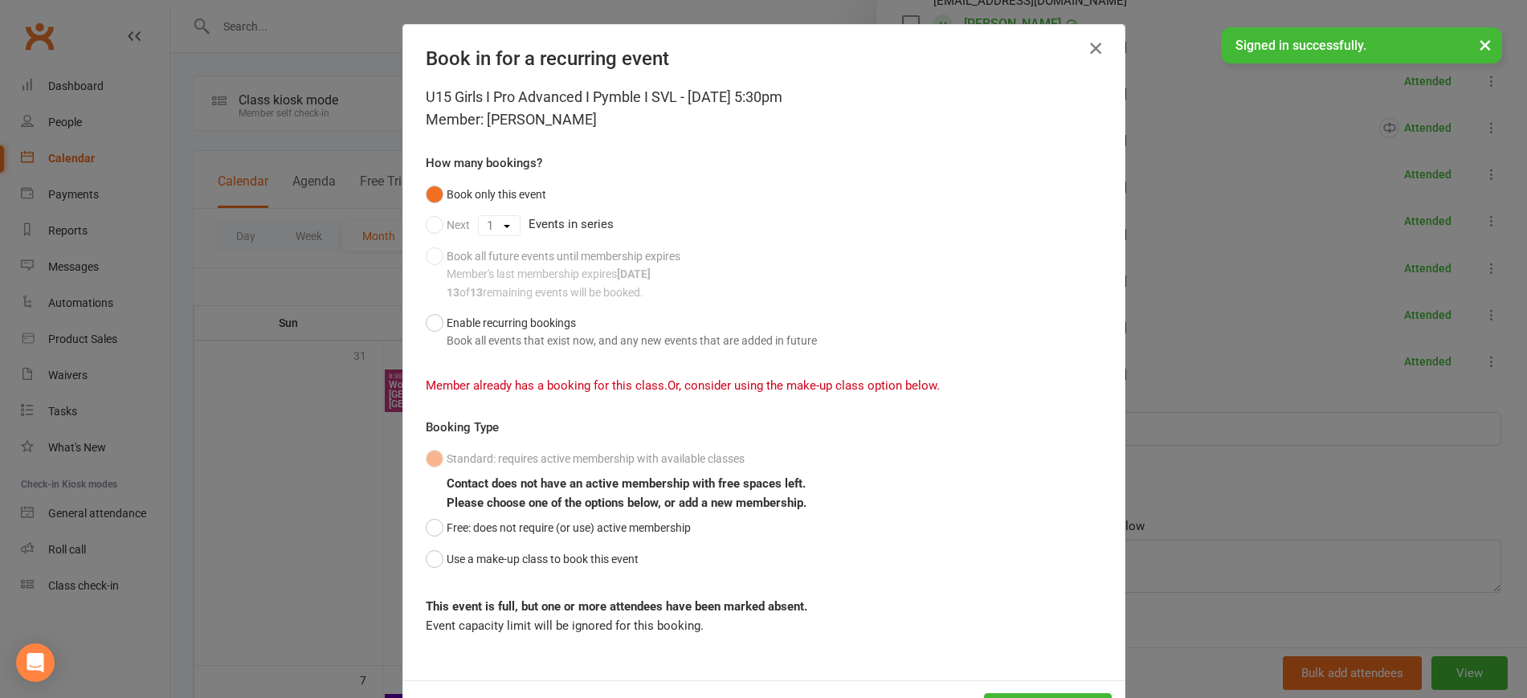
click at [1091, 45] on icon "button" at bounding box center [1095, 48] width 19 height 19
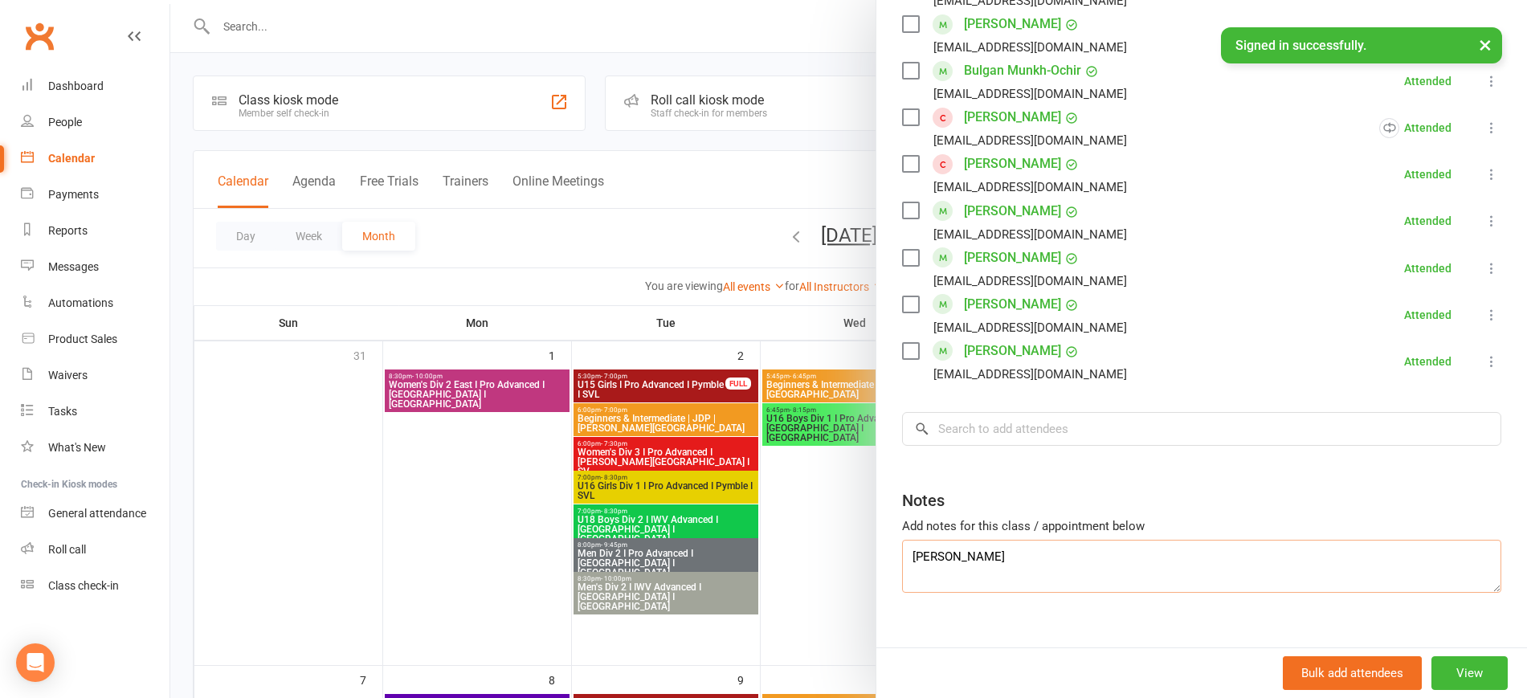
drag, startPoint x: 943, startPoint y: 534, endPoint x: 873, endPoint y: 533, distance: 69.9
type textarea "Ariana"
drag, startPoint x: 930, startPoint y: 553, endPoint x: 875, endPoint y: 548, distance: 54.8
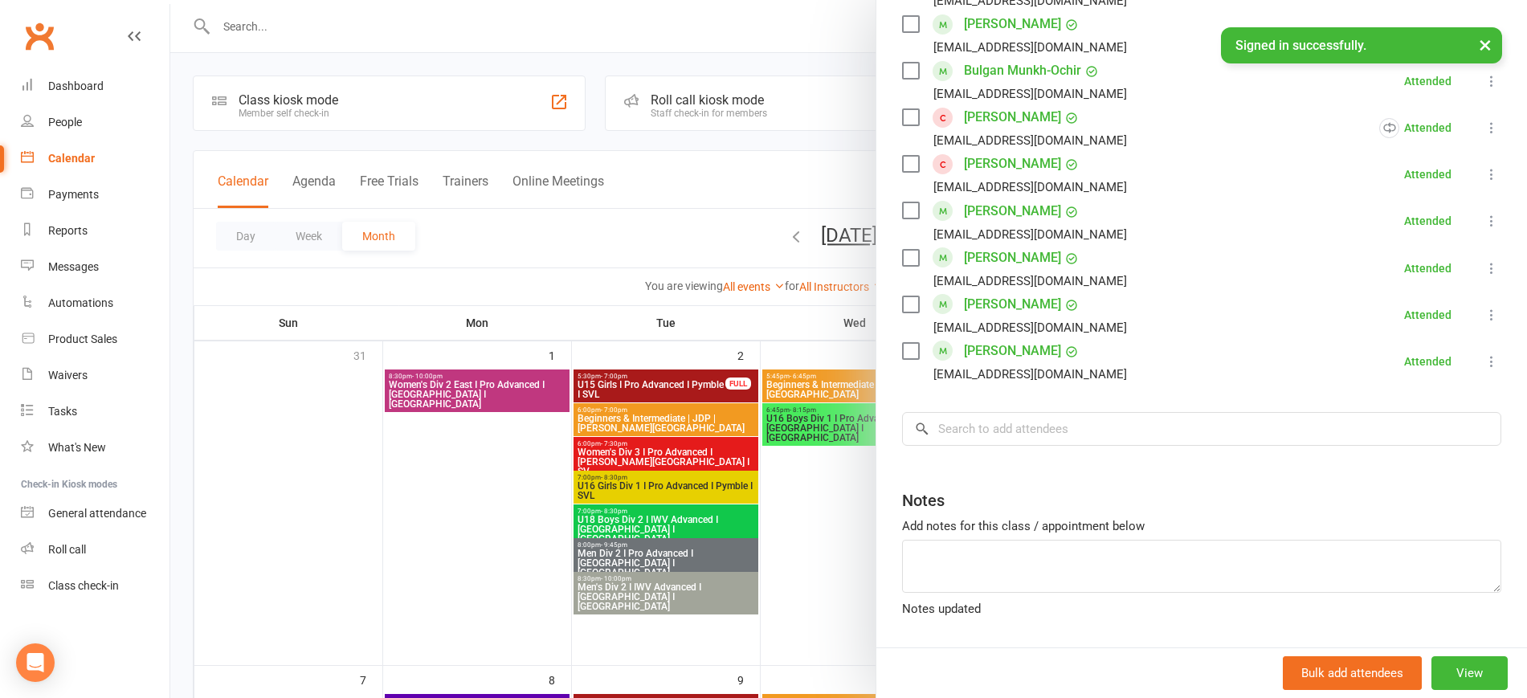
click at [426, 491] on div at bounding box center [848, 349] width 1357 height 698
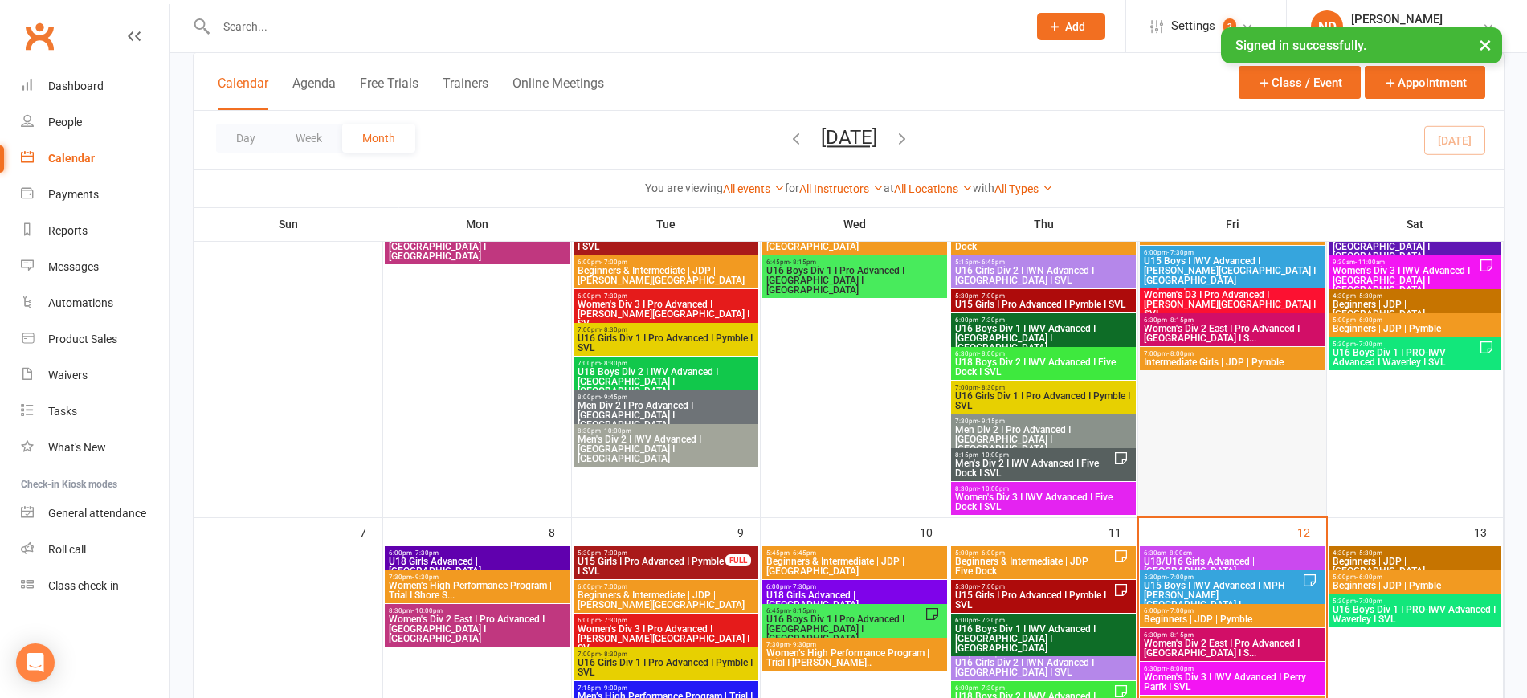
scroll to position [100, 0]
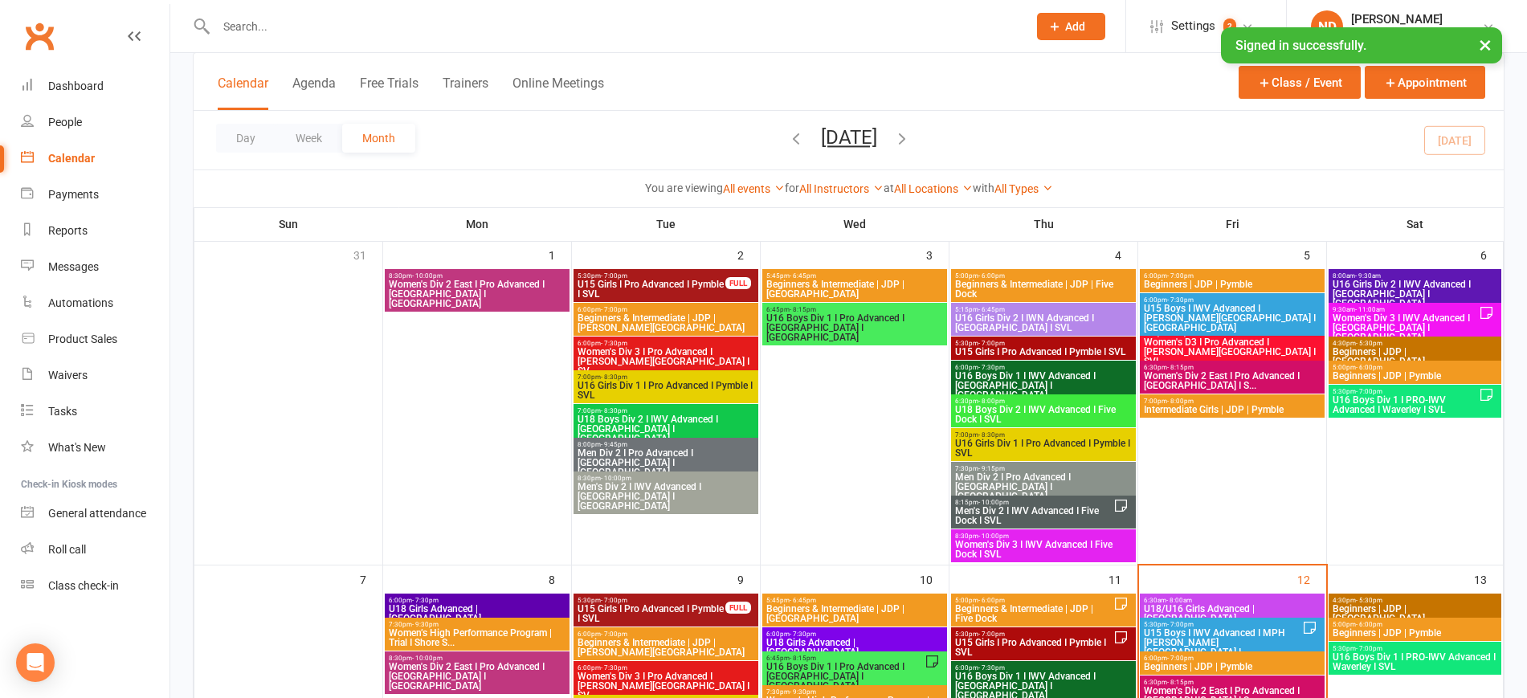
click at [1051, 507] on span "Men's Div 2 I IWV Advanced I Five Dock I SVL" at bounding box center [1033, 515] width 159 height 19
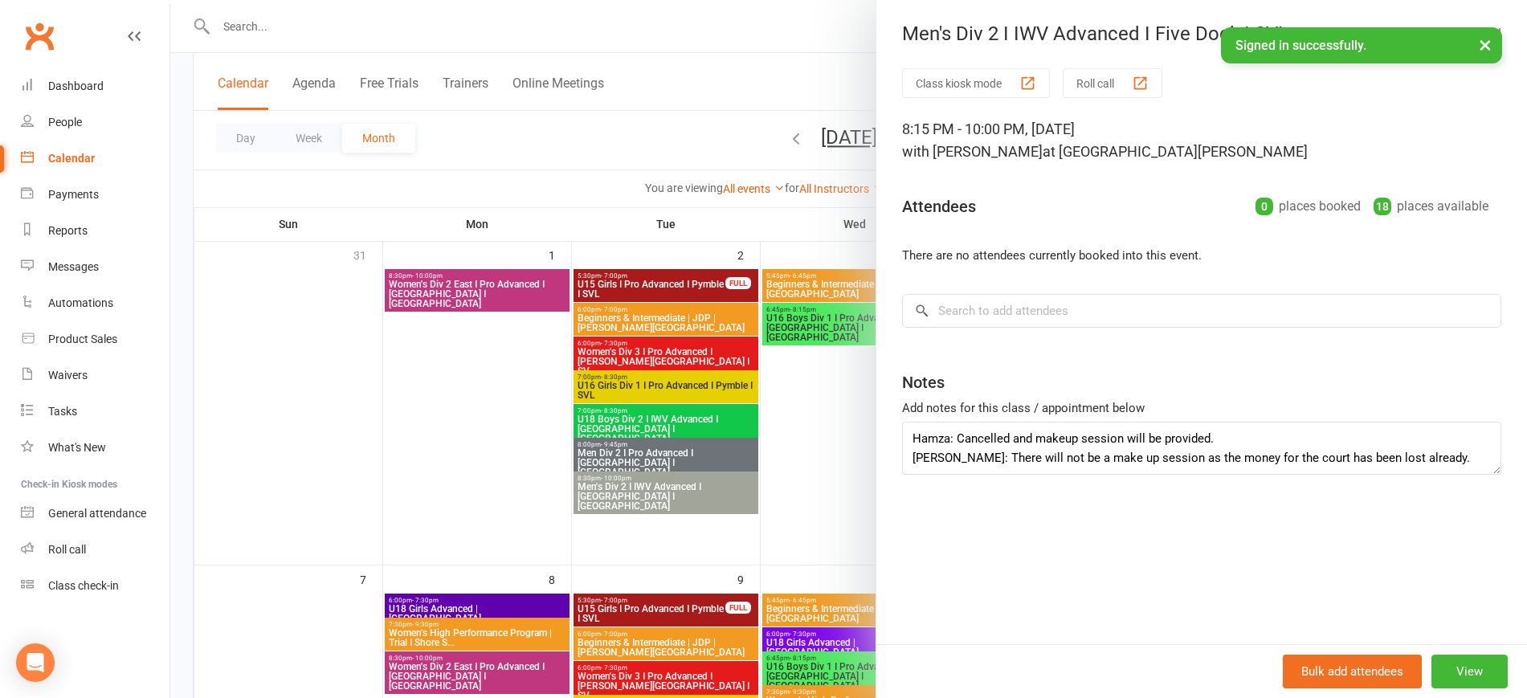
click at [689, 511] on div at bounding box center [848, 349] width 1357 height 698
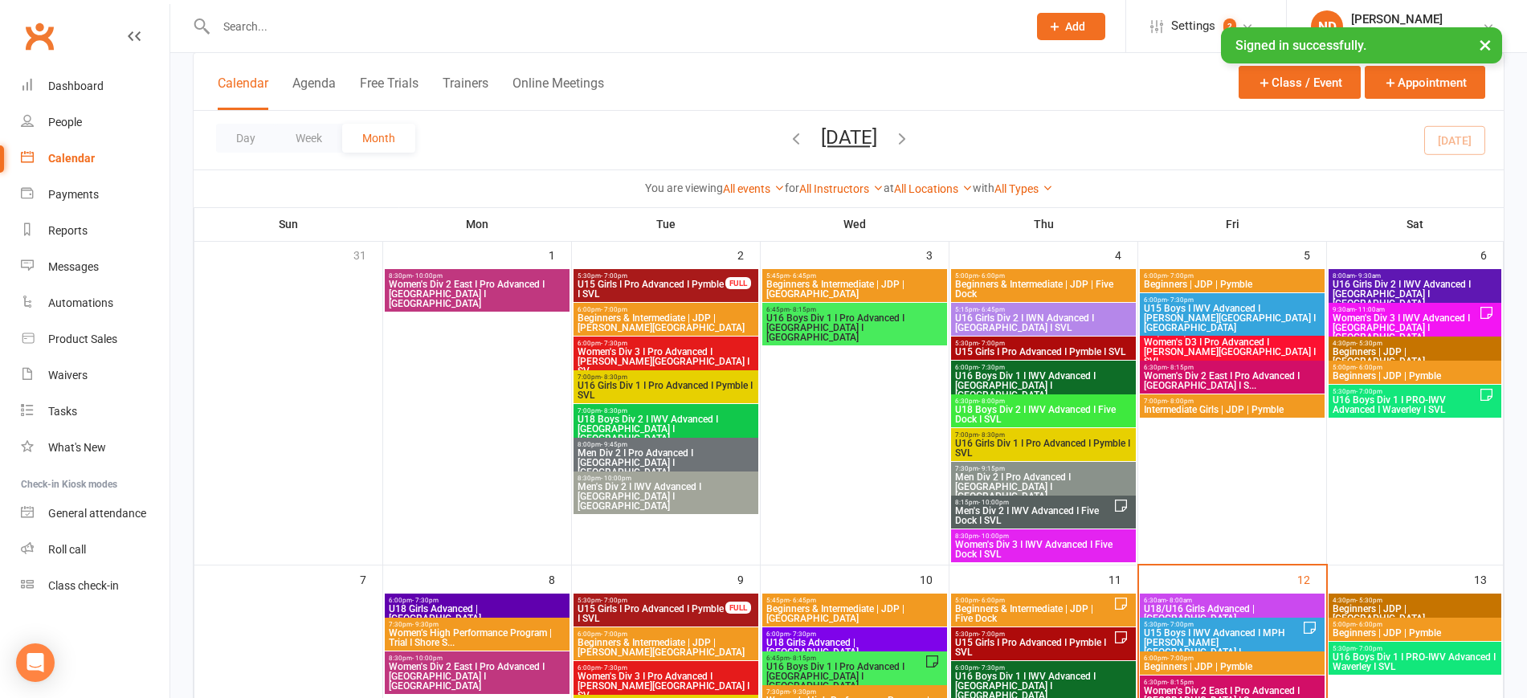
click at [1406, 313] on span "Women's Div 3 I IWV Advanced I Newtown I SVL" at bounding box center [1405, 327] width 147 height 29
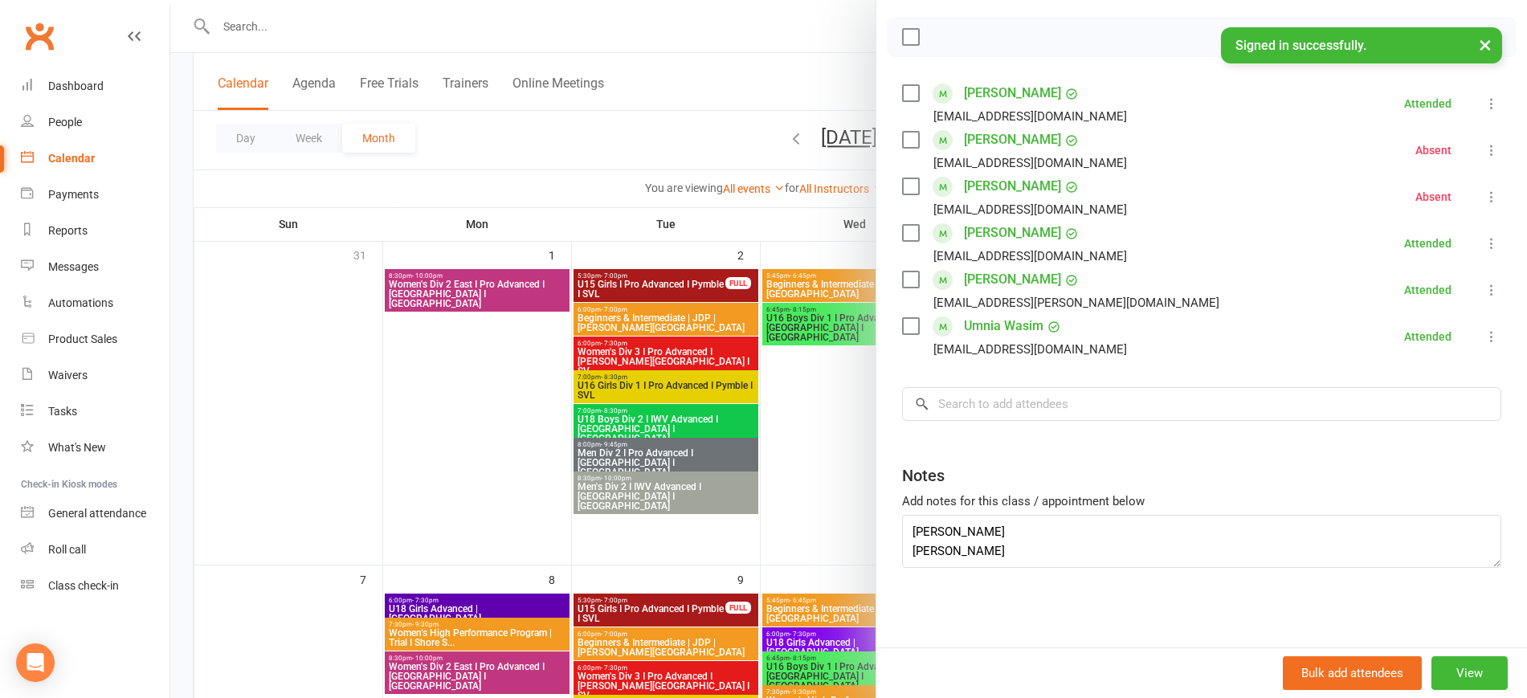
scroll to position [219, 0]
drag, startPoint x: 1030, startPoint y: 532, endPoint x: 832, endPoint y: 533, distance: 197.6
click at [832, 0] on div "Women's Div 3 I IWV Advanced I Newtown I SVL Class kiosk mode Roll call 9:30 AM…" at bounding box center [848, 0] width 1357 height 0
click at [1009, 533] on textarea "Jasmynne Johnson Coco Xu" at bounding box center [1201, 540] width 599 height 53
drag, startPoint x: 1030, startPoint y: 536, endPoint x: 857, endPoint y: 528, distance: 172.8
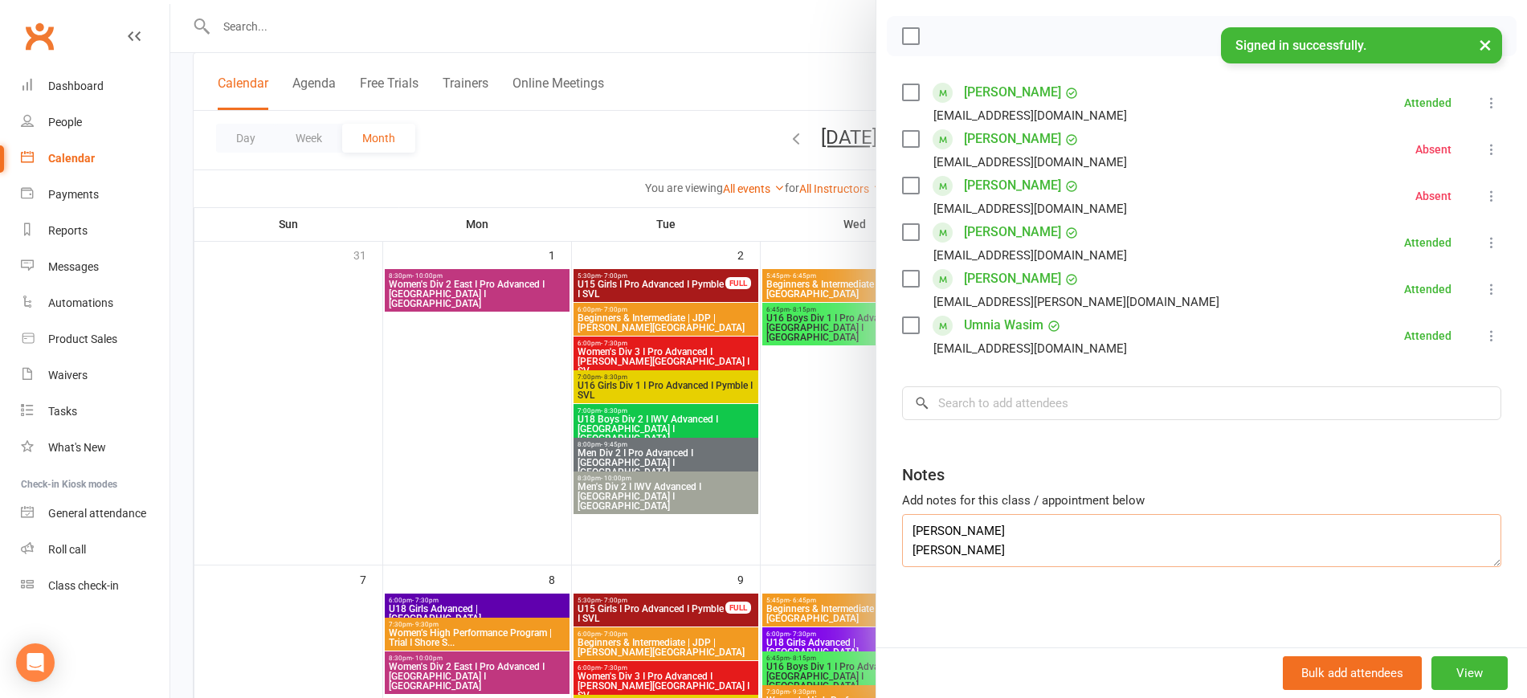
click at [857, 0] on div "Women's Div 3 I IWV Advanced I Newtown I SVL Class kiosk mode Roll call 9:30 AM…" at bounding box center [848, 0] width 1357 height 0
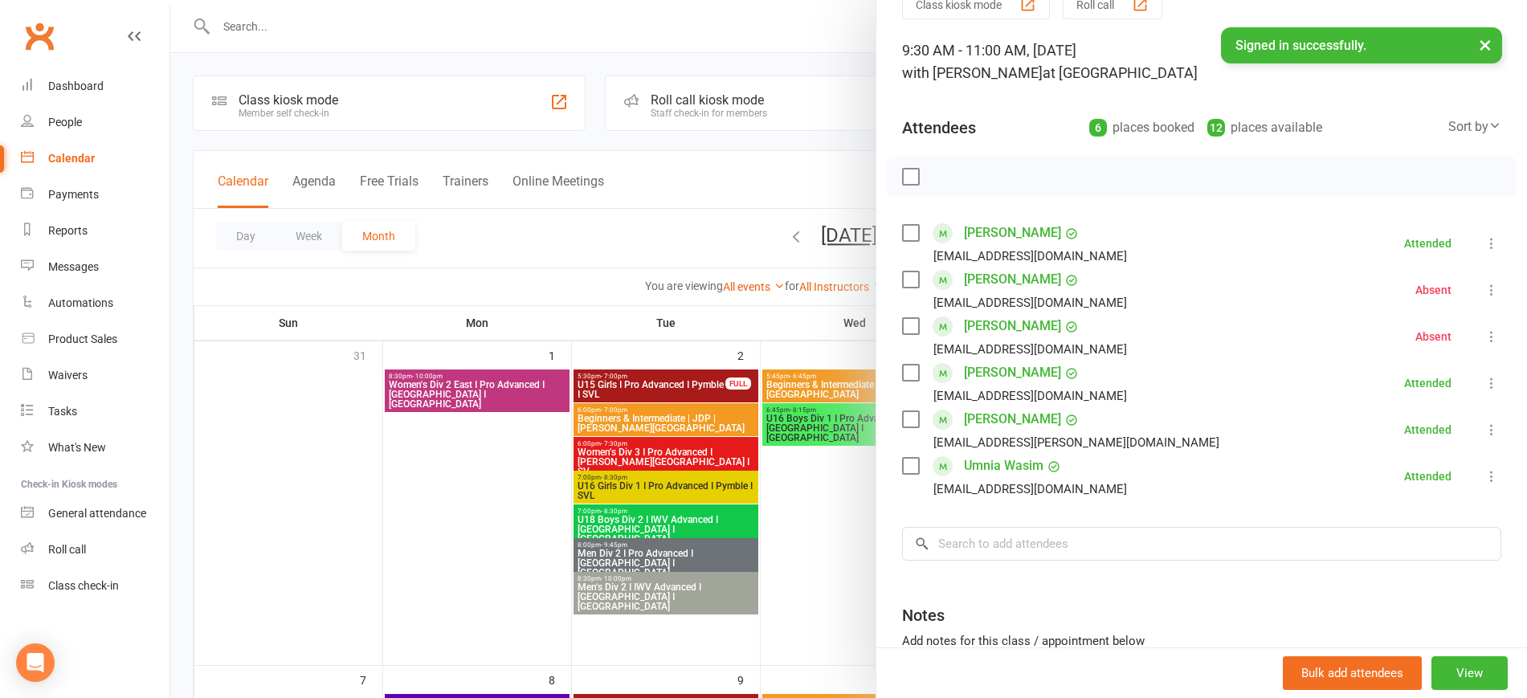
scroll to position [201, 0]
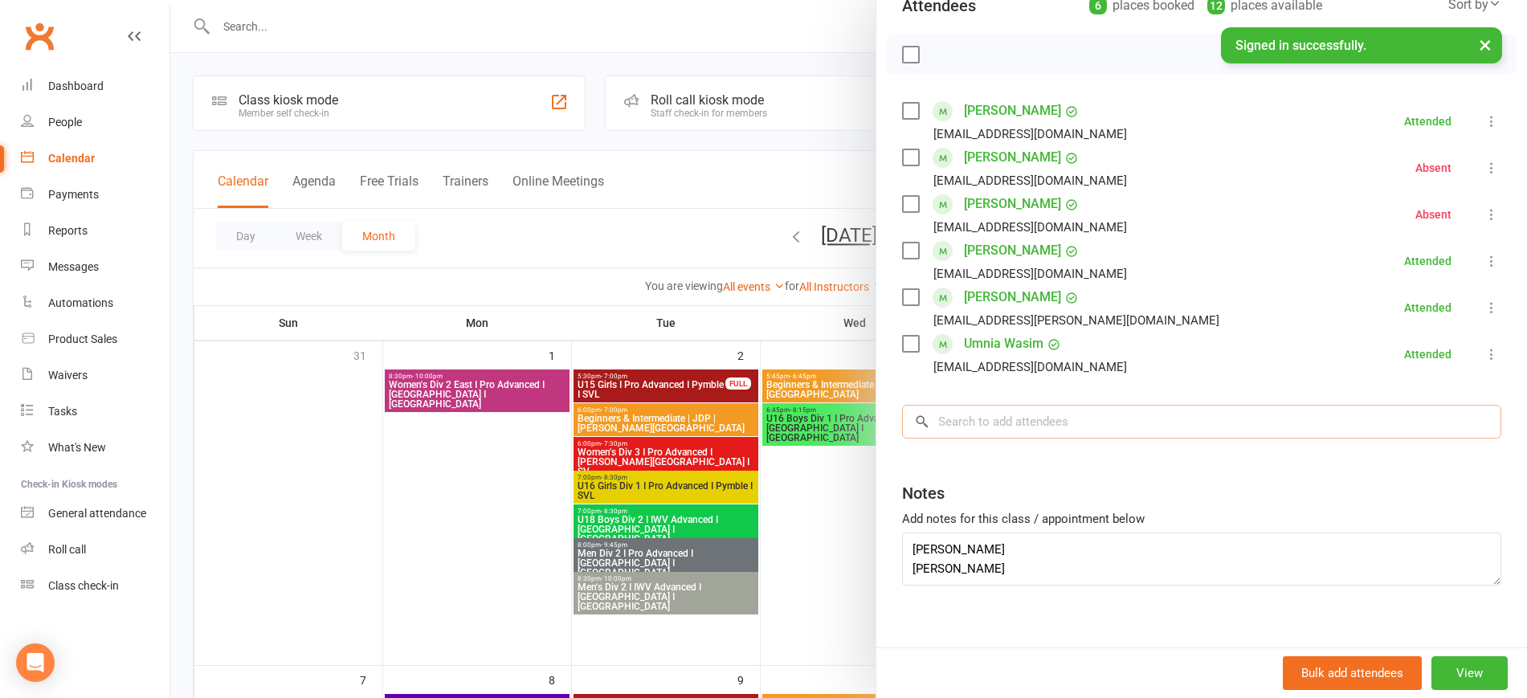
click at [1016, 424] on input "search" at bounding box center [1201, 422] width 599 height 34
paste input "Jasmynne Johnson"
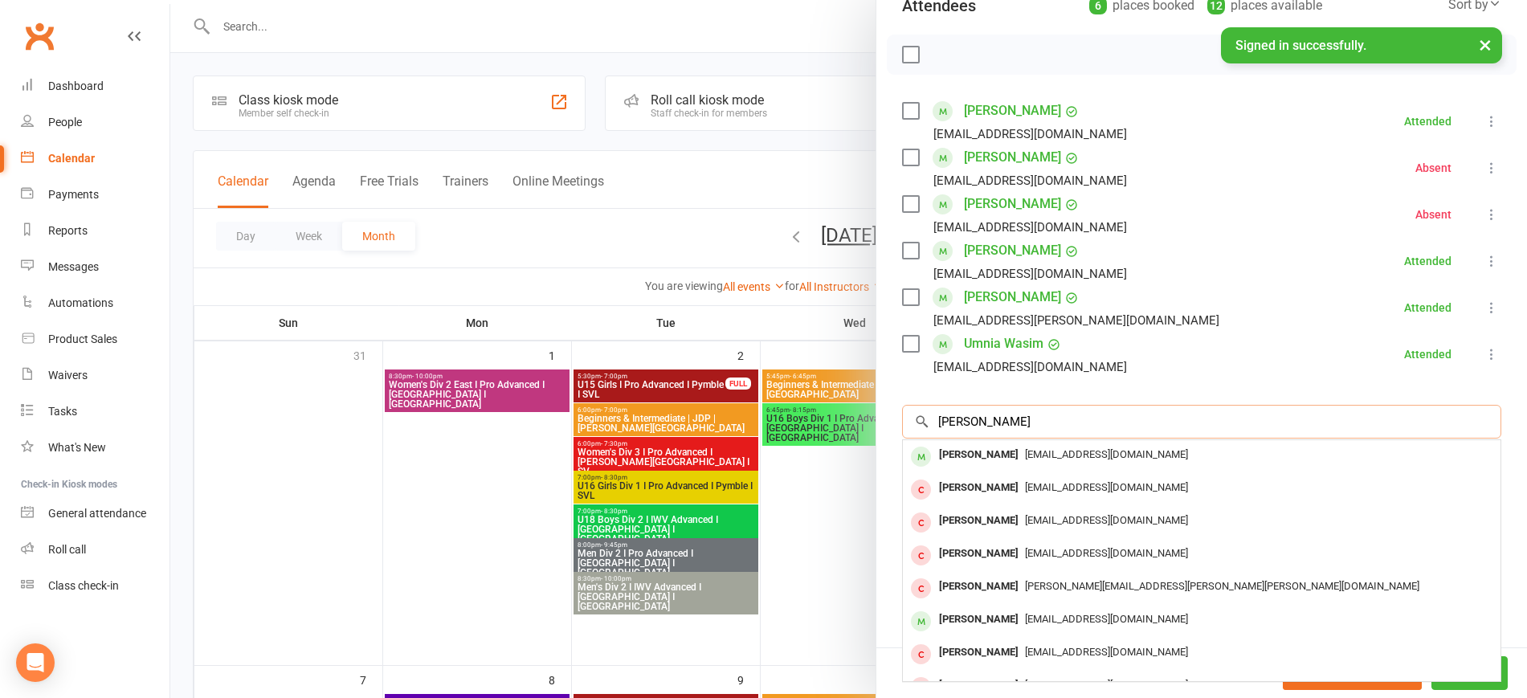
type input "Jasmynne Johnson"
click at [1011, 454] on div "Jasmynne Johnson" at bounding box center [978, 454] width 92 height 23
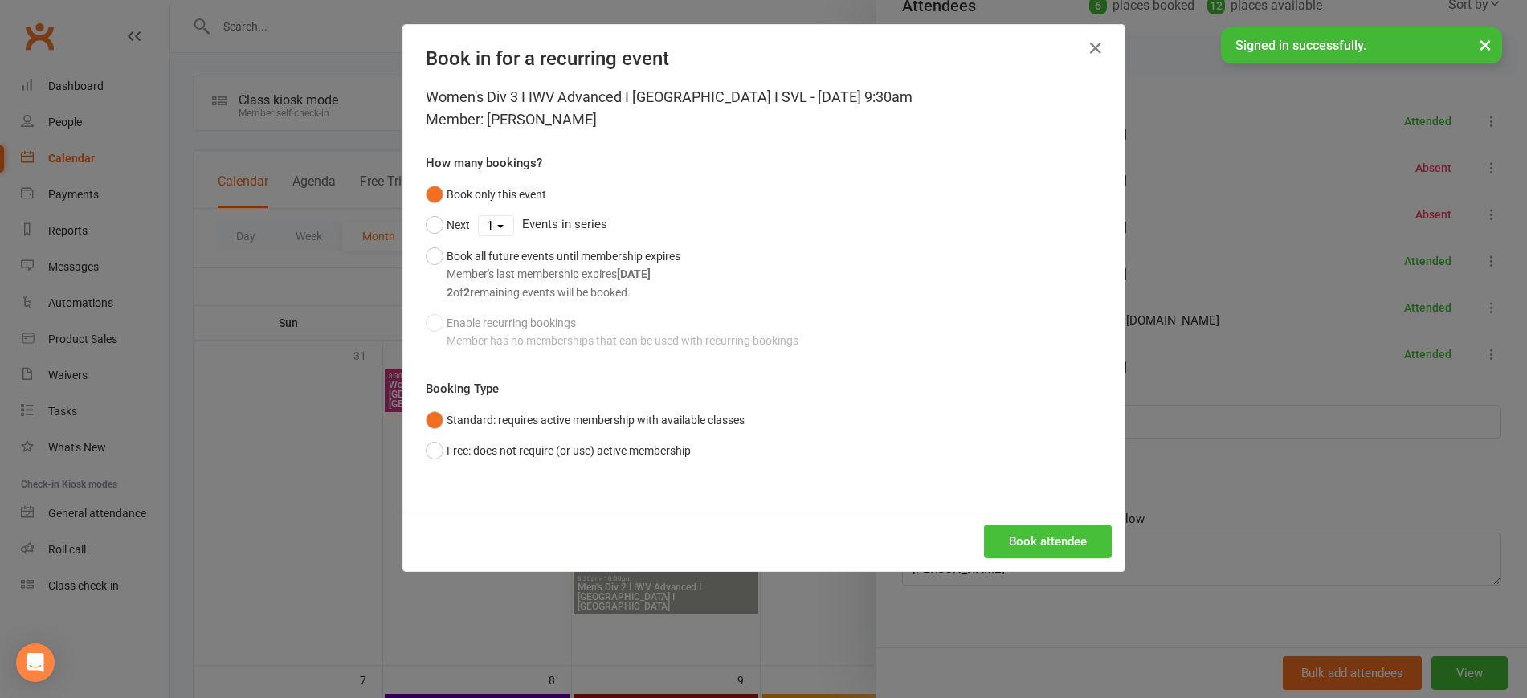
click at [1045, 543] on button "Book attendee" at bounding box center [1048, 541] width 128 height 34
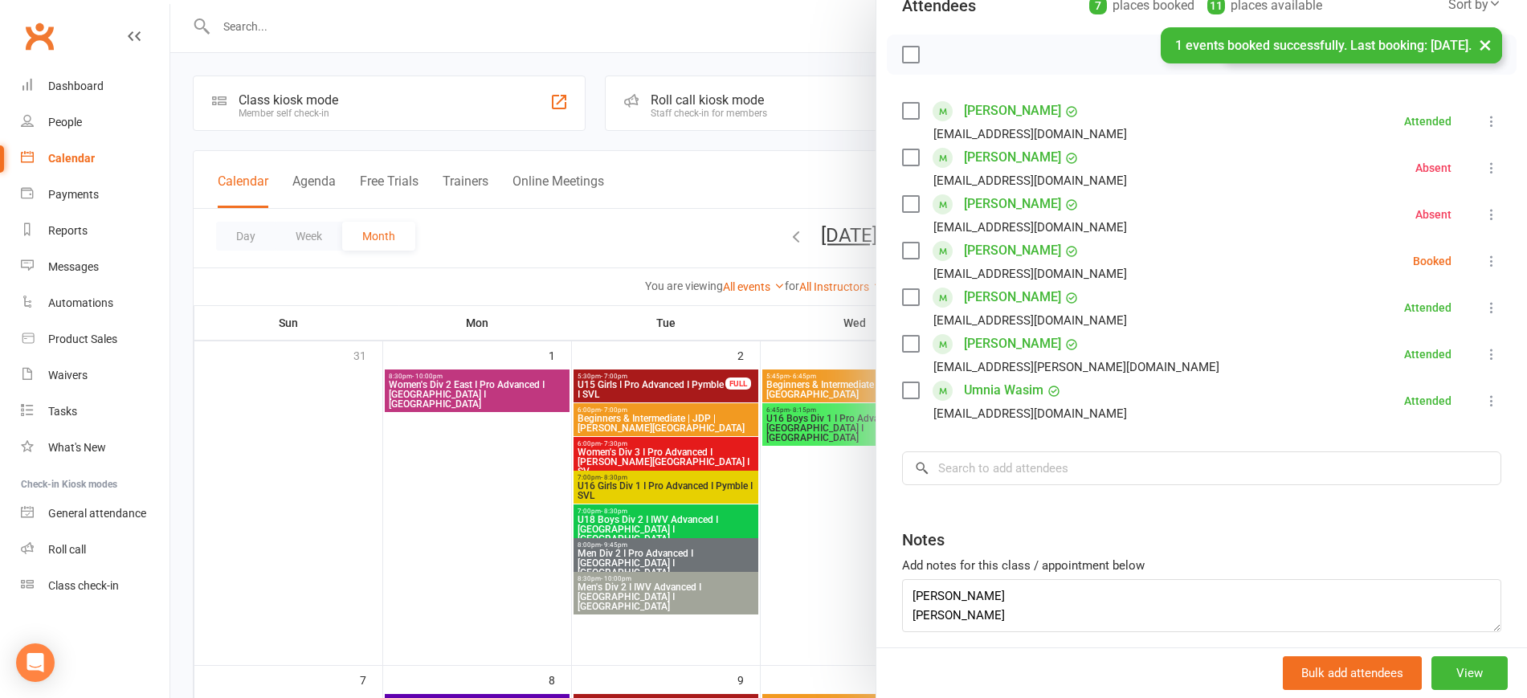
click at [1483, 253] on icon at bounding box center [1491, 261] width 16 height 16
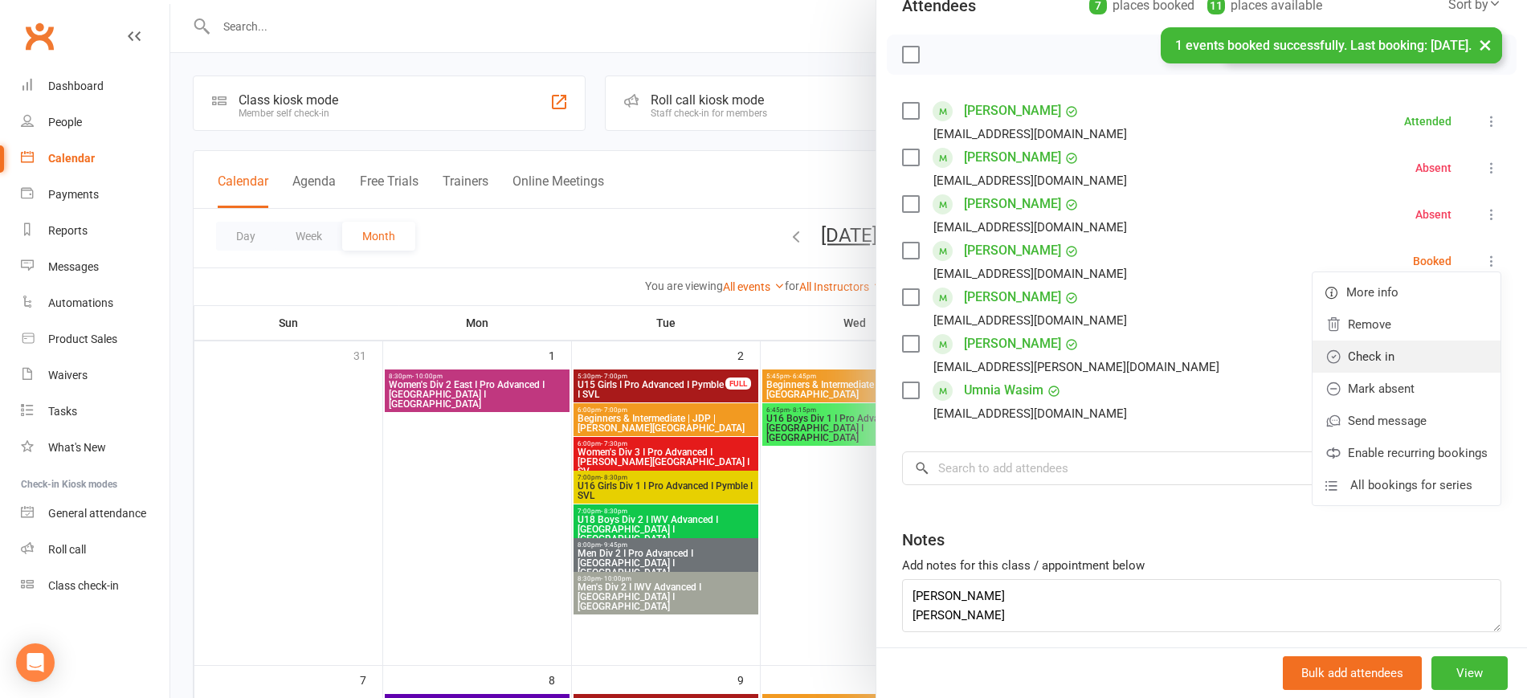
click at [1402, 343] on link "Check in" at bounding box center [1406, 357] width 188 height 32
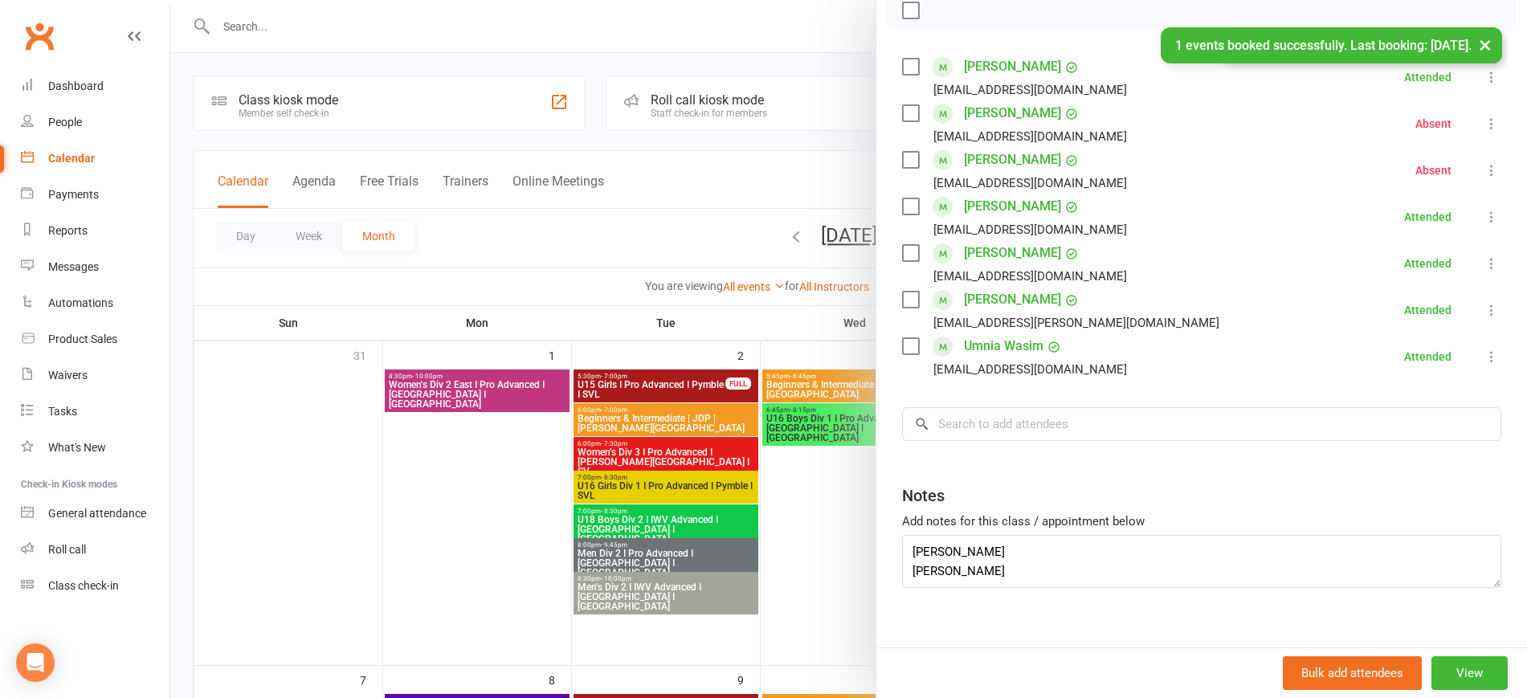
scroll to position [266, 0]
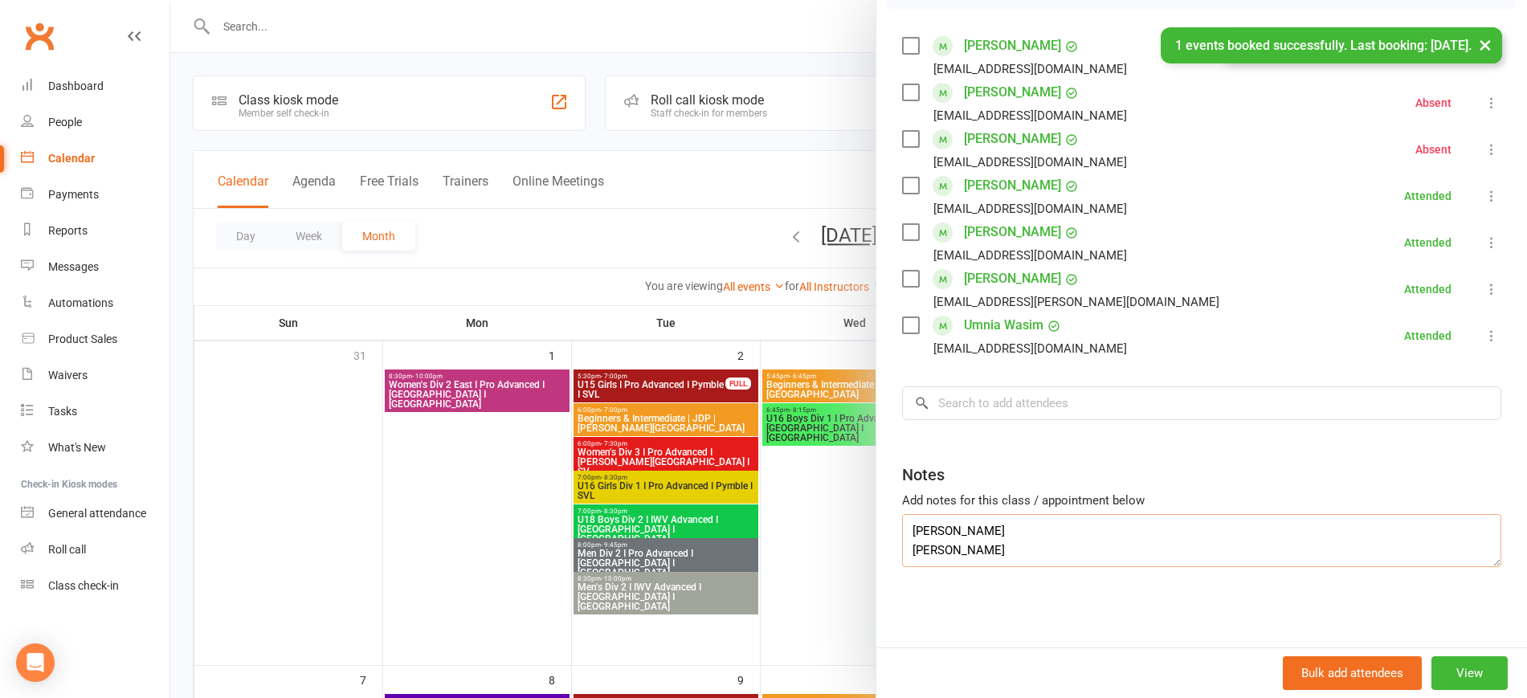
drag, startPoint x: 1000, startPoint y: 534, endPoint x: 802, endPoint y: 535, distance: 198.4
click at [802, 0] on div "Women's Div 3 I IWV Advanced I Newtown I SVL Class kiosk mode Roll call 9:30 AM…" at bounding box center [848, 0] width 1357 height 0
click at [902, 552] on textarea "Coco Xu" at bounding box center [1201, 540] width 599 height 53
drag, startPoint x: 931, startPoint y: 532, endPoint x: 828, endPoint y: 532, distance: 102.8
click at [828, 0] on div "Women's Div 3 I IWV Advanced I Newtown I SVL Class kiosk mode Roll call 9:30 AM…" at bounding box center [848, 0] width 1357 height 0
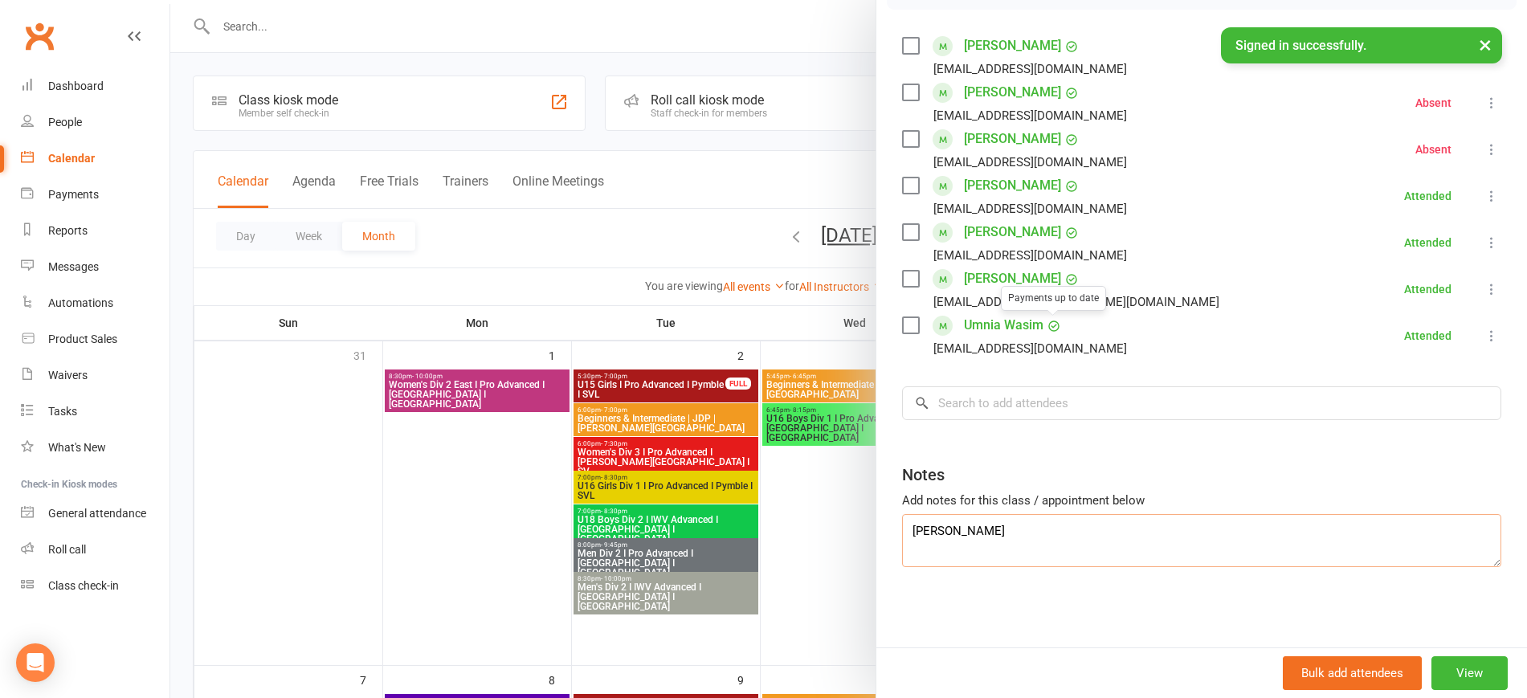
type textarea "Coco Xu"
click at [954, 403] on input "search" at bounding box center [1201, 403] width 599 height 34
paste input "Coco Xu"
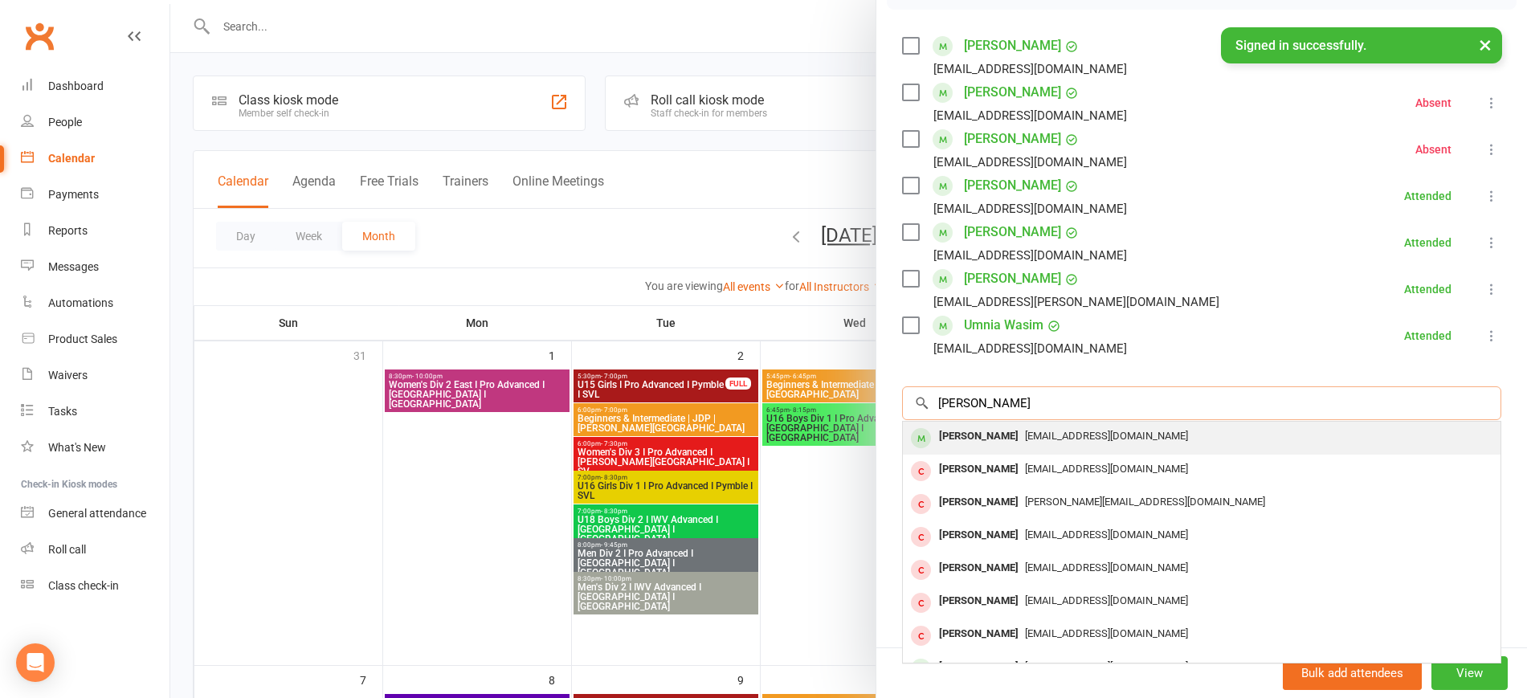
type input "Coco Xu"
click at [1027, 426] on div "cocoxuu@gmail.com" at bounding box center [1201, 436] width 585 height 23
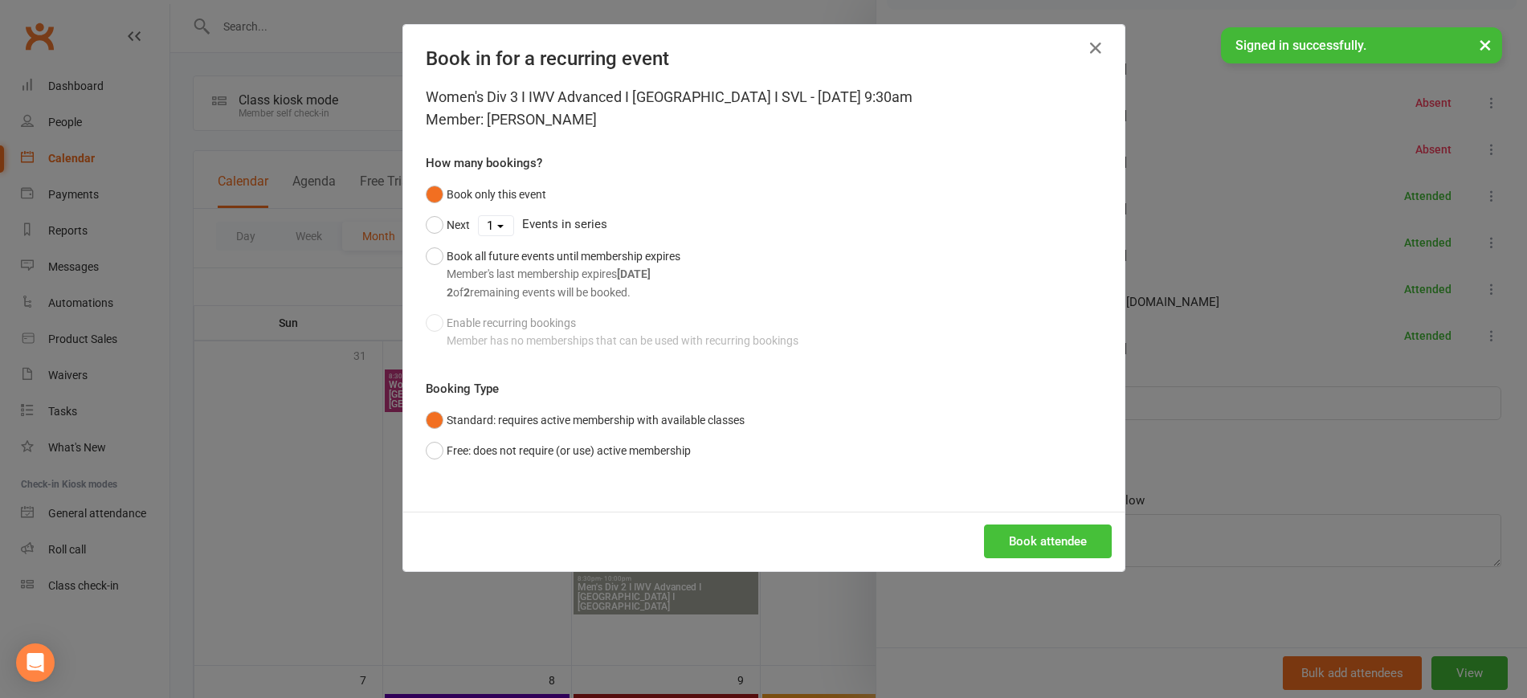
click at [1019, 545] on button "Book attendee" at bounding box center [1048, 541] width 128 height 34
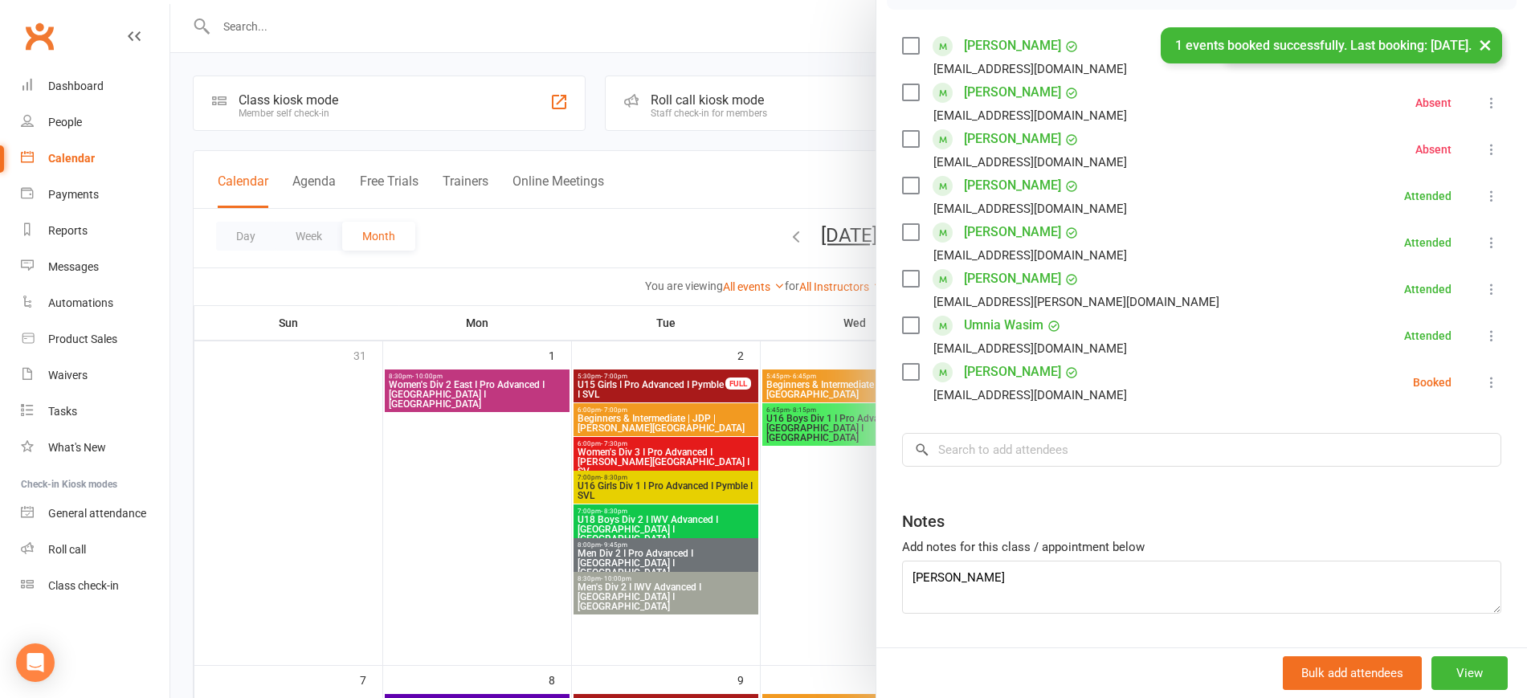
click at [1451, 376] on li "Coco Xu cocoxuu@gmail.com Booked More info Remove Check in Mark absent Send mes…" at bounding box center [1201, 382] width 599 height 47
click at [1483, 377] on icon at bounding box center [1491, 382] width 16 height 16
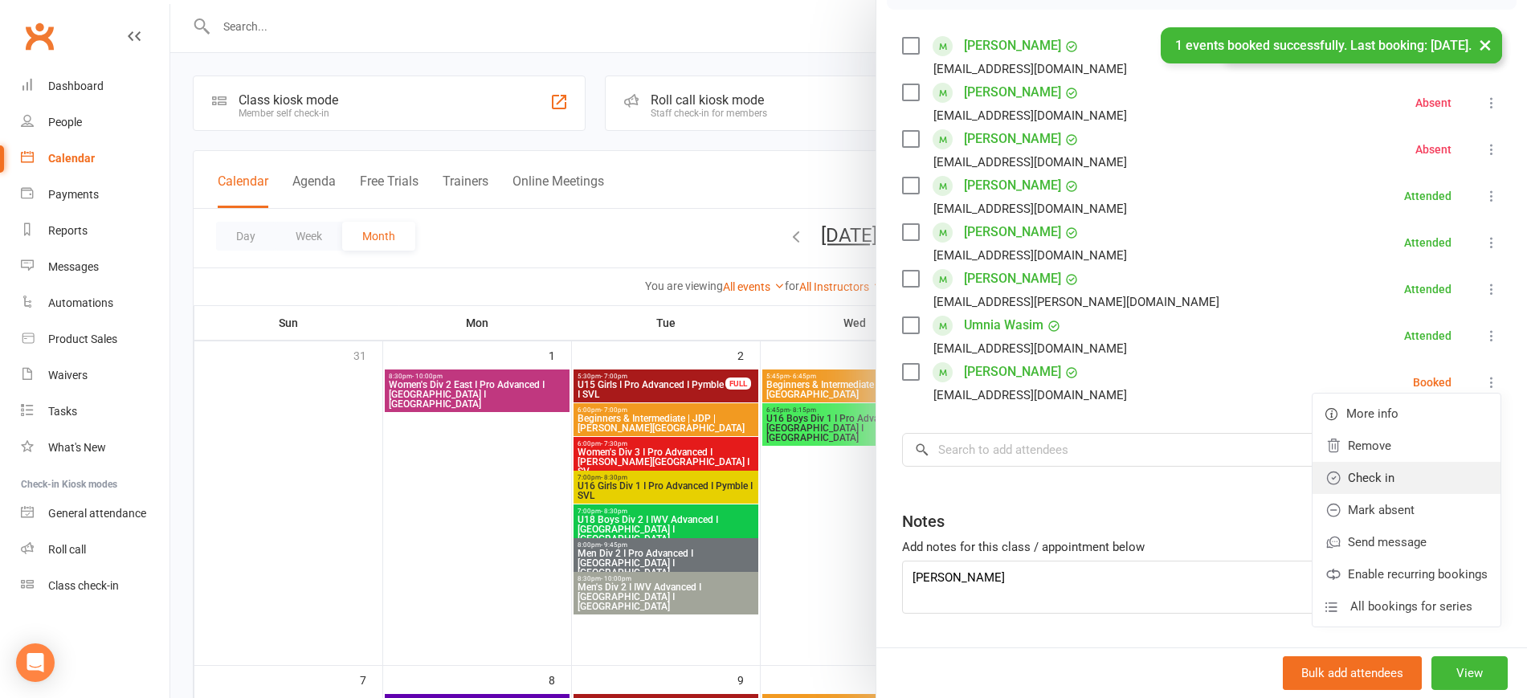
click at [1397, 472] on link "Check in" at bounding box center [1406, 478] width 188 height 32
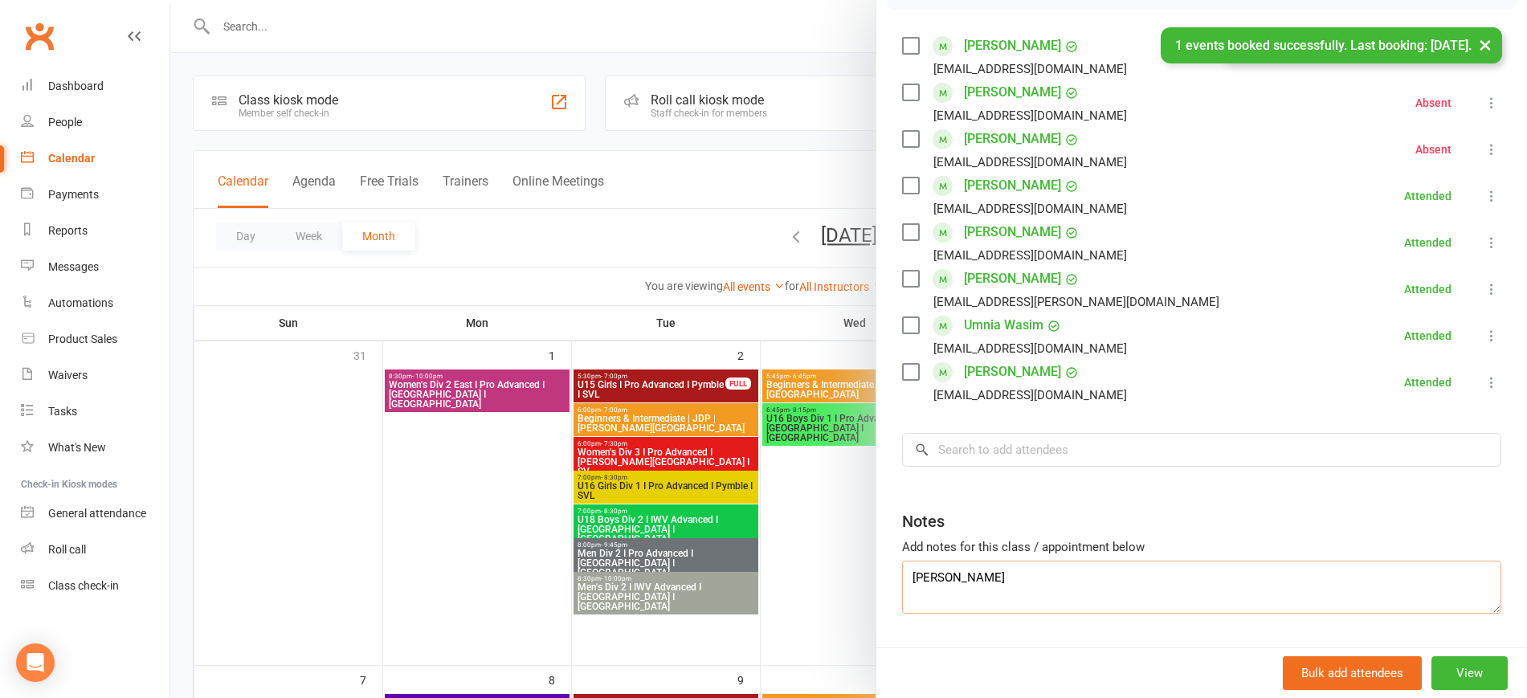
drag, startPoint x: 917, startPoint y: 579, endPoint x: 821, endPoint y: 579, distance: 96.4
click at [821, 0] on div "Women's Div 3 I IWV Advanced I Newtown I SVL Class kiosk mode Roll call 9:30 AM…" at bounding box center [848, 0] width 1357 height 0
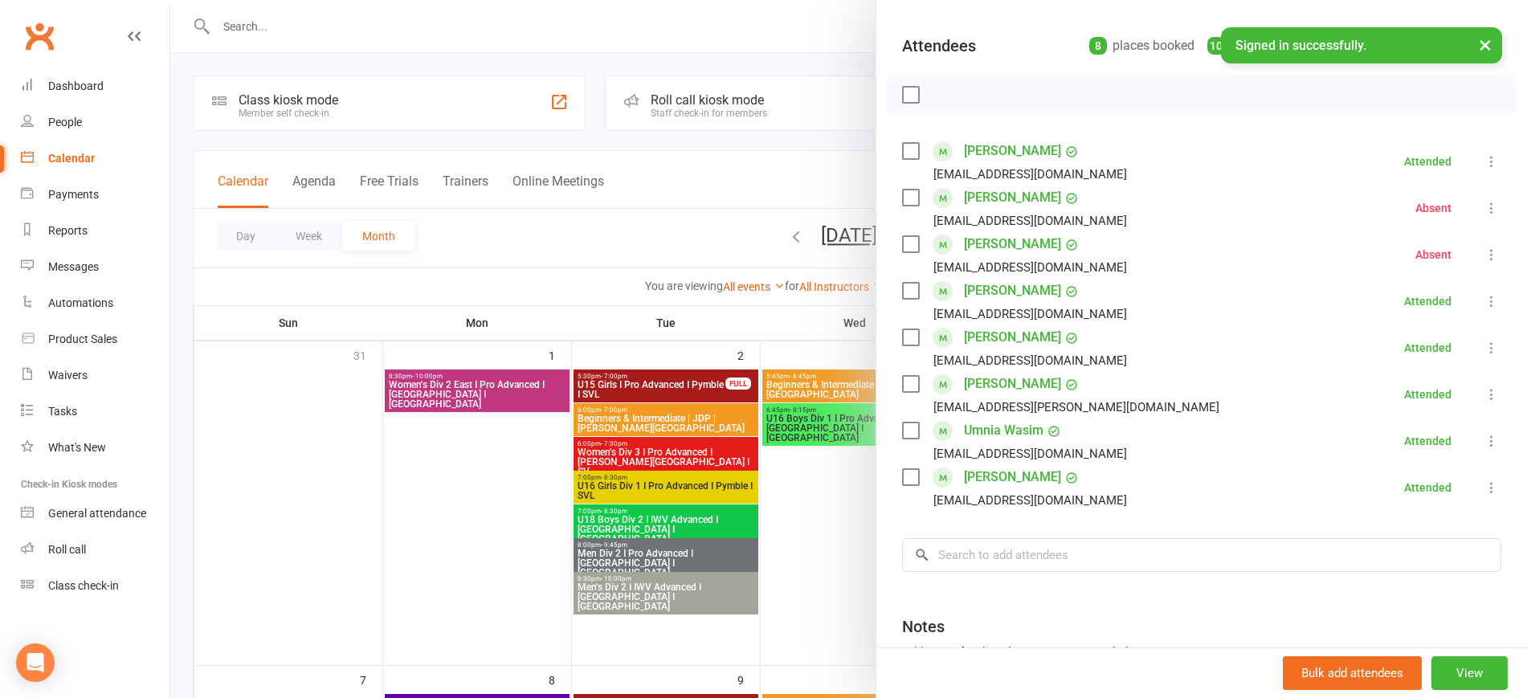
scroll to position [338, 0]
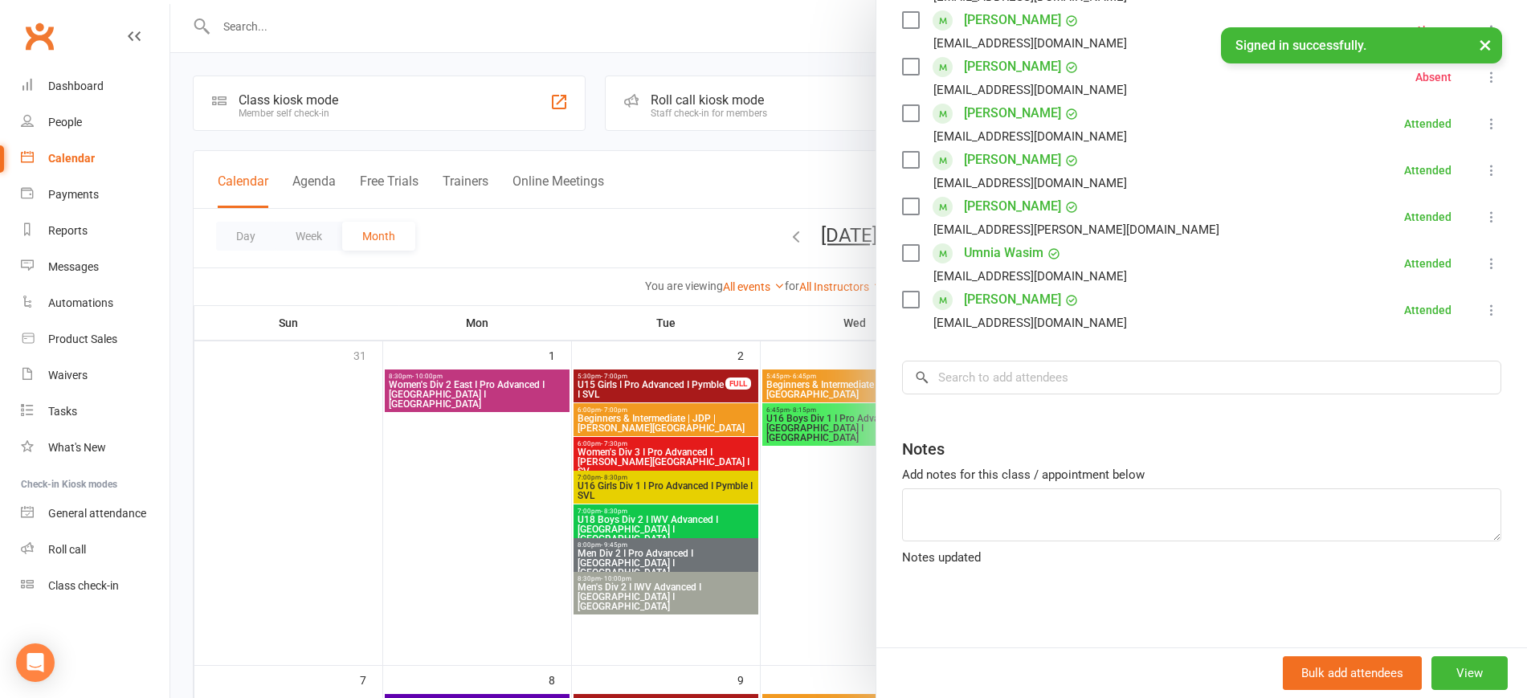
click at [355, 529] on div at bounding box center [848, 349] width 1357 height 698
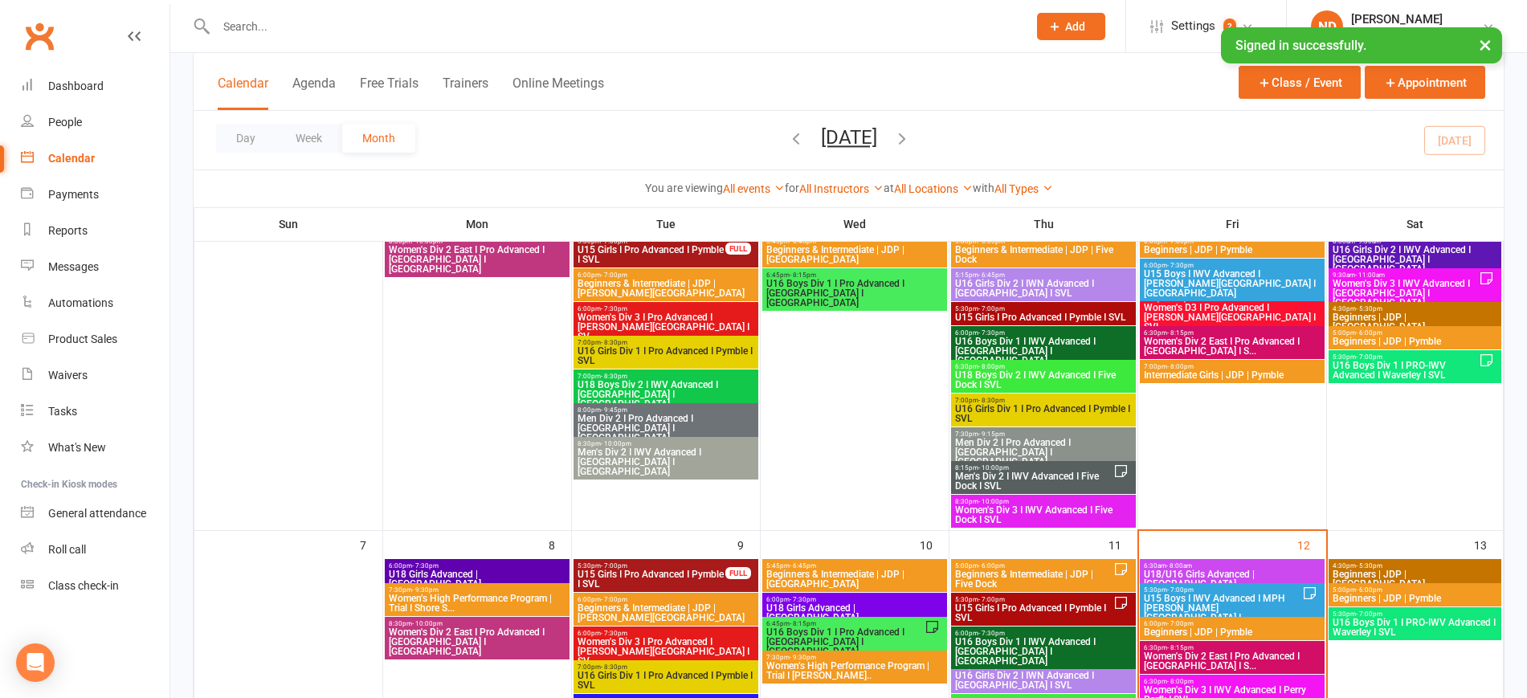
scroll to position [100, 0]
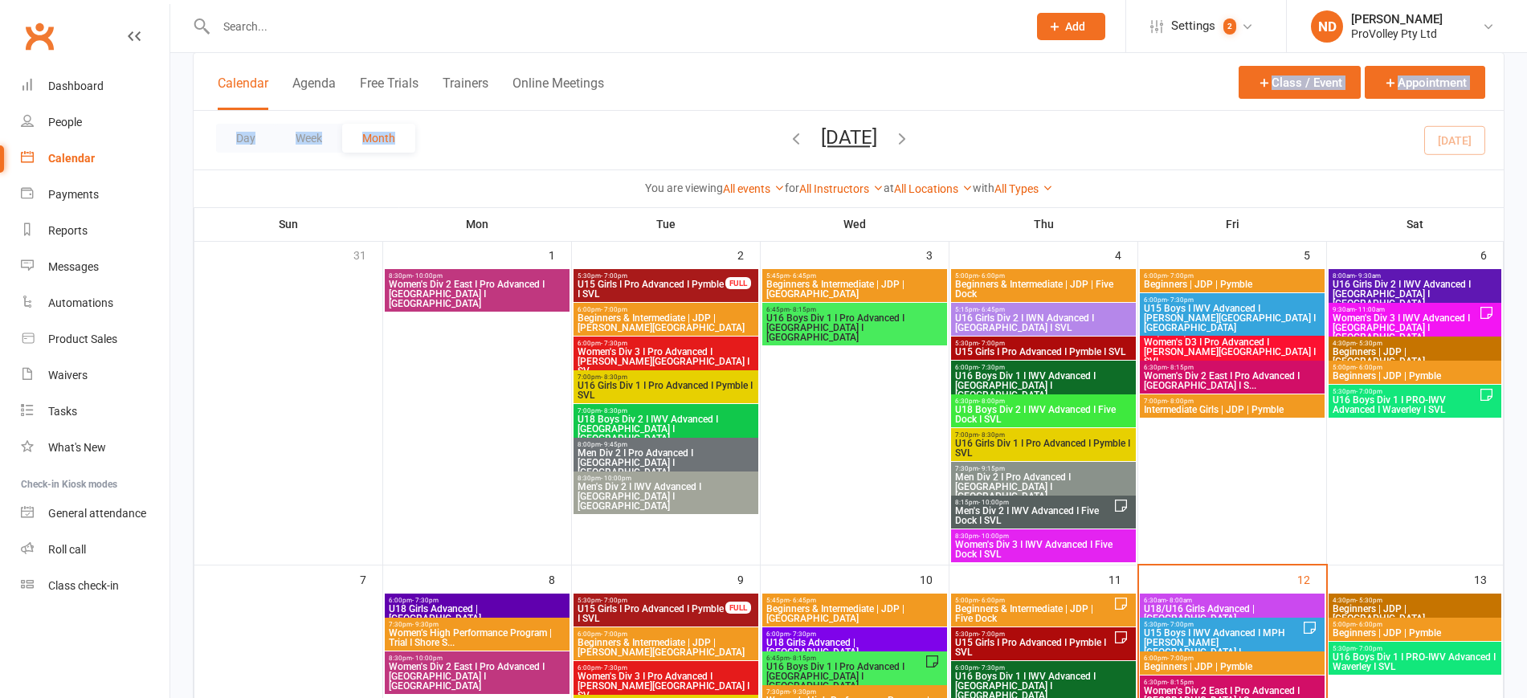
drag, startPoint x: 0, startPoint y: 0, endPoint x: 628, endPoint y: 140, distance: 643.4
click at [672, 133] on div "Calendar Agenda Free Trials Trainers Online Meetings Class / Event Appointment …" at bounding box center [849, 130] width 1312 height 156
click at [80, 125] on div "People" at bounding box center [65, 122] width 34 height 13
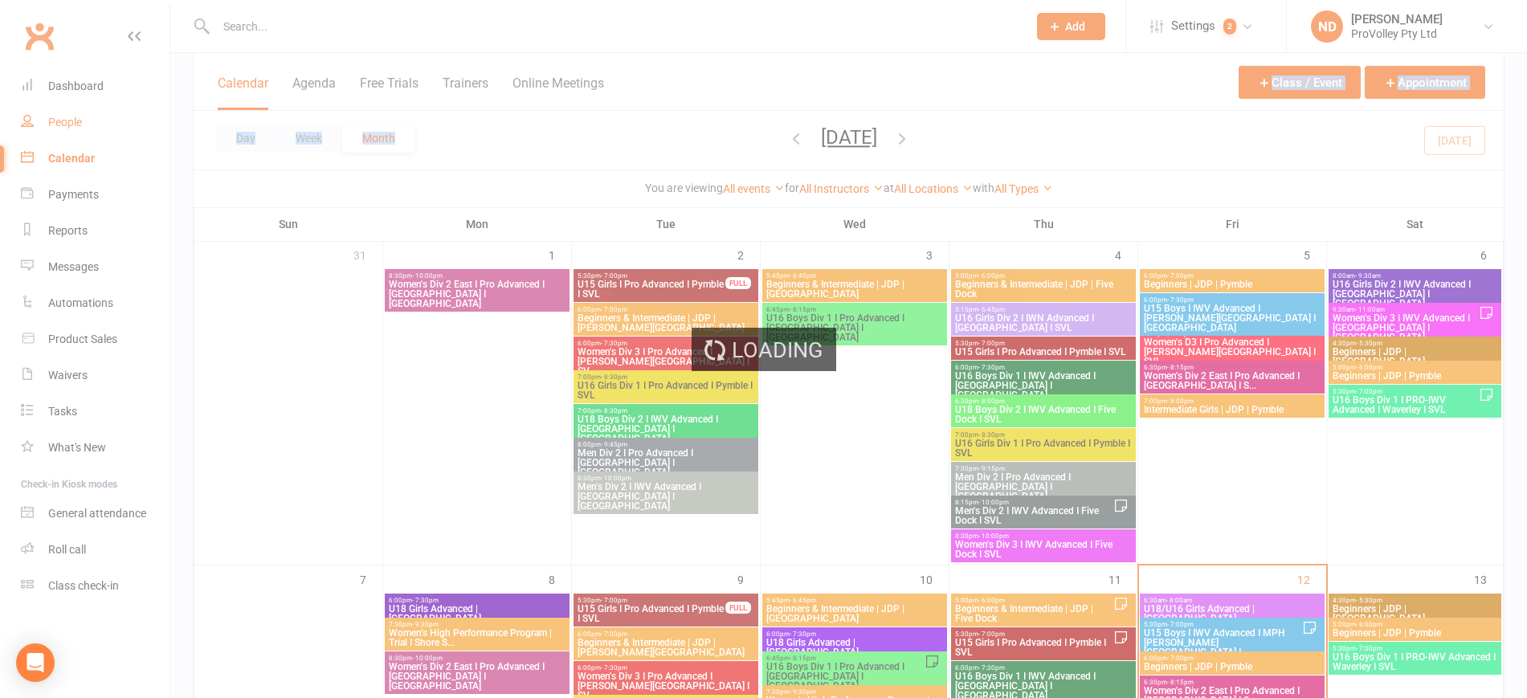
select select "100"
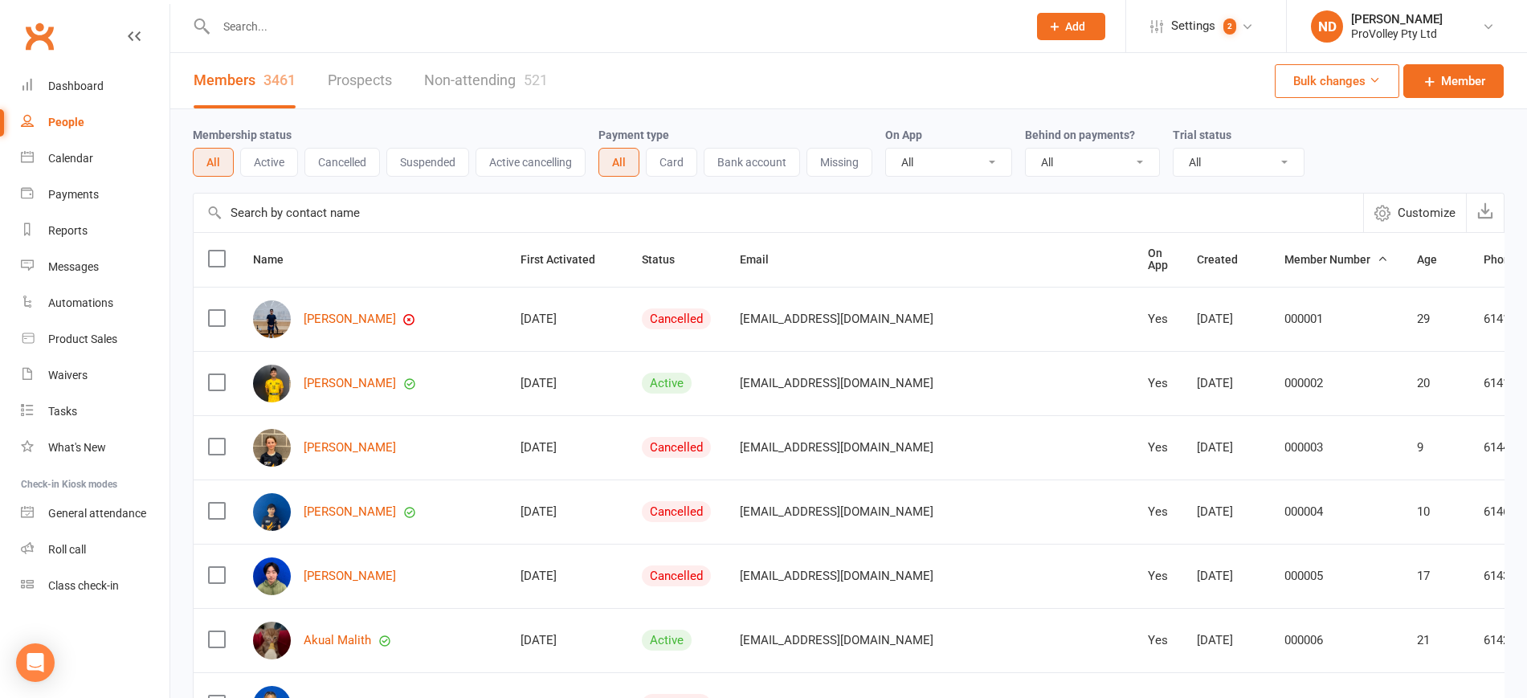
drag, startPoint x: 365, startPoint y: 211, endPoint x: 348, endPoint y: 202, distance: 19.0
click at [349, 203] on input "text" at bounding box center [778, 213] width 1169 height 39
paste input "Zoe"
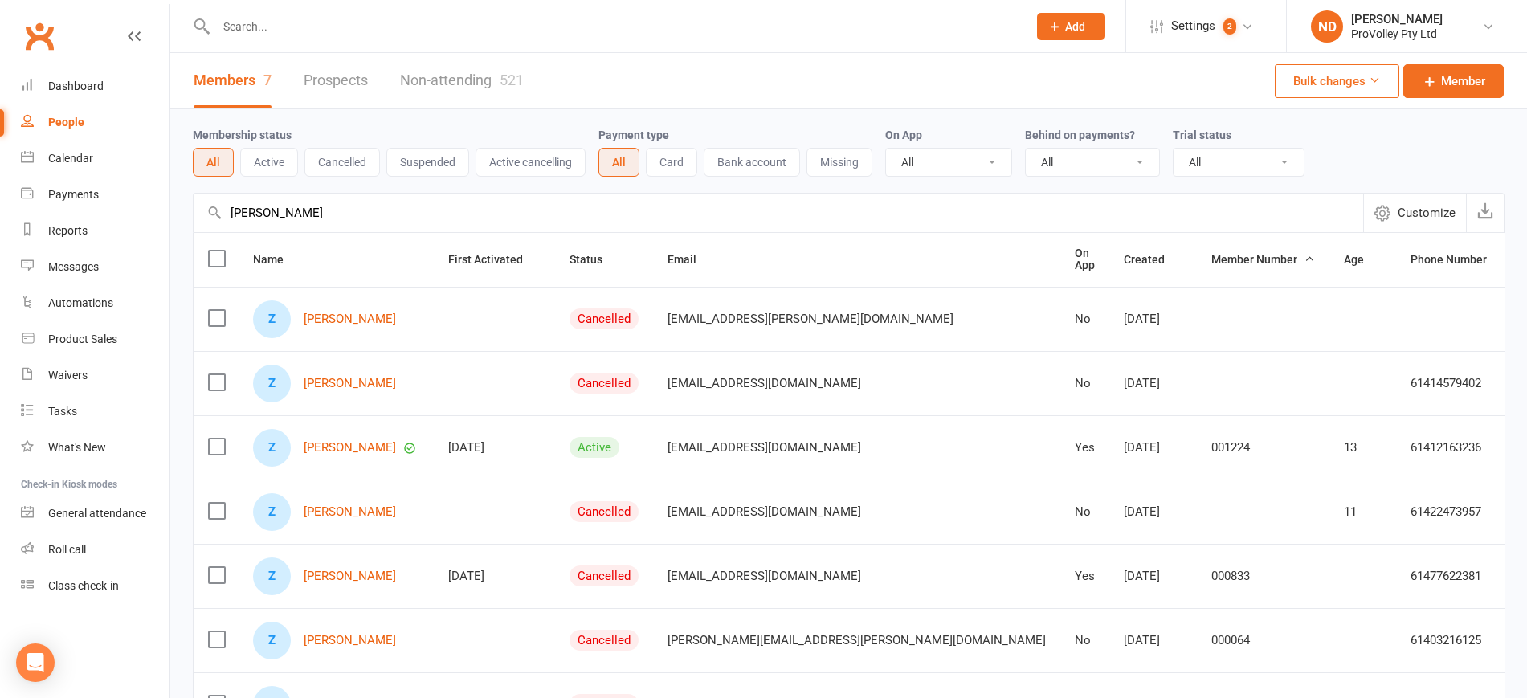
drag, startPoint x: 327, startPoint y: 211, endPoint x: 173, endPoint y: 213, distance: 154.2
click at [173, 213] on div "Membership status All Active Cancelled Suspended Active cancelling Payment type…" at bounding box center [848, 462] width 1357 height 706
paste input "Jasmynne Johnson"
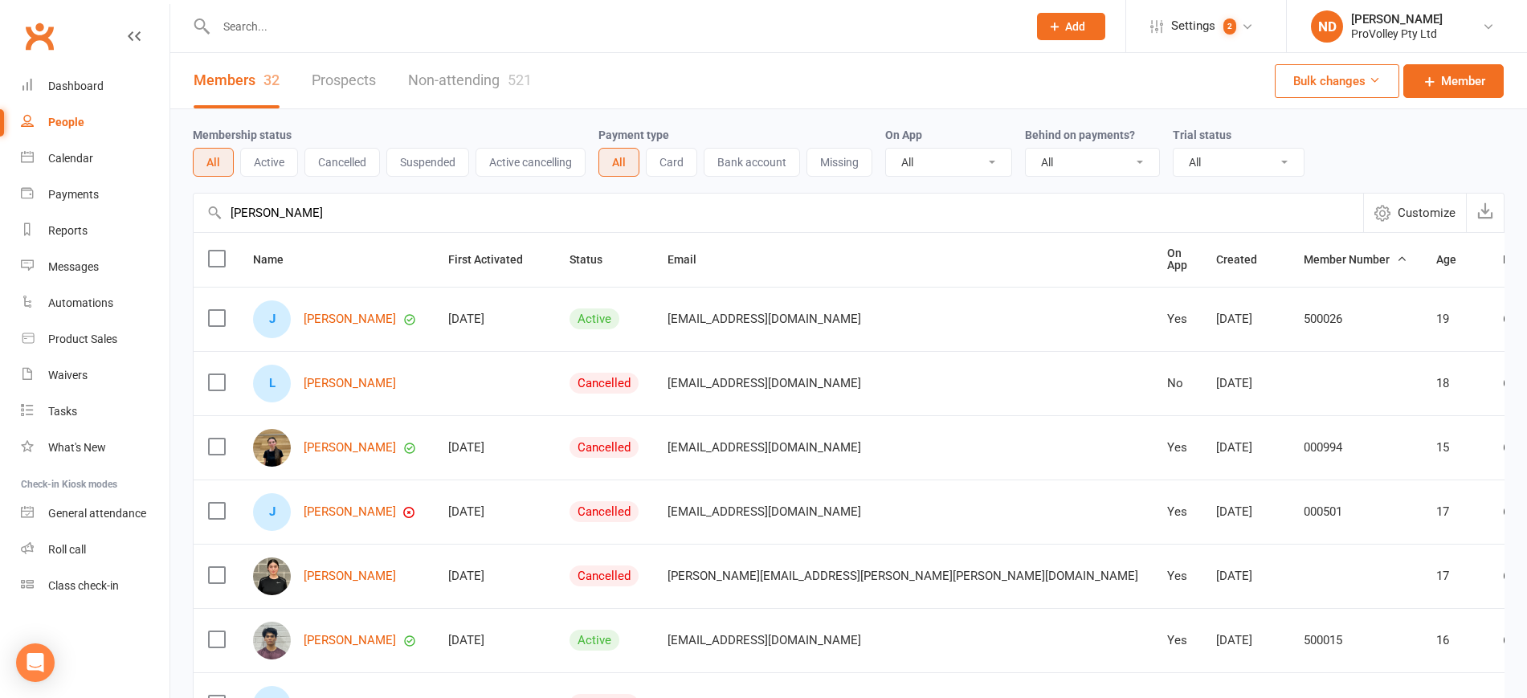
drag, startPoint x: 378, startPoint y: 216, endPoint x: 203, endPoint y: 222, distance: 175.2
click at [203, 222] on input "Jasmynne Johnson" at bounding box center [778, 213] width 1169 height 39
paste input "mie Salvadori"
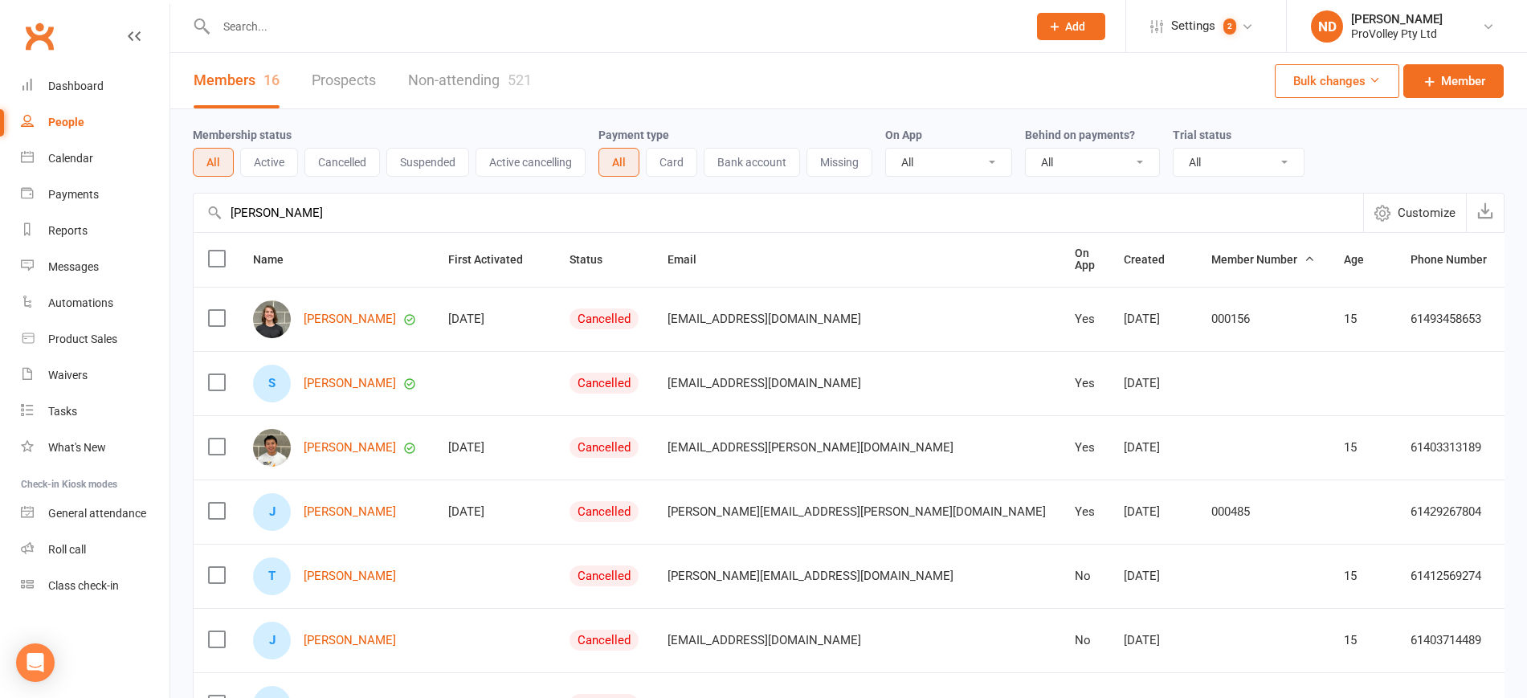
type input "[PERSON_NAME]"
click at [350, 316] on link "[PERSON_NAME]" at bounding box center [350, 319] width 92 height 14
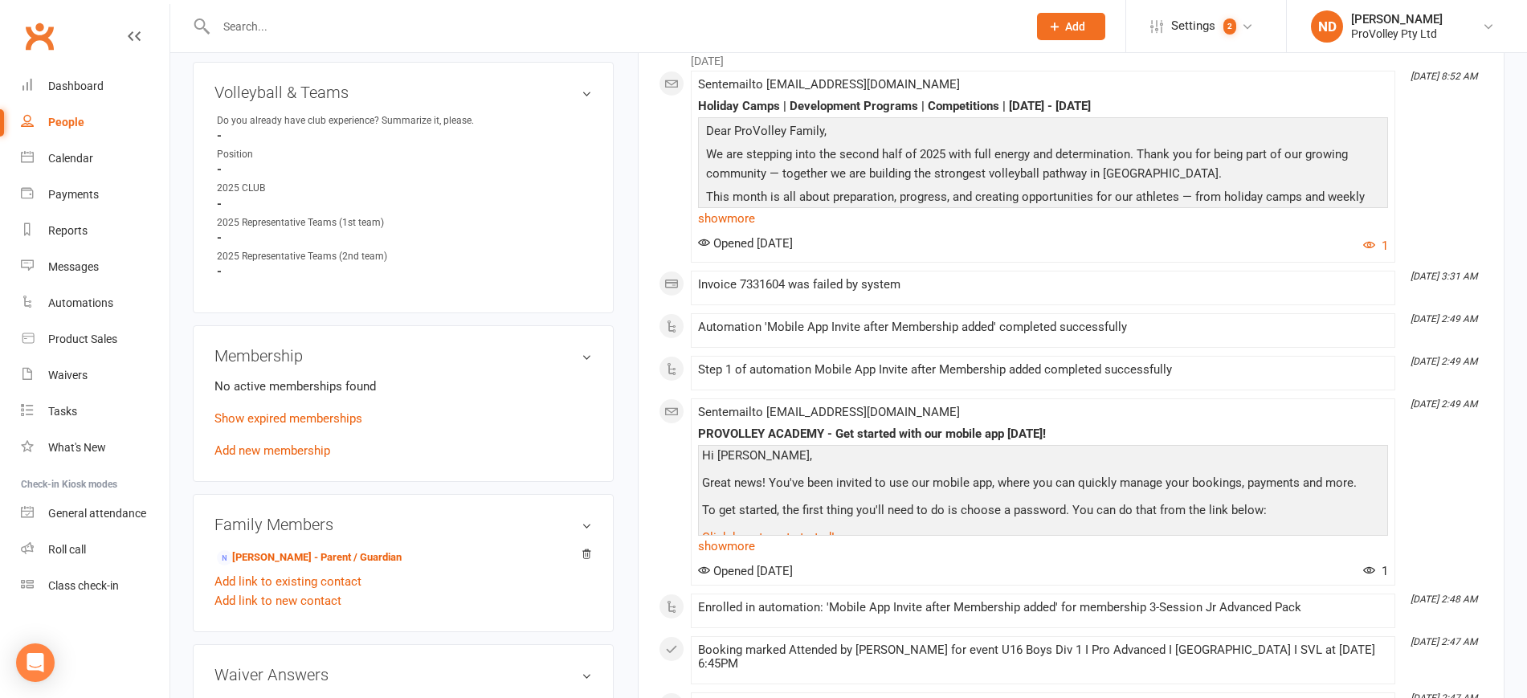
scroll to position [803, 0]
click at [318, 425] on link "Show expired memberships" at bounding box center [288, 417] width 148 height 14
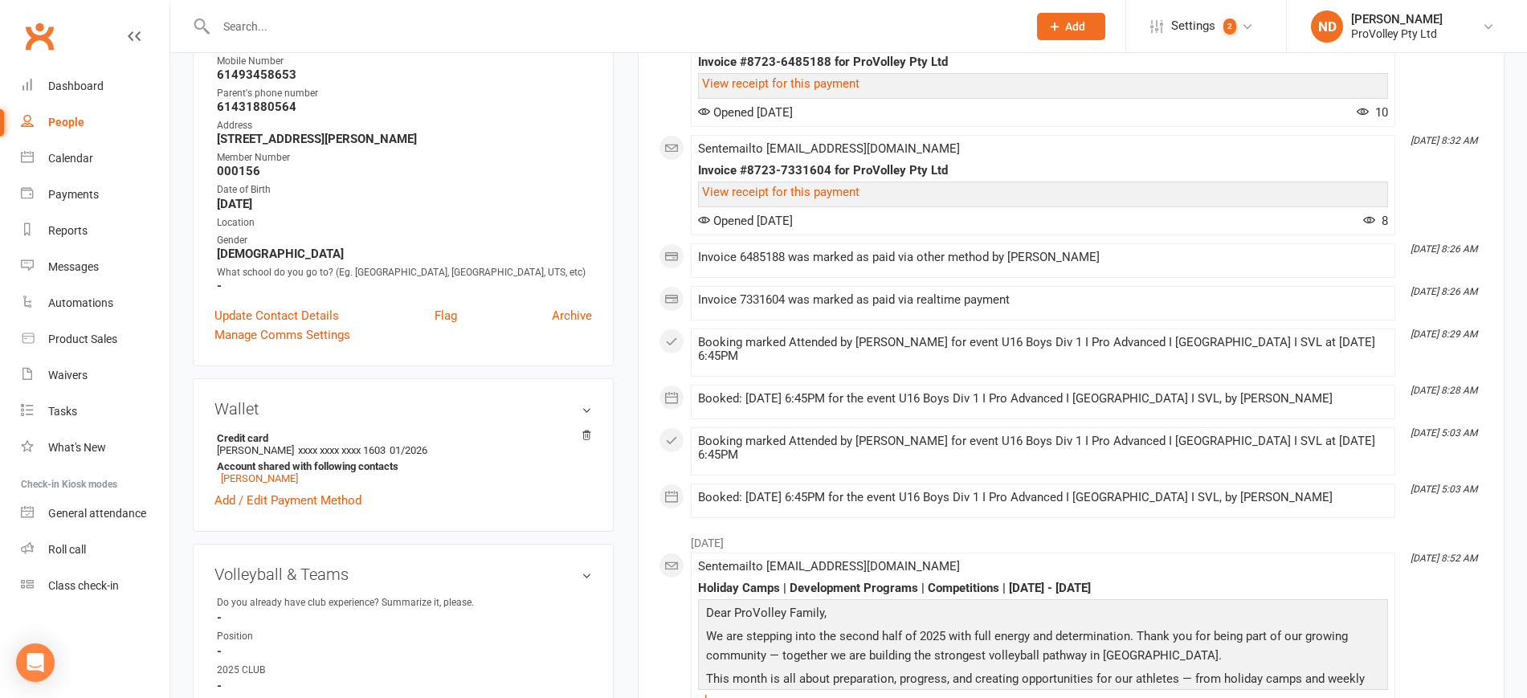
scroll to position [0, 0]
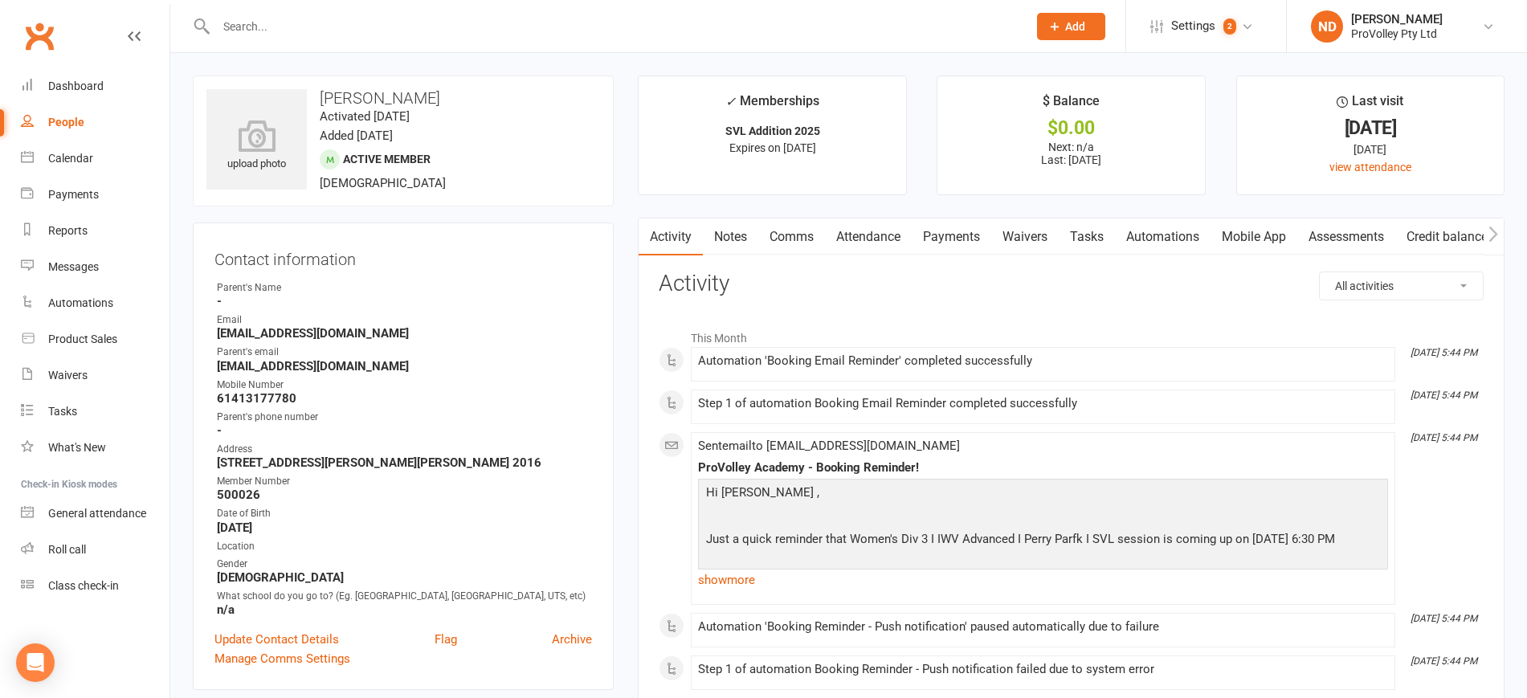
click at [868, 239] on link "Attendance" at bounding box center [868, 236] width 87 height 37
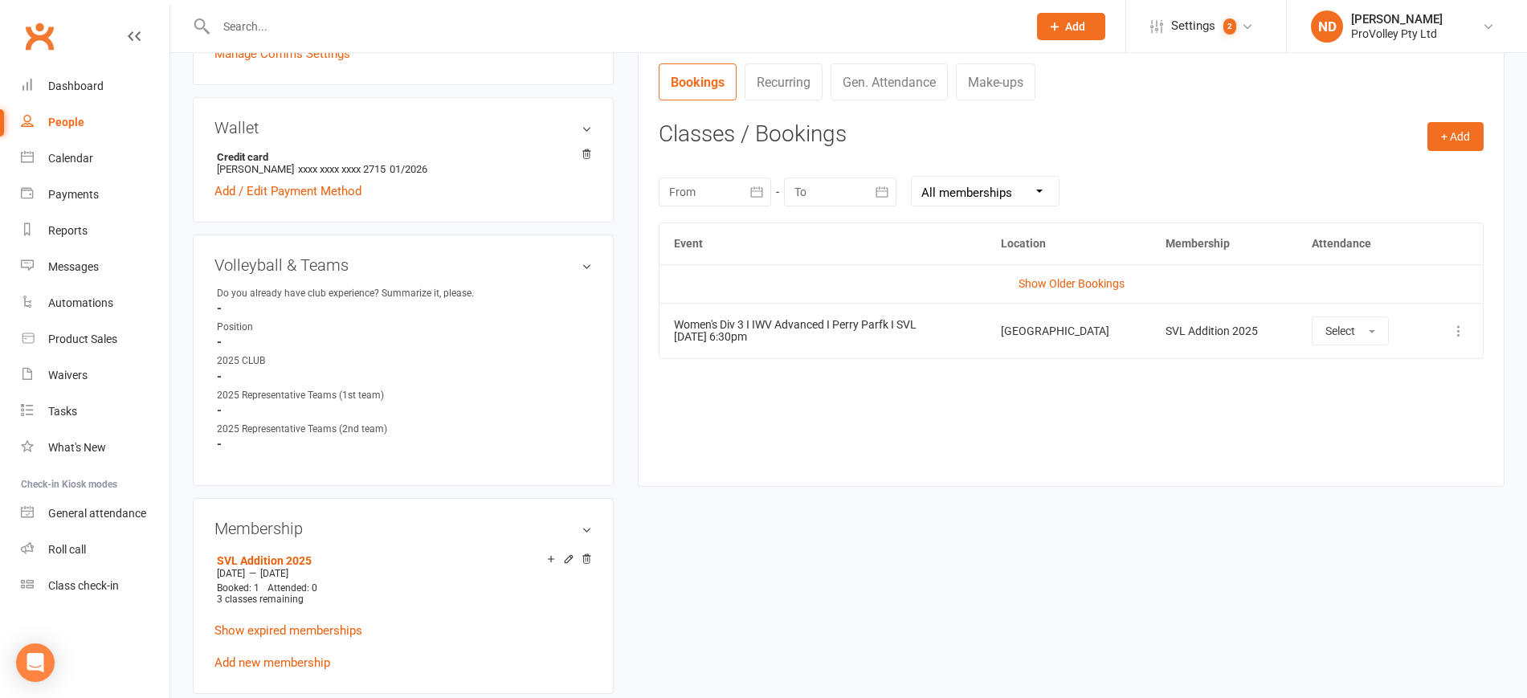
scroll to position [602, 0]
click at [1087, 288] on link "Show Older Bookings" at bounding box center [1071, 286] width 106 height 13
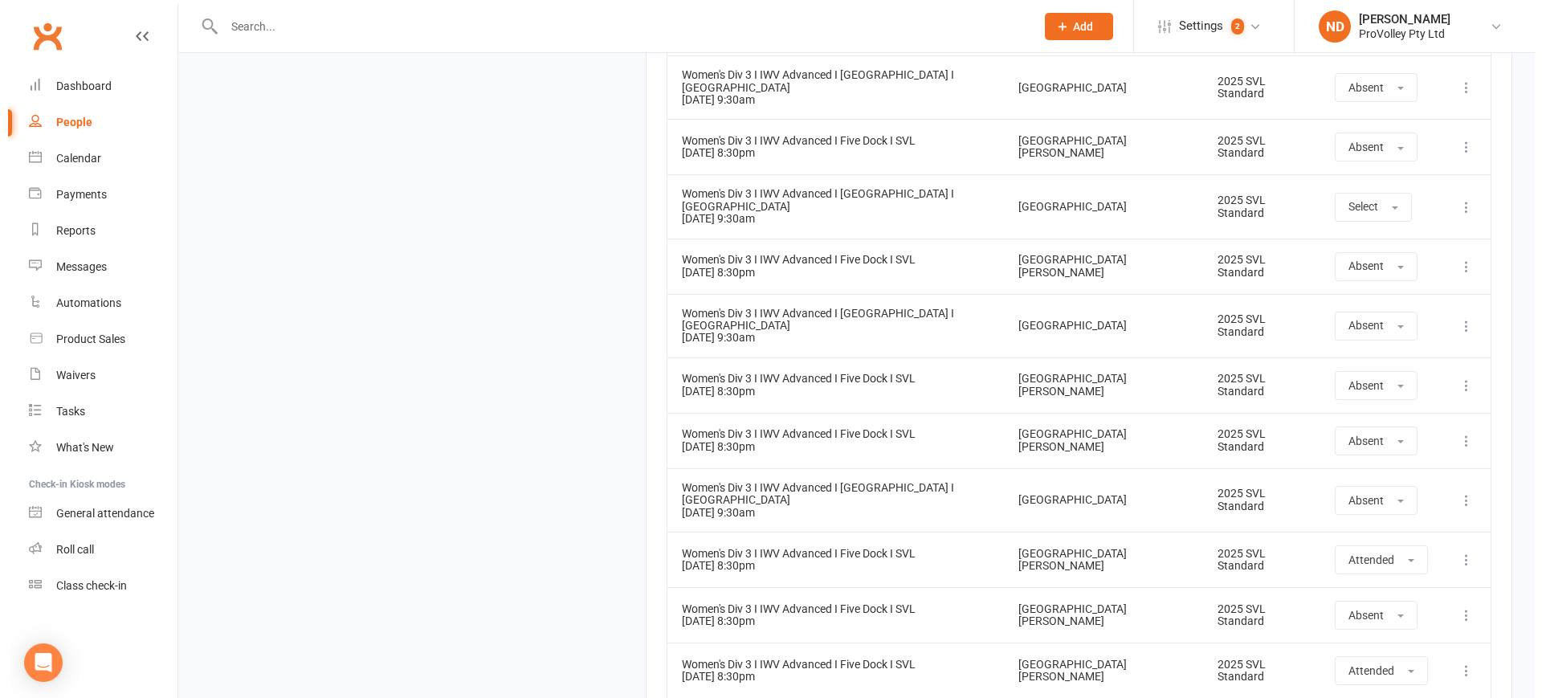
scroll to position [3710, 0]
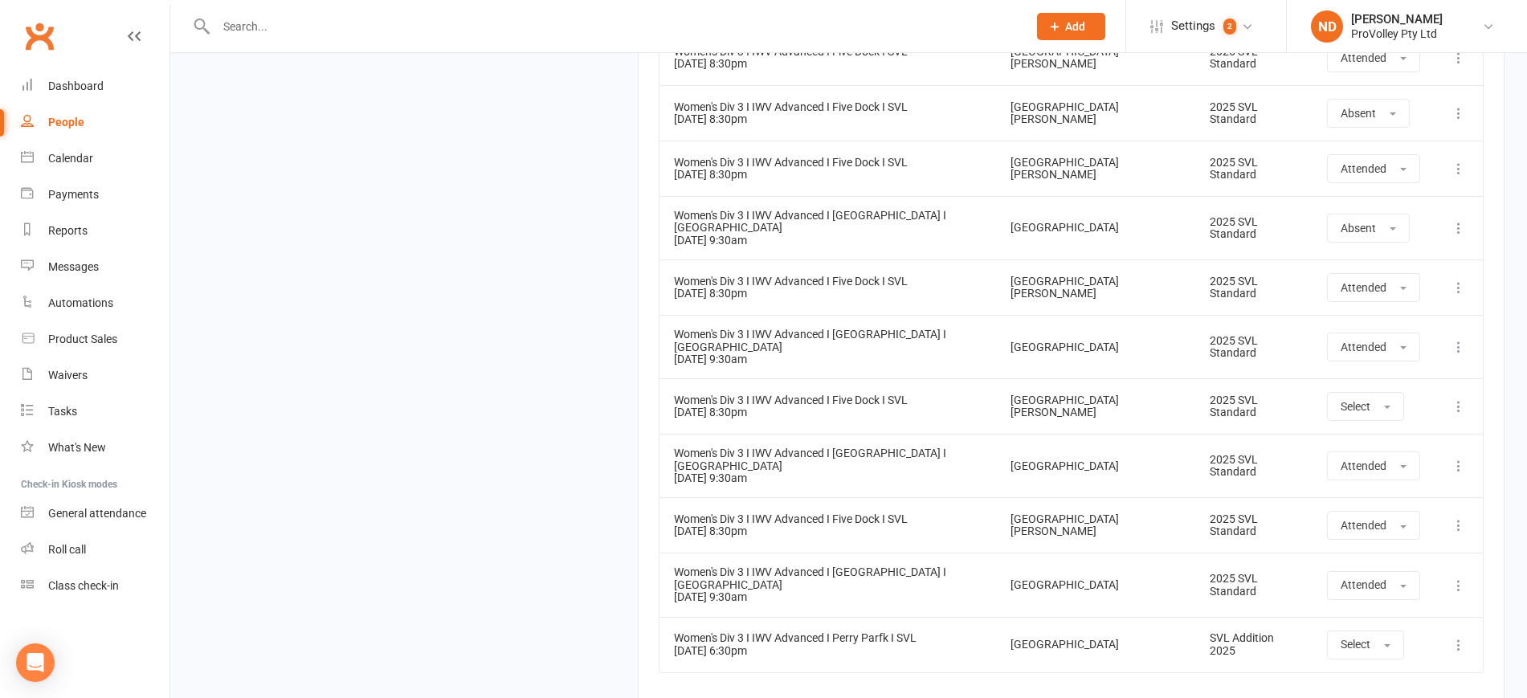
click at [1457, 637] on icon at bounding box center [1459, 645] width 16 height 16
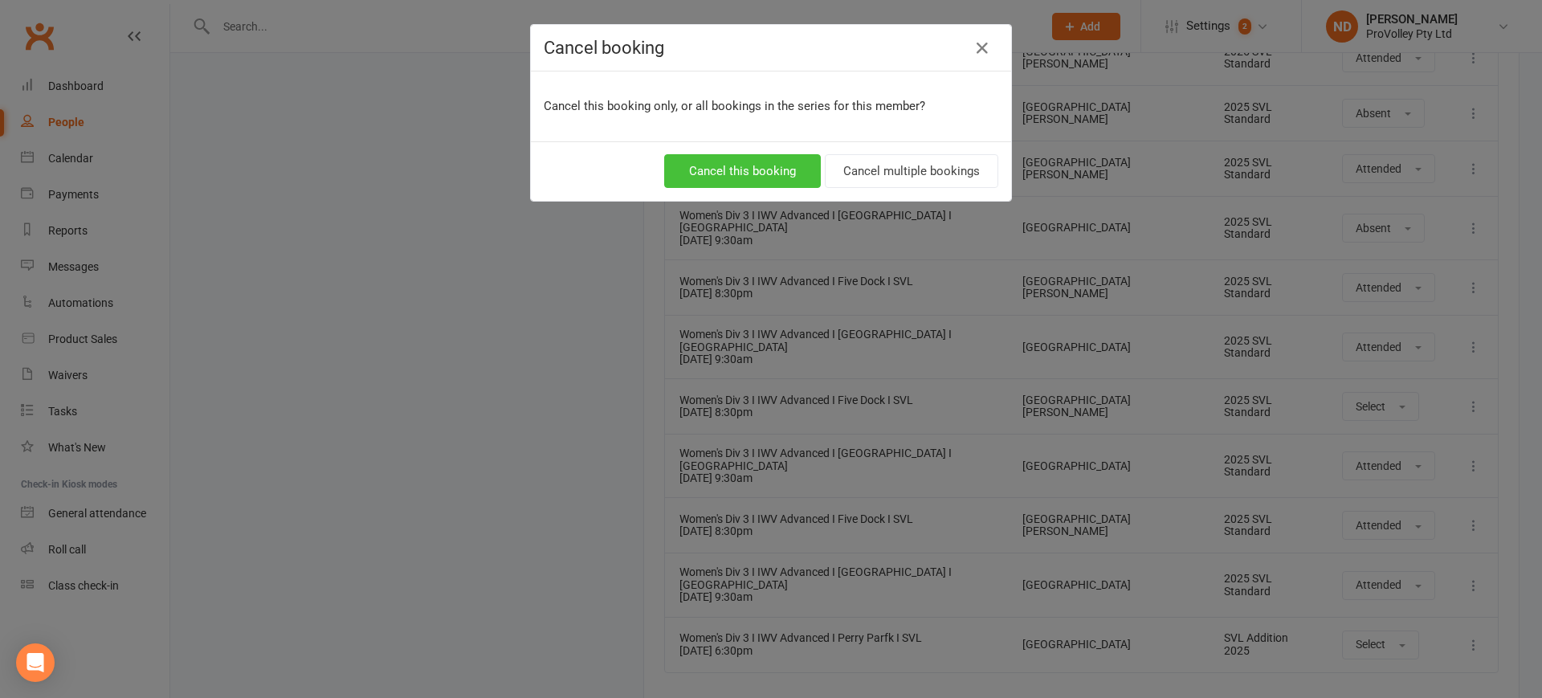
click at [773, 167] on button "Cancel this booking" at bounding box center [742, 171] width 157 height 34
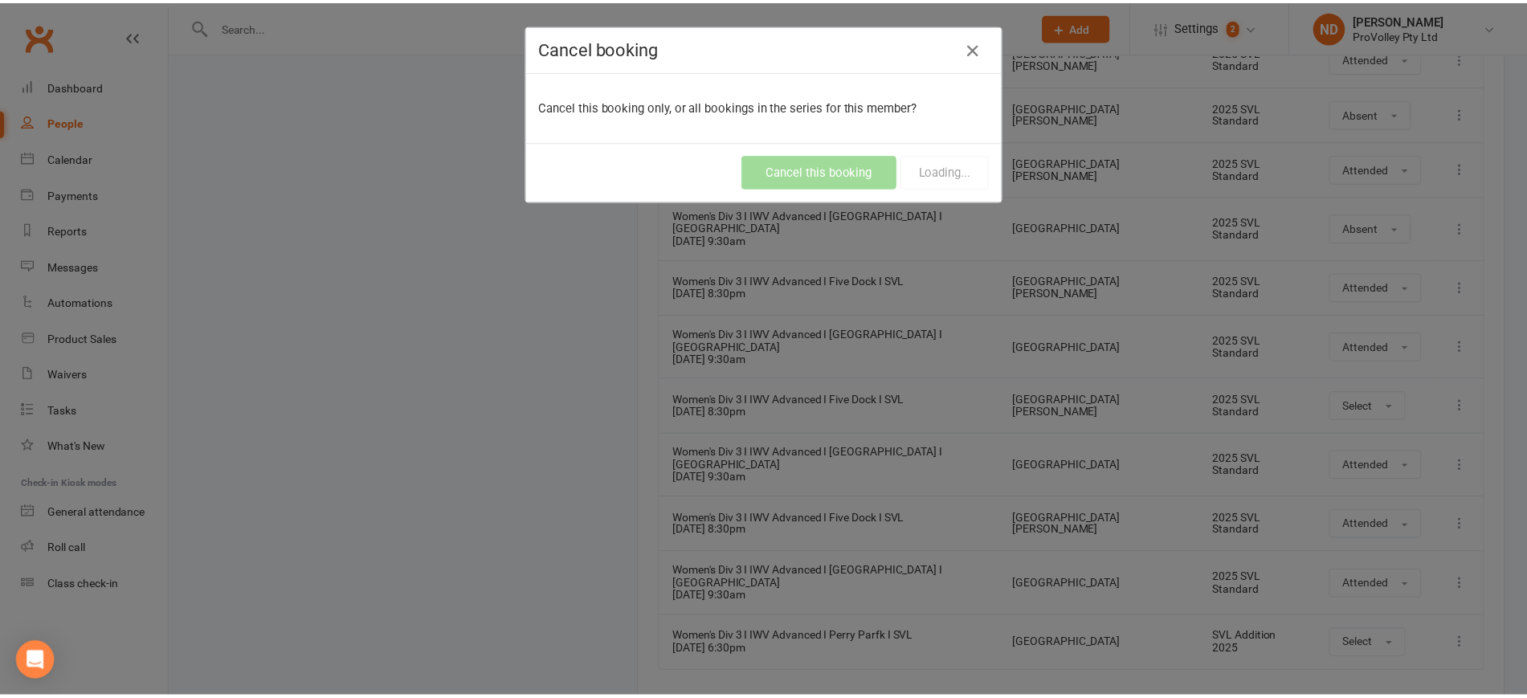
scroll to position [496, 0]
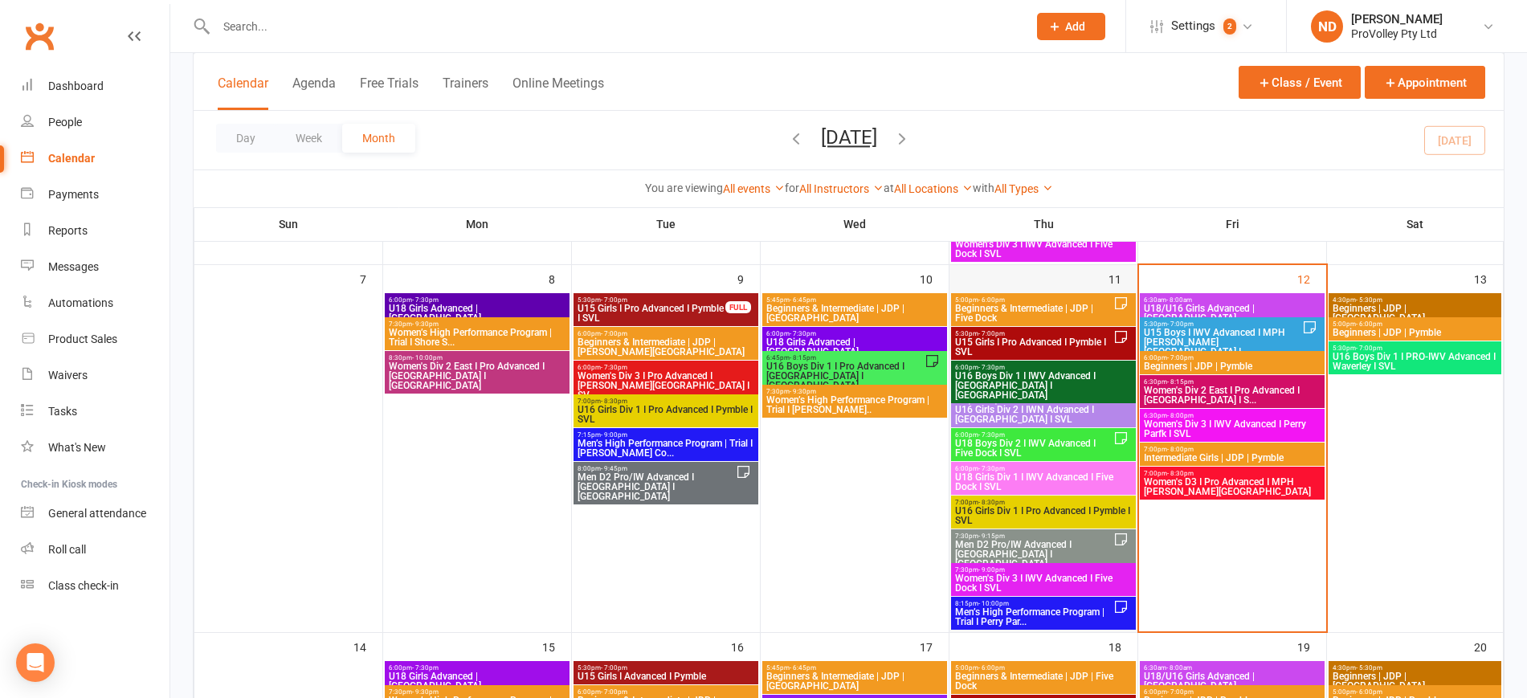
scroll to position [402, 0]
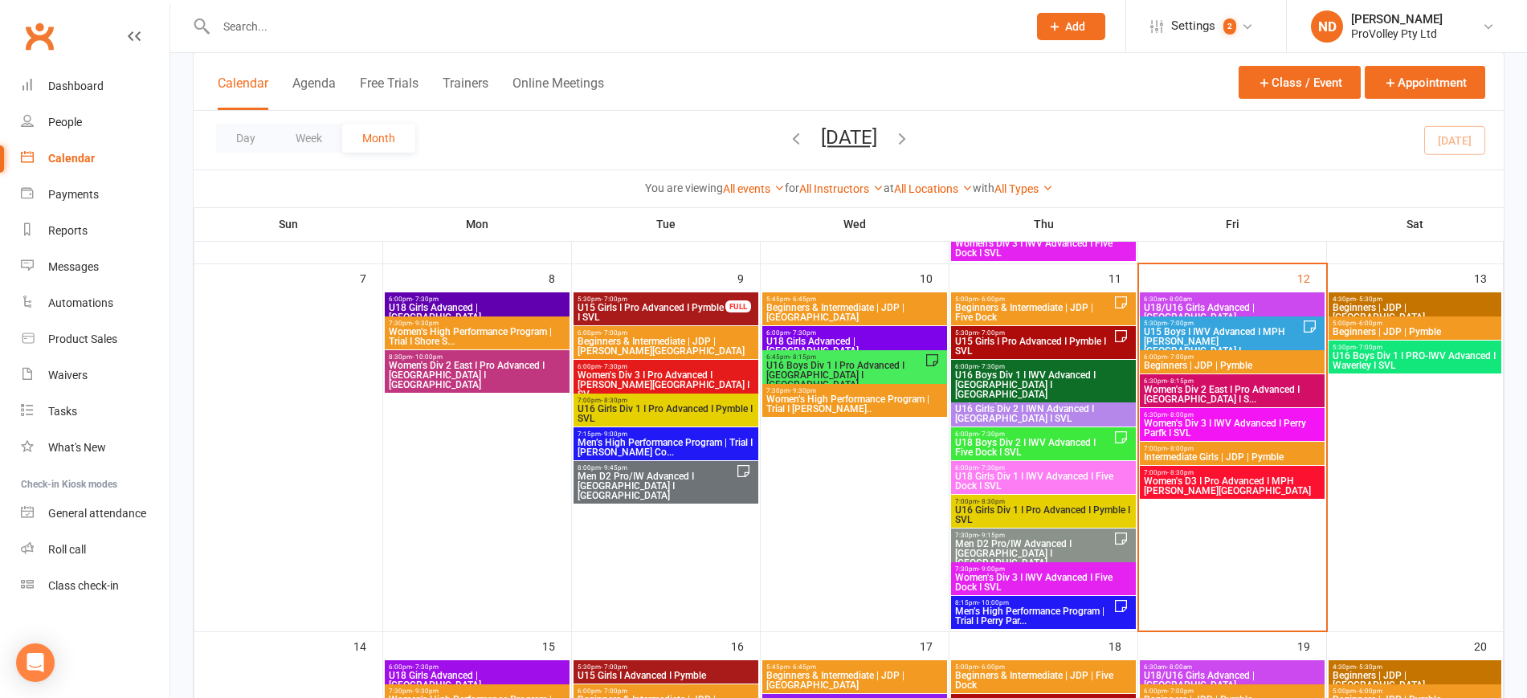
click at [892, 363] on span "U16 Boys Div 1 I Pro Advanced I Newtown I SVL" at bounding box center [844, 375] width 159 height 29
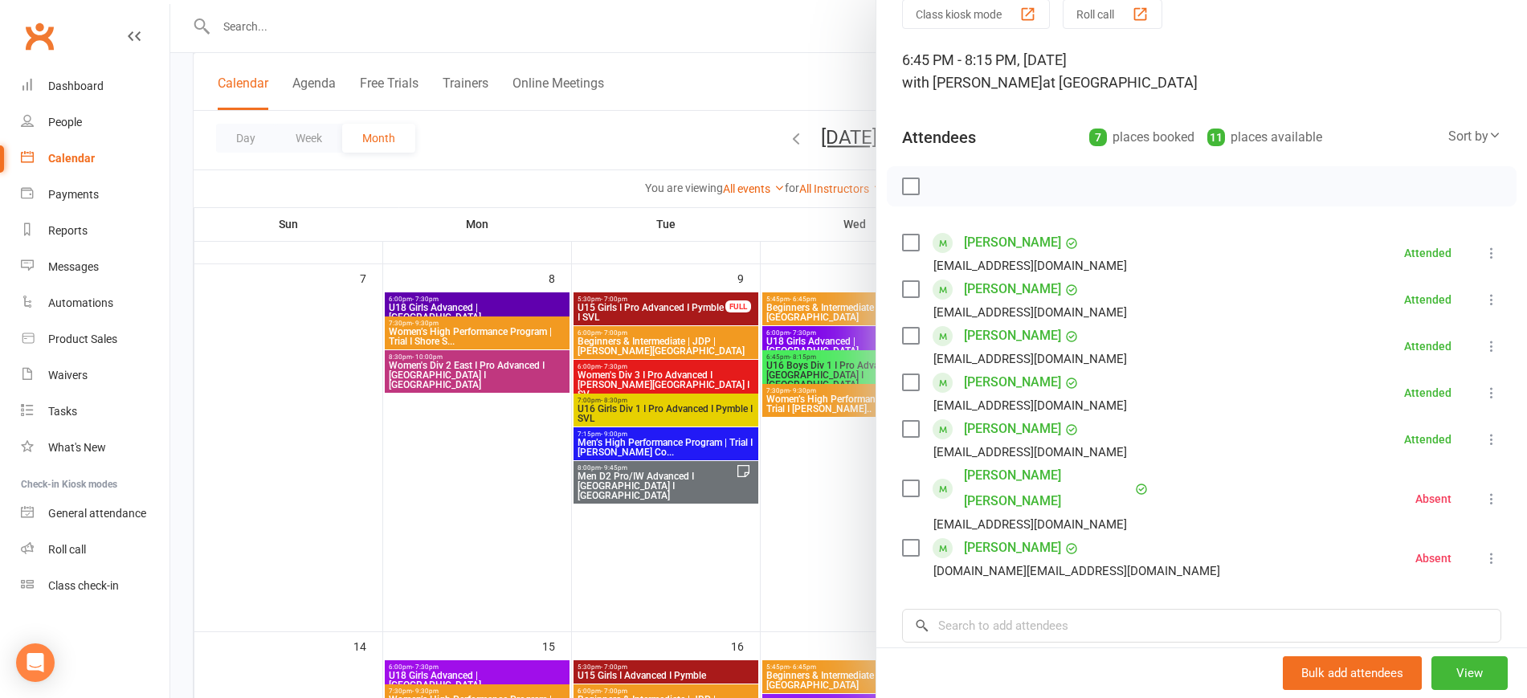
scroll to position [201, 0]
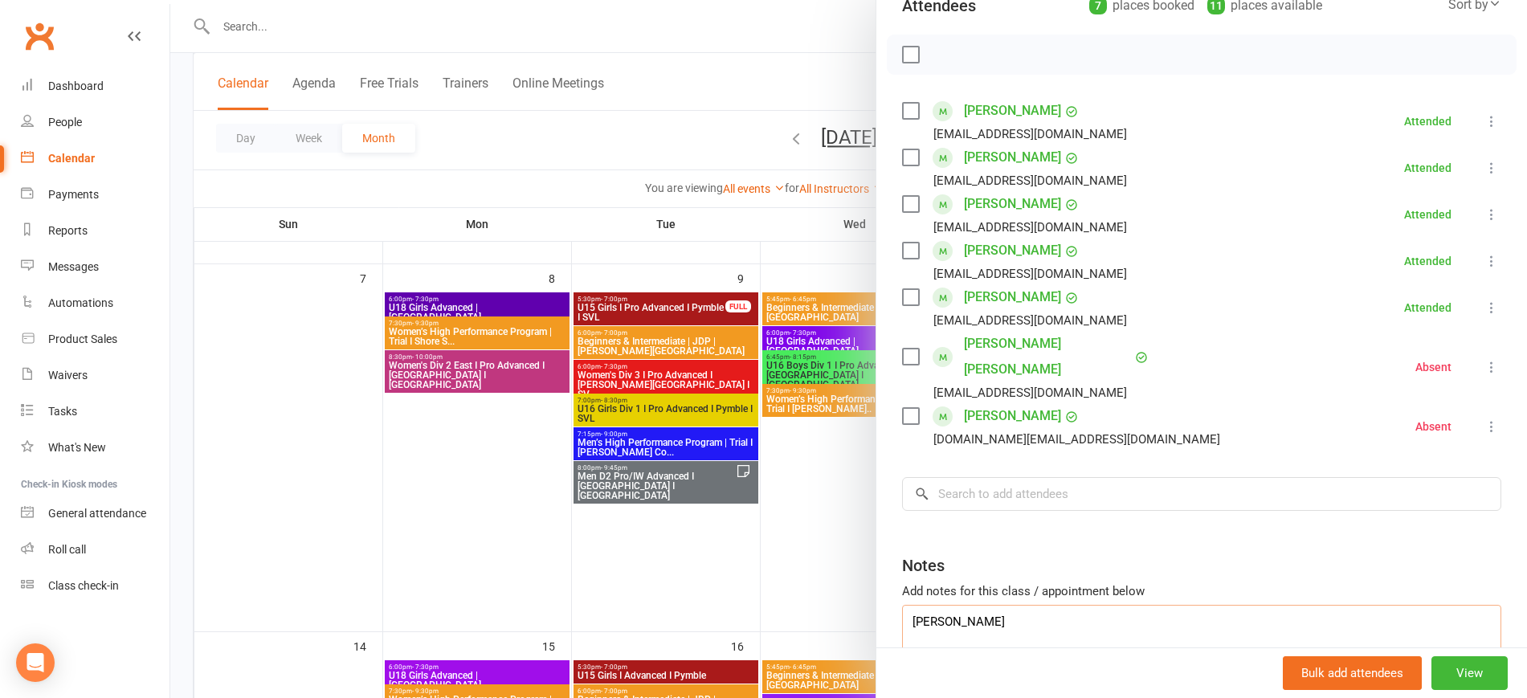
drag, startPoint x: 1006, startPoint y: 601, endPoint x: 885, endPoint y: 603, distance: 120.5
click at [885, 603] on div "Class kiosk mode Roll call 6:45 PM - 8:15 PM, Wednesday, September, 10, 2025 wi…" at bounding box center [1201, 302] width 651 height 871
click at [994, 477] on input "search" at bounding box center [1201, 494] width 599 height 34
paste input "[PERSON_NAME]"
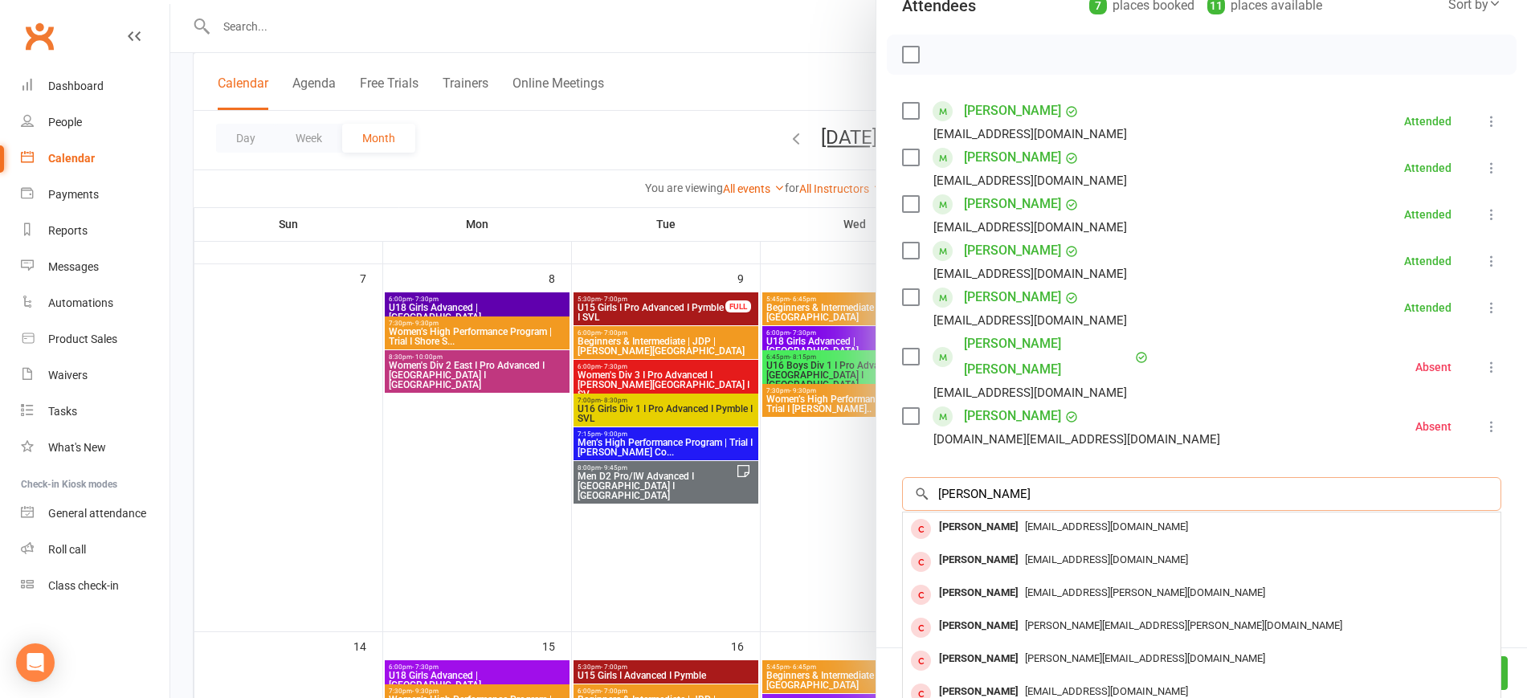
type input "[PERSON_NAME]"
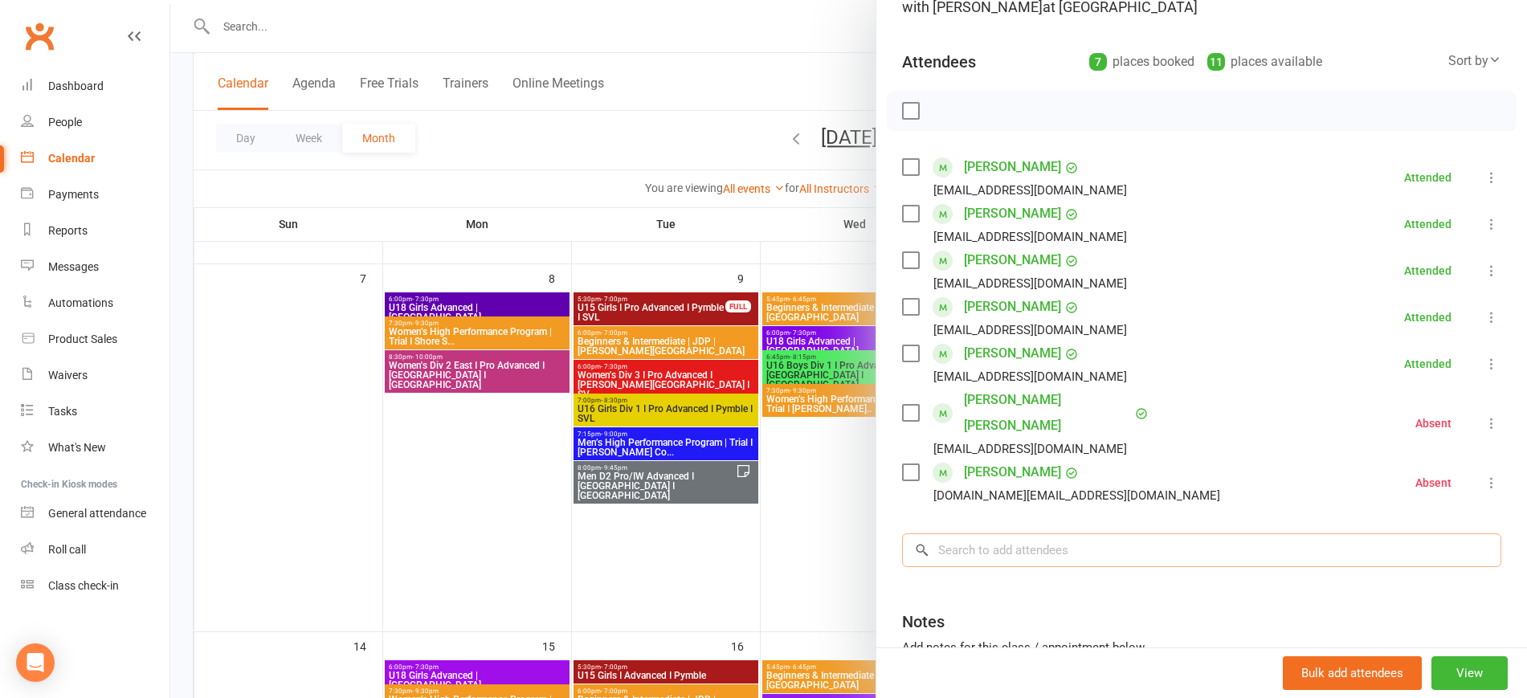
scroll to position [266, 0]
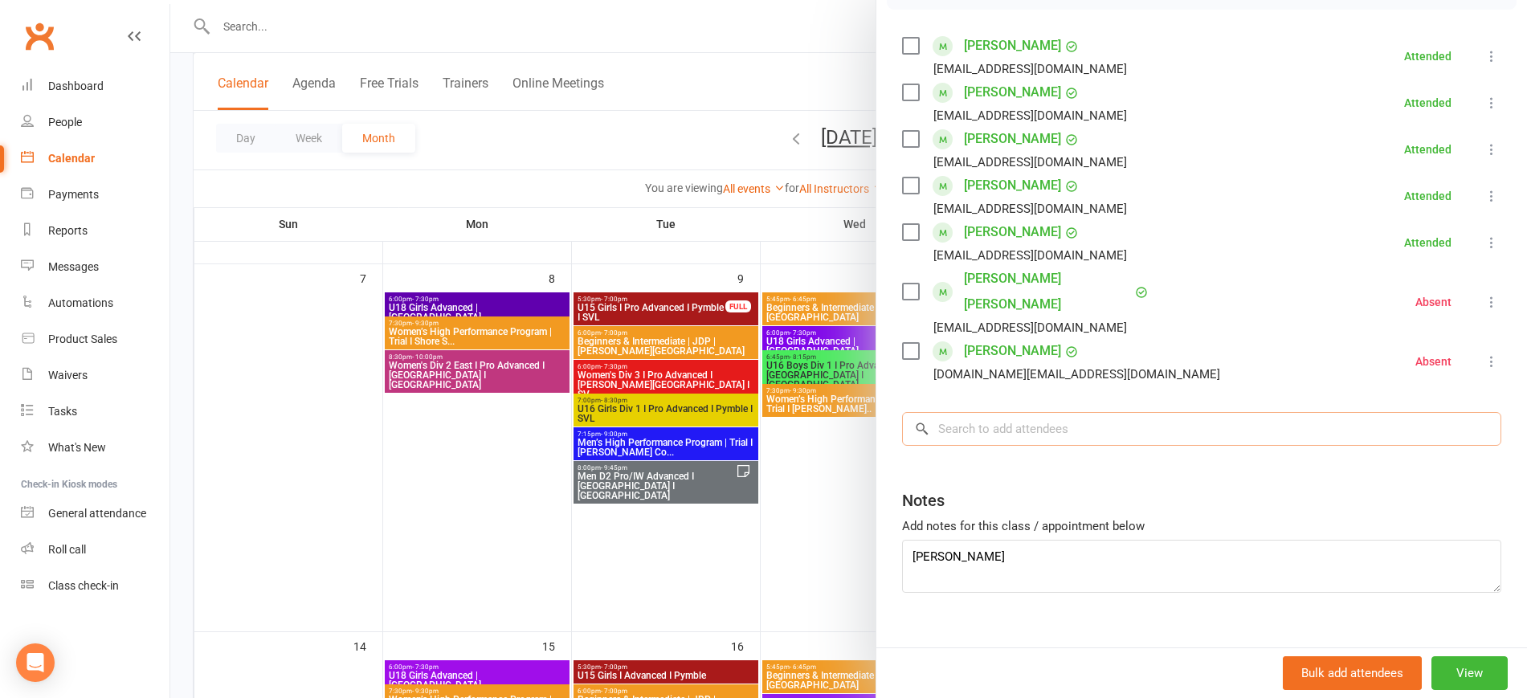
paste input "[PERSON_NAME]"
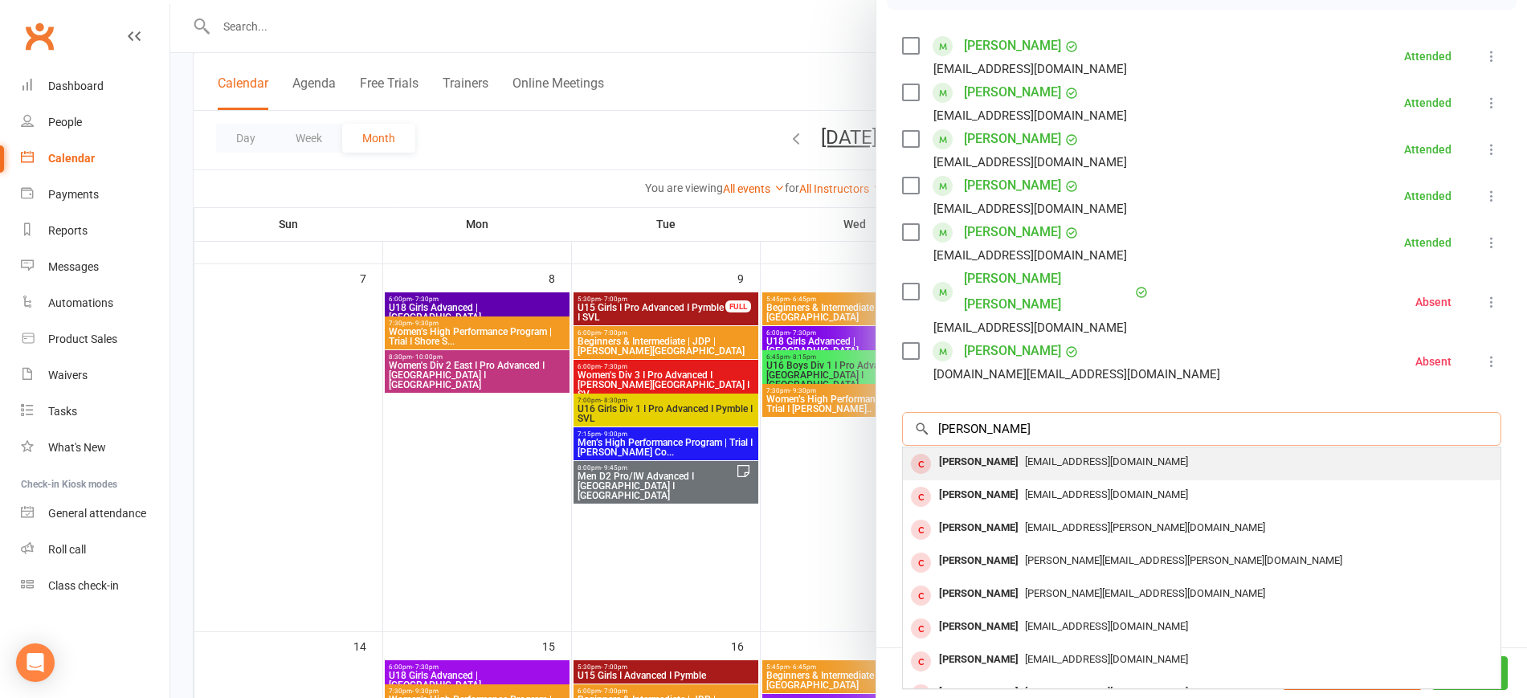
type input "[PERSON_NAME]"
click at [1030, 455] on span "[EMAIL_ADDRESS][DOMAIN_NAME]" at bounding box center [1106, 461] width 163 height 12
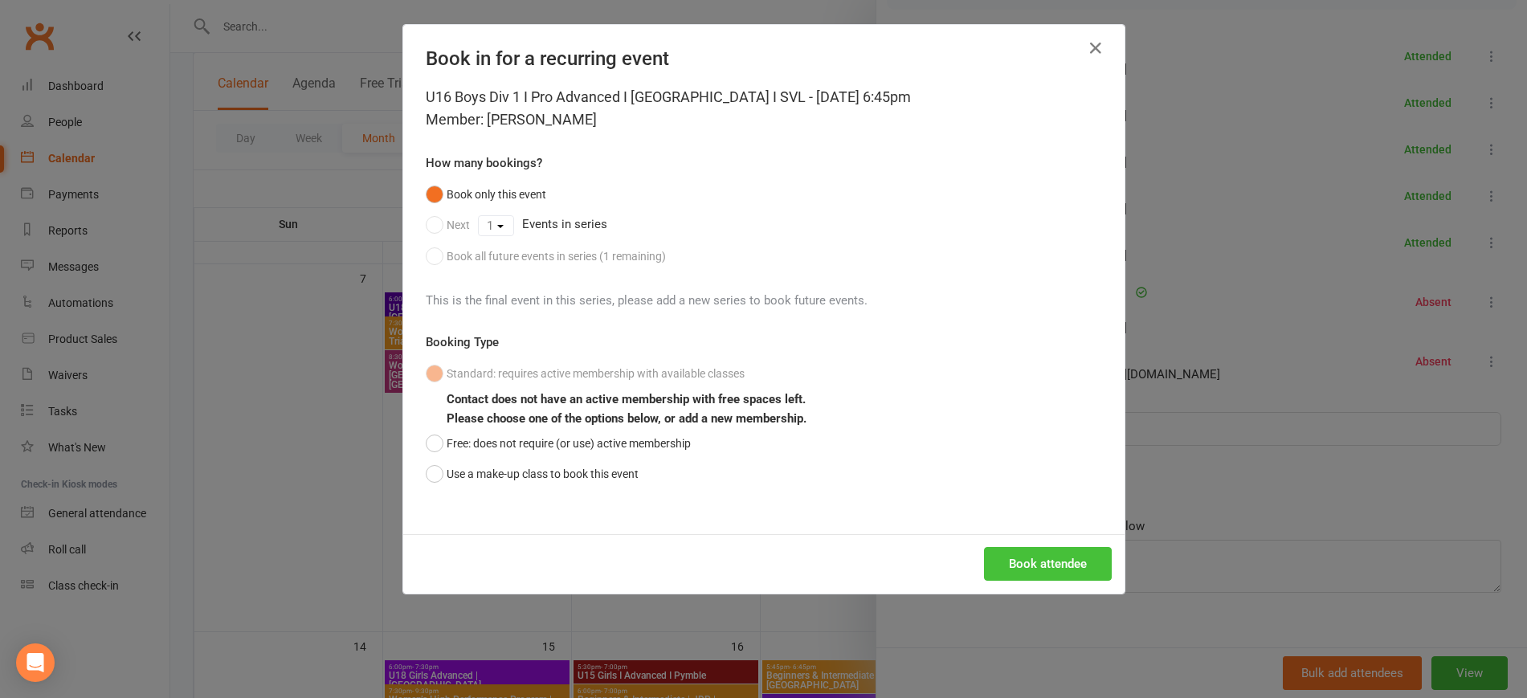
click at [1011, 561] on button "Book attendee" at bounding box center [1048, 564] width 128 height 34
